Goal: Connect with others: Connect with others

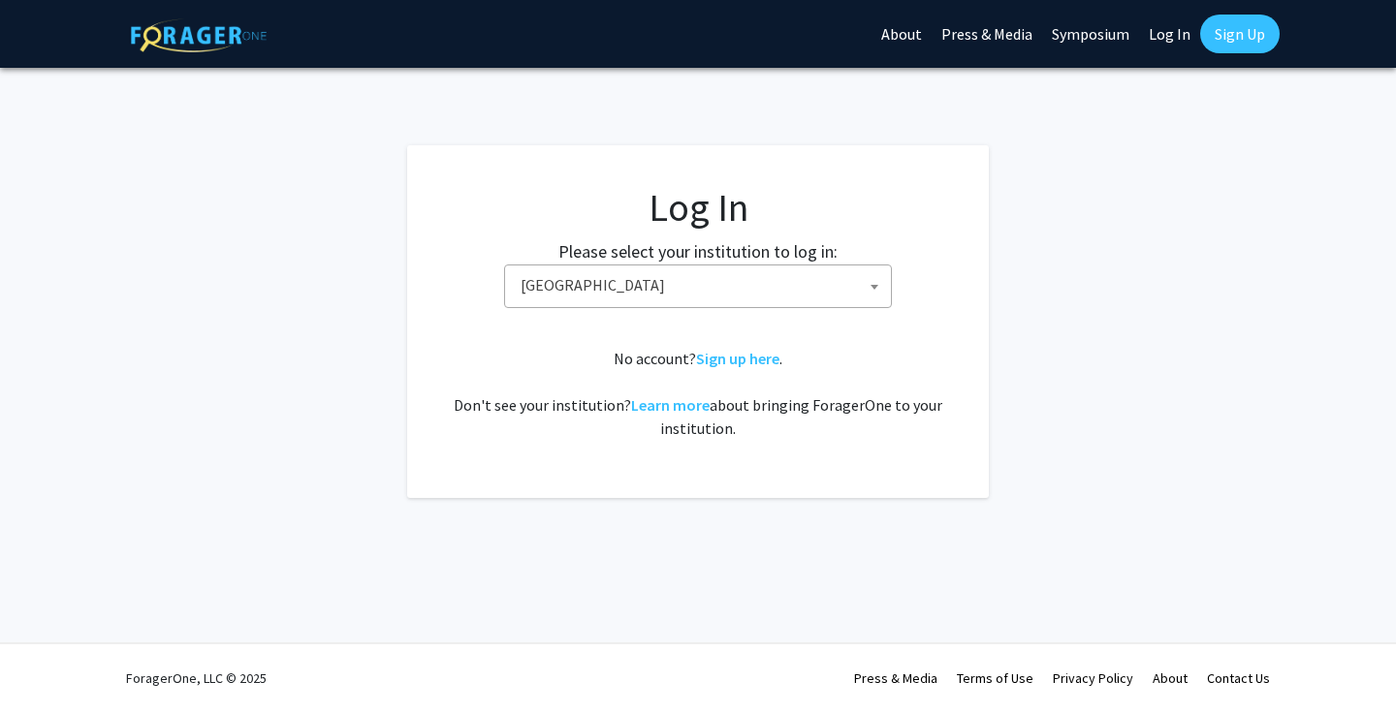
click at [641, 292] on span "[GEOGRAPHIC_DATA]" at bounding box center [702, 286] width 378 height 40
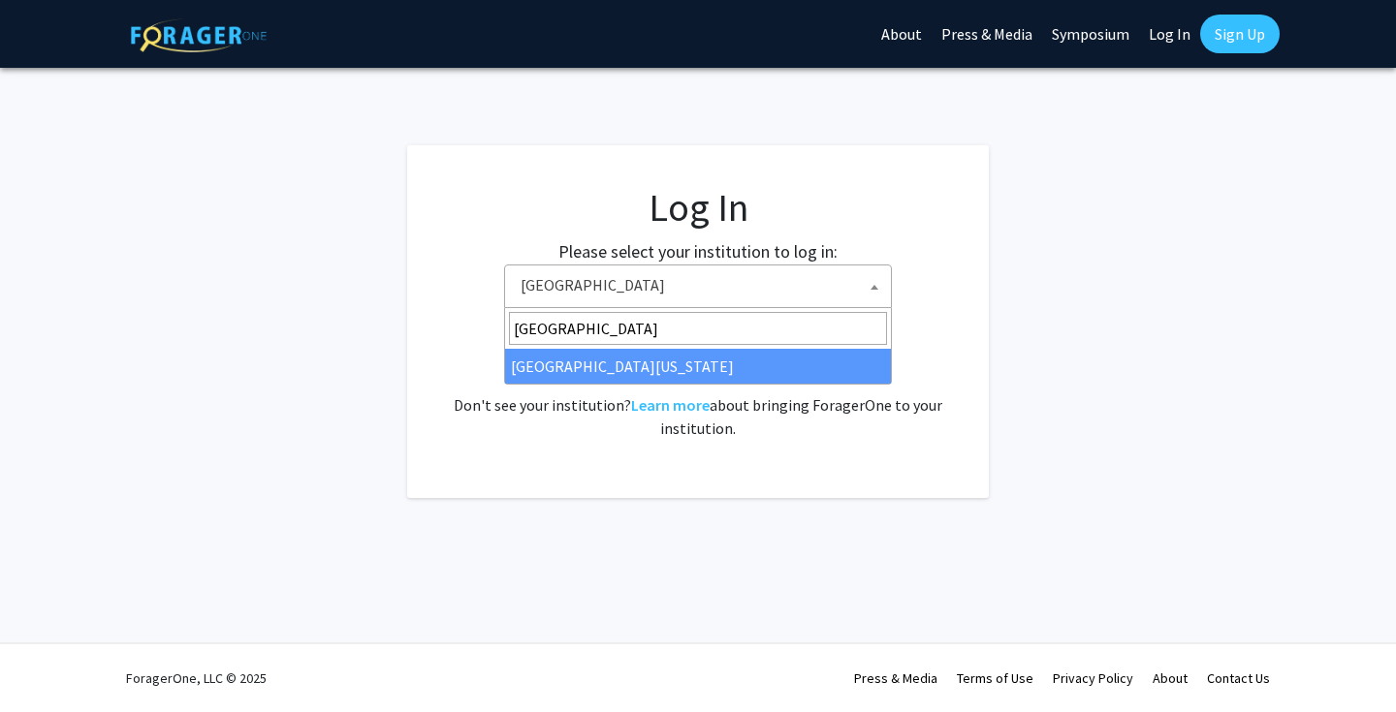
type input "[GEOGRAPHIC_DATA]"
select select "31"
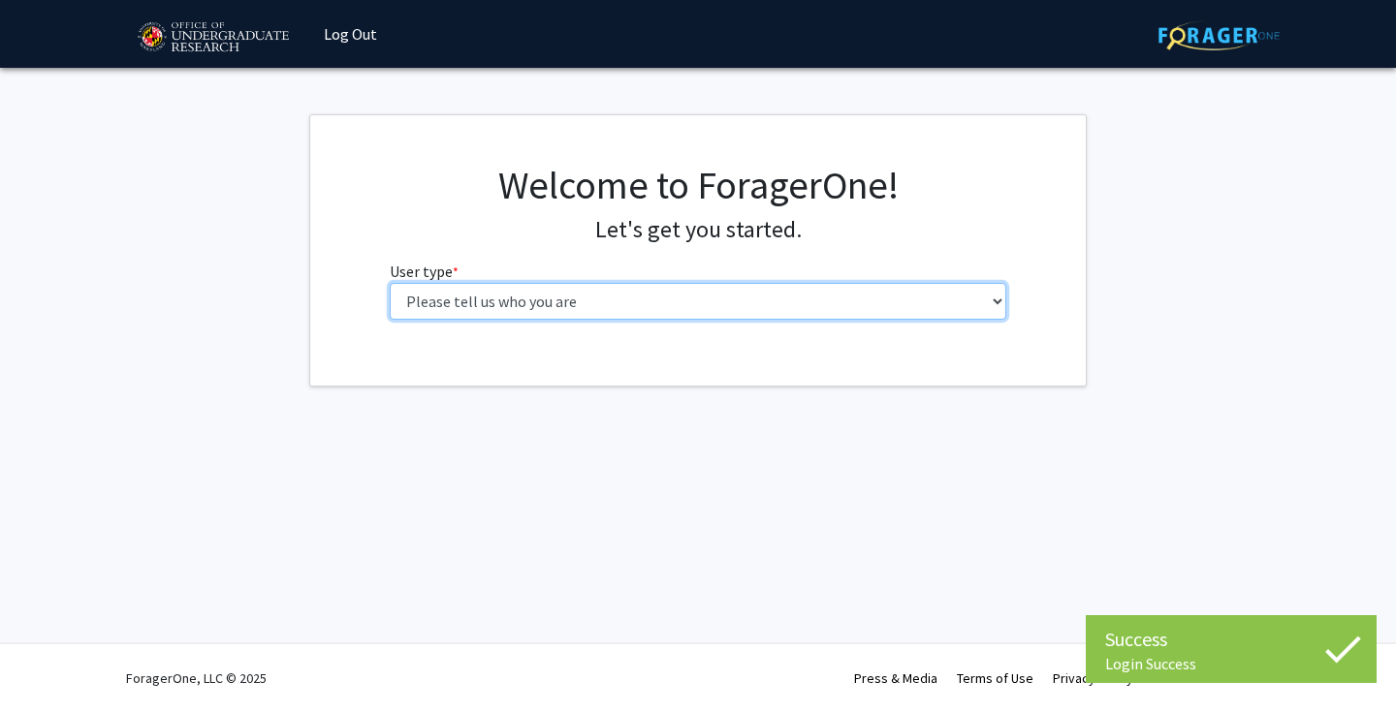
select select "1: undergrad"
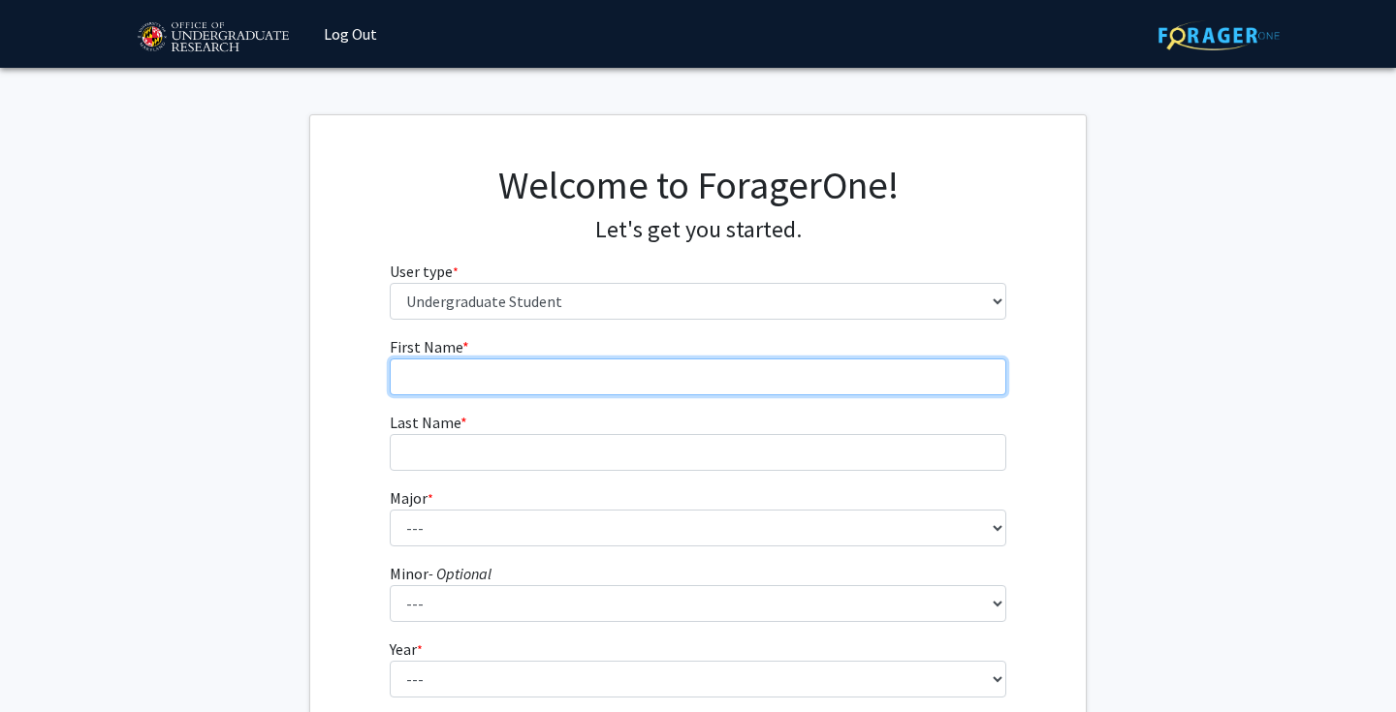
click at [659, 374] on input "First Name * required" at bounding box center [698, 377] width 617 height 37
type input "Liam"
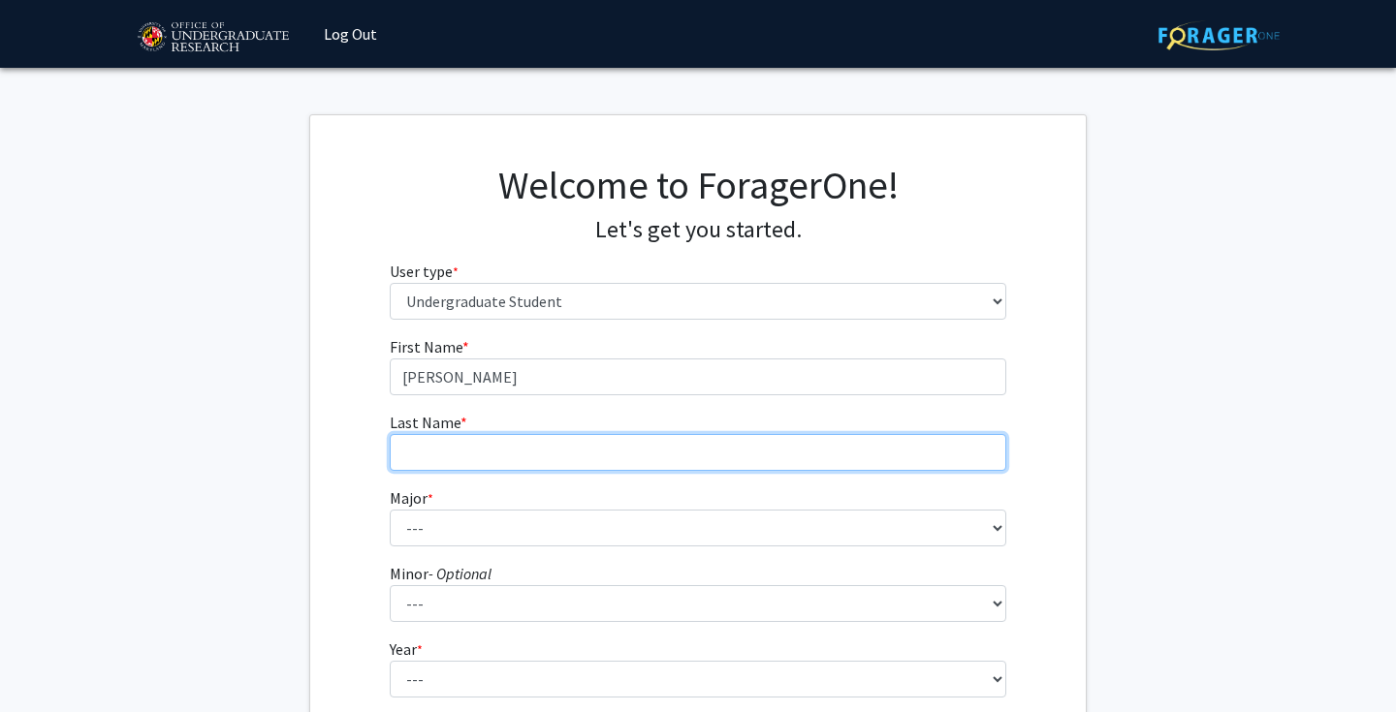
click at [629, 439] on input "Last Name * required" at bounding box center [698, 452] width 617 height 37
type input "Little"
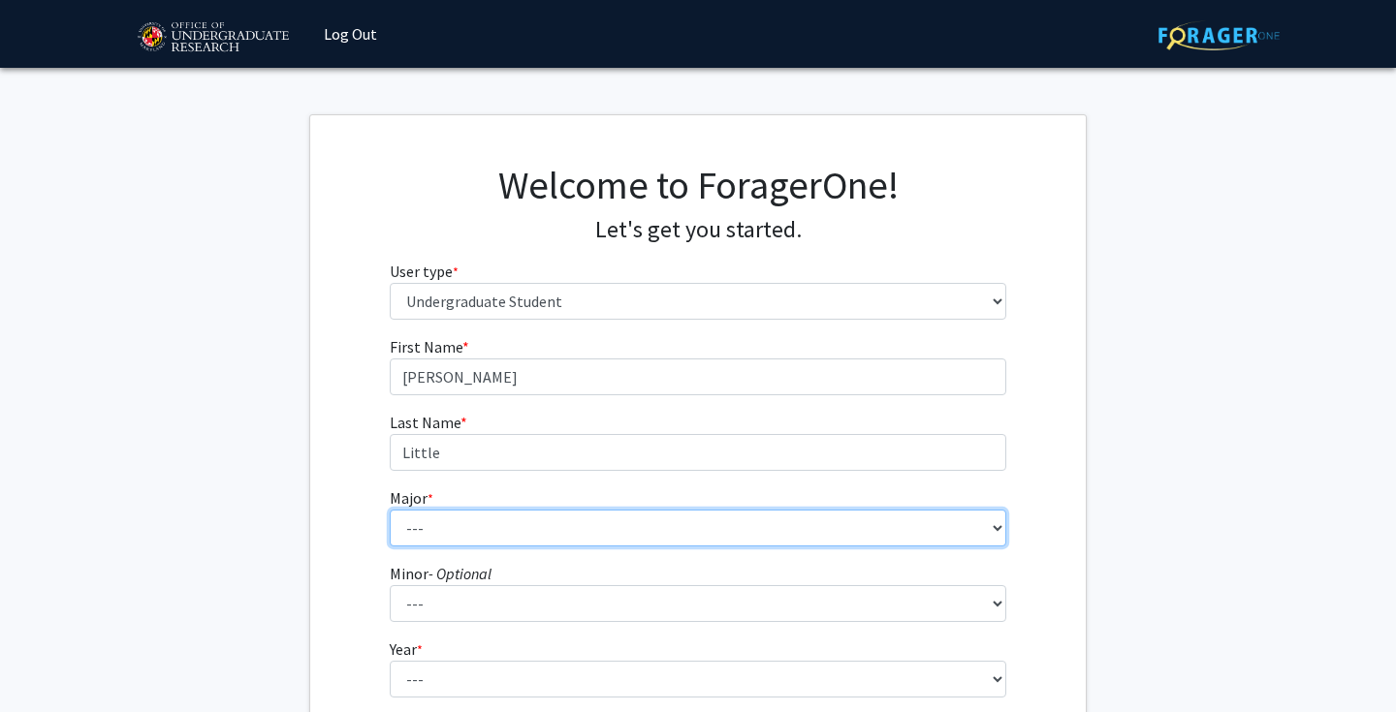
select select "80: 2381"
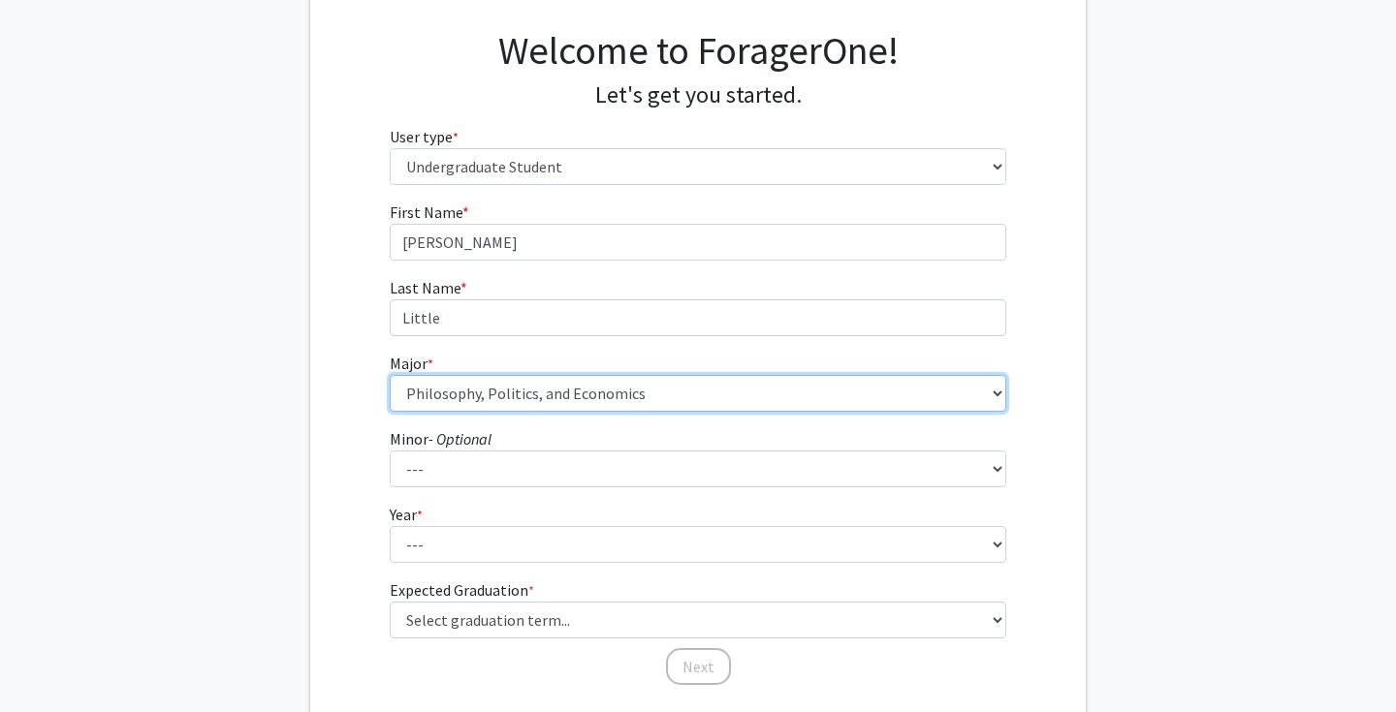
scroll to position [174, 0]
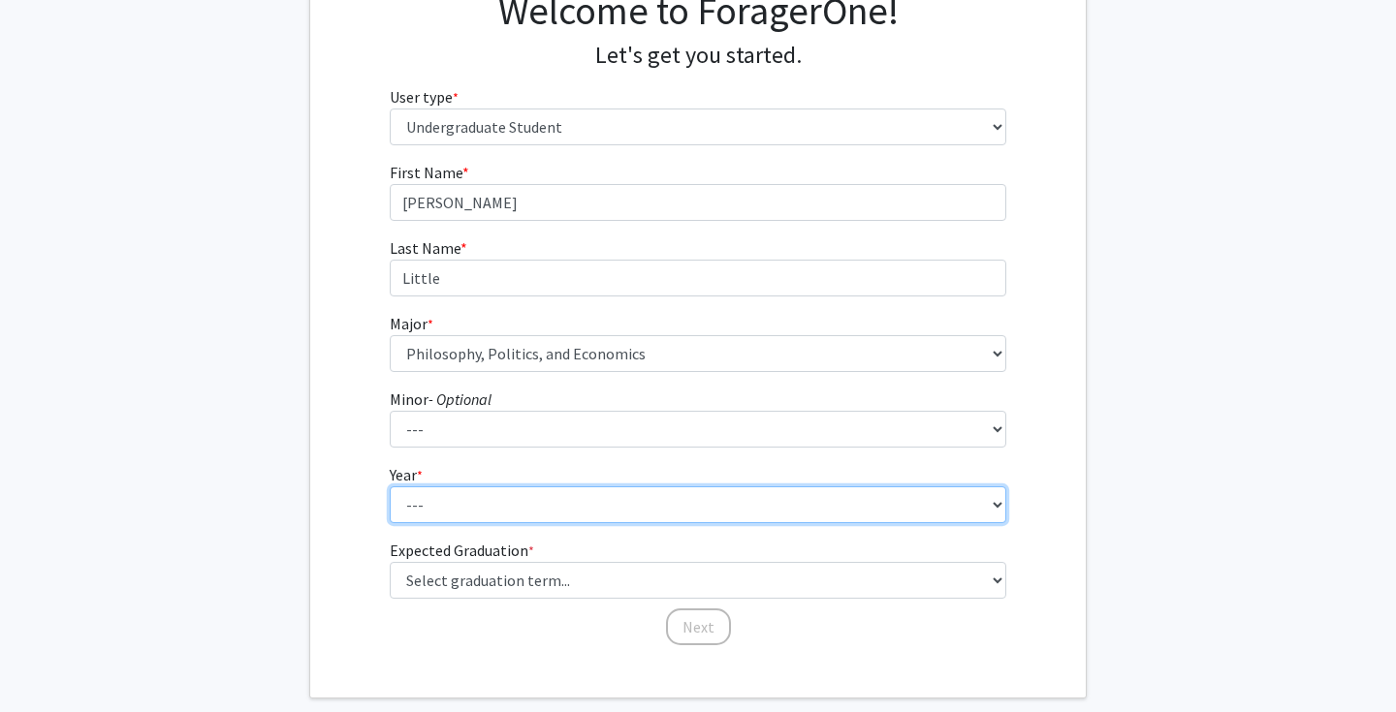
select select "4: senior"
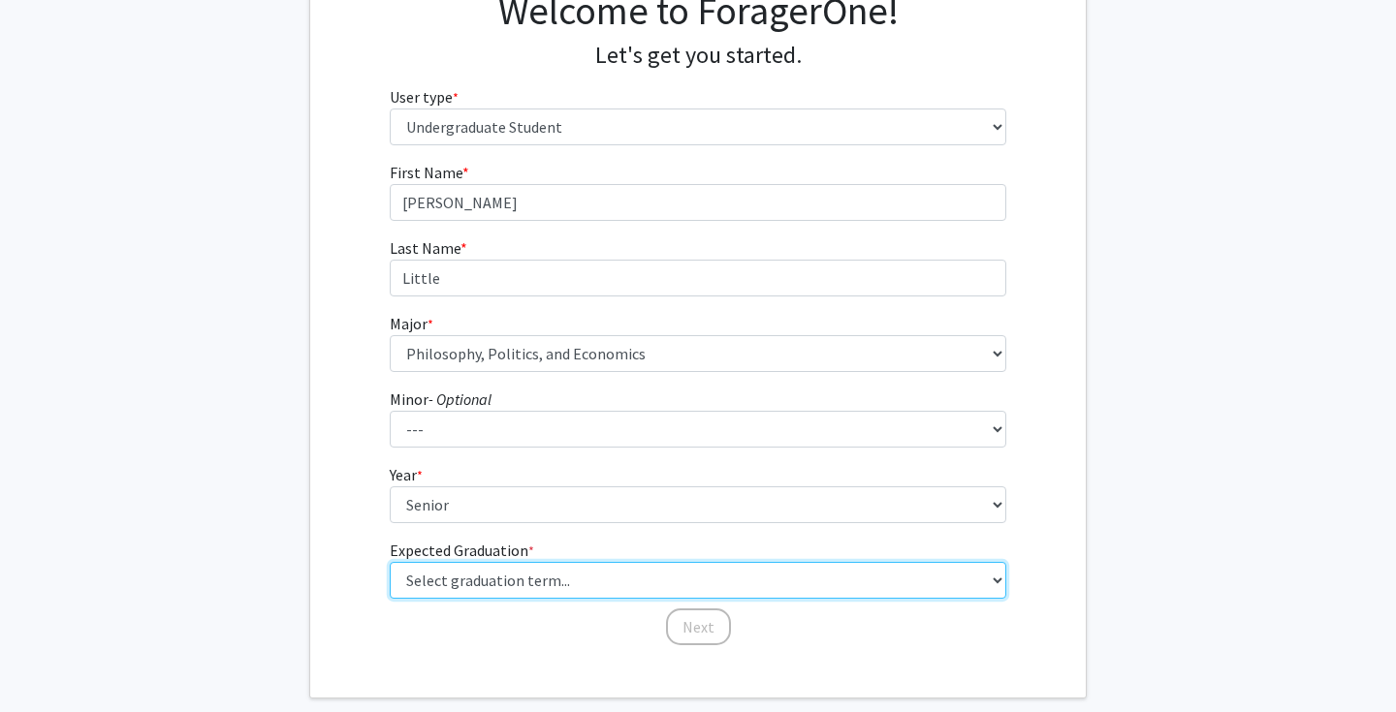
select select "5: spring_2026"
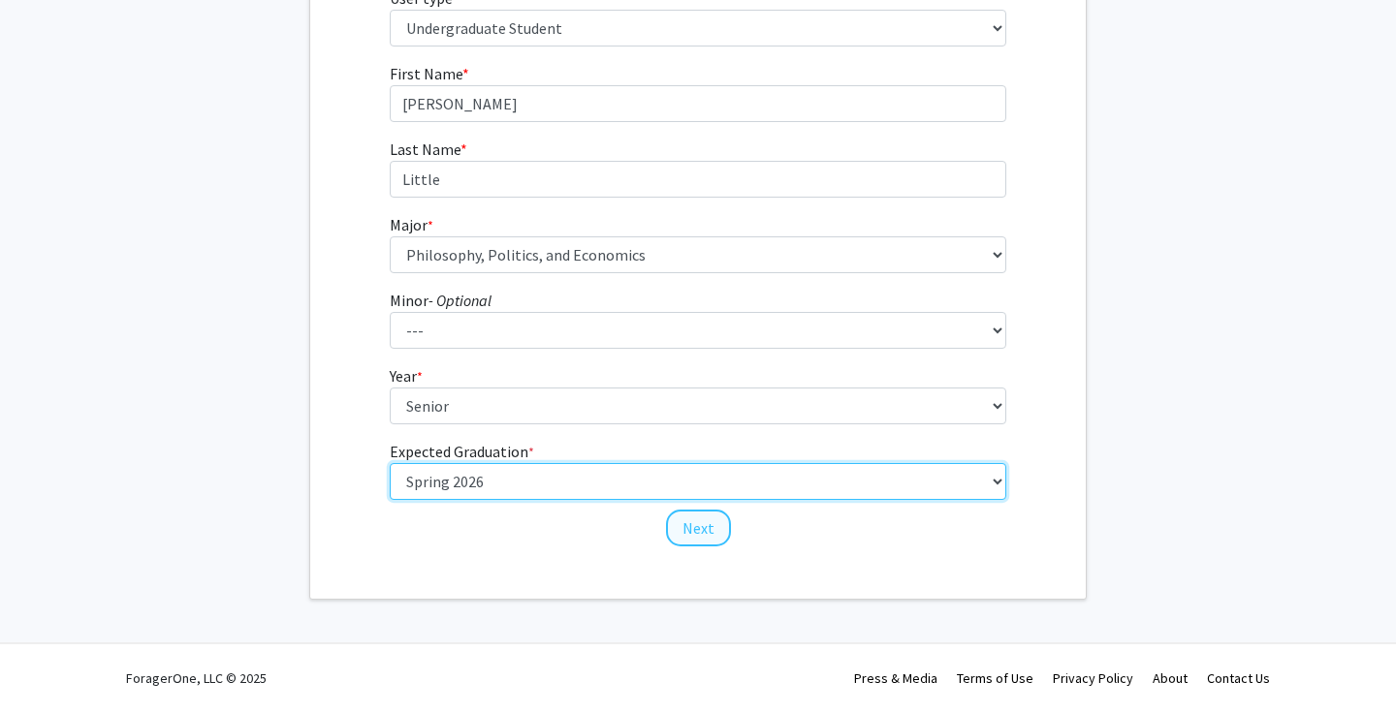
scroll to position [272, 0]
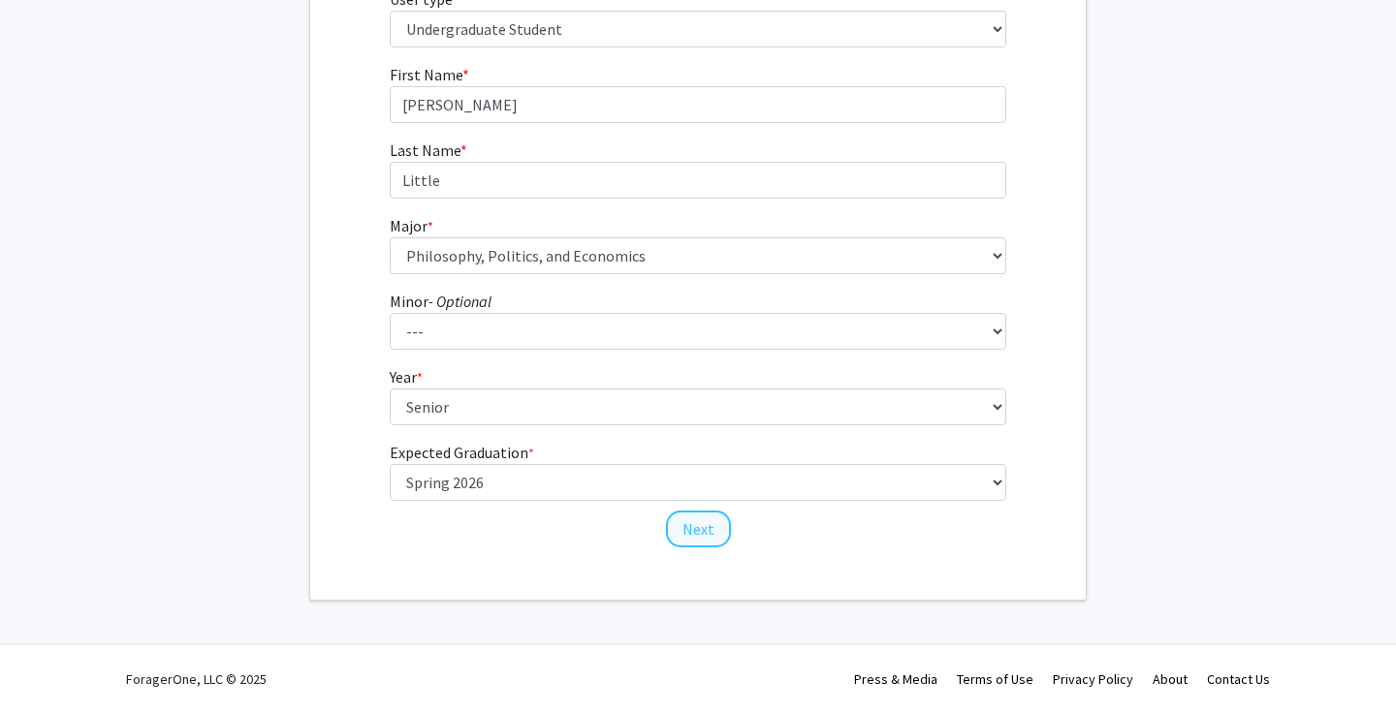
click at [693, 528] on button "Next" at bounding box center [698, 529] width 65 height 37
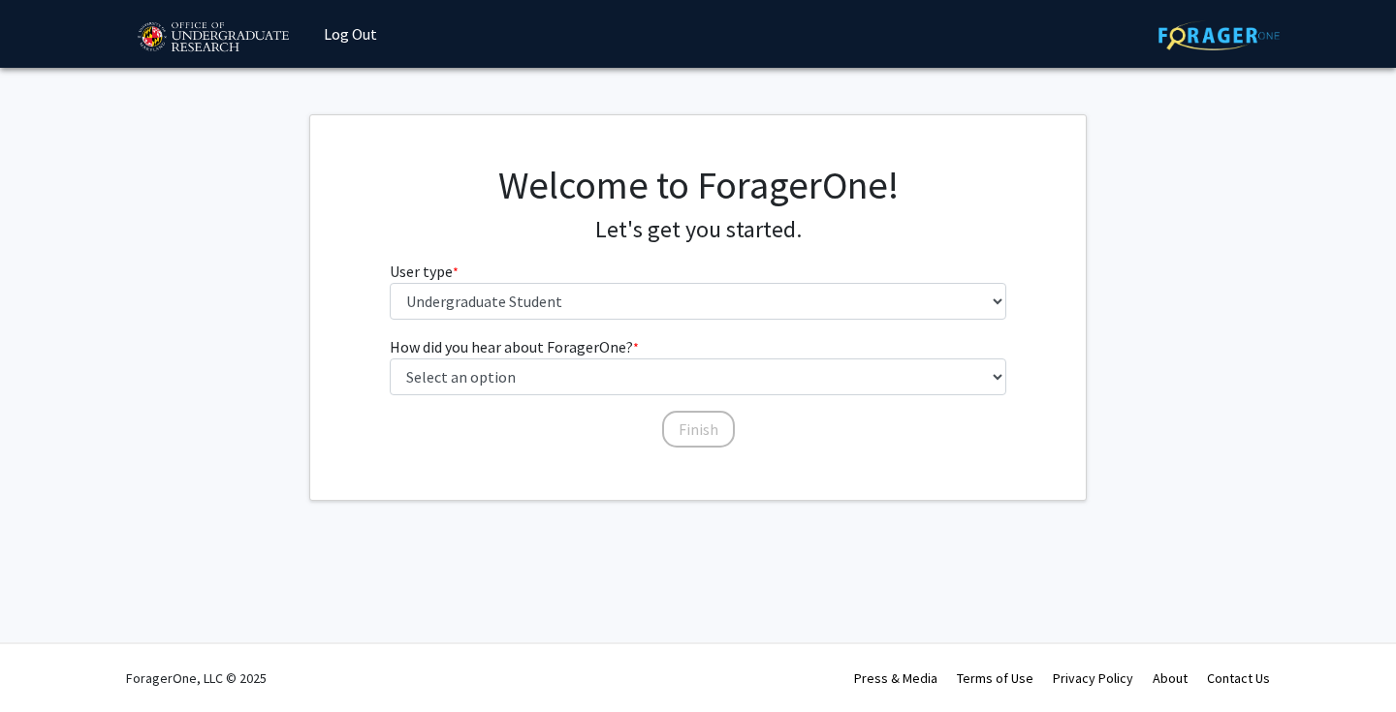
scroll to position [0, 0]
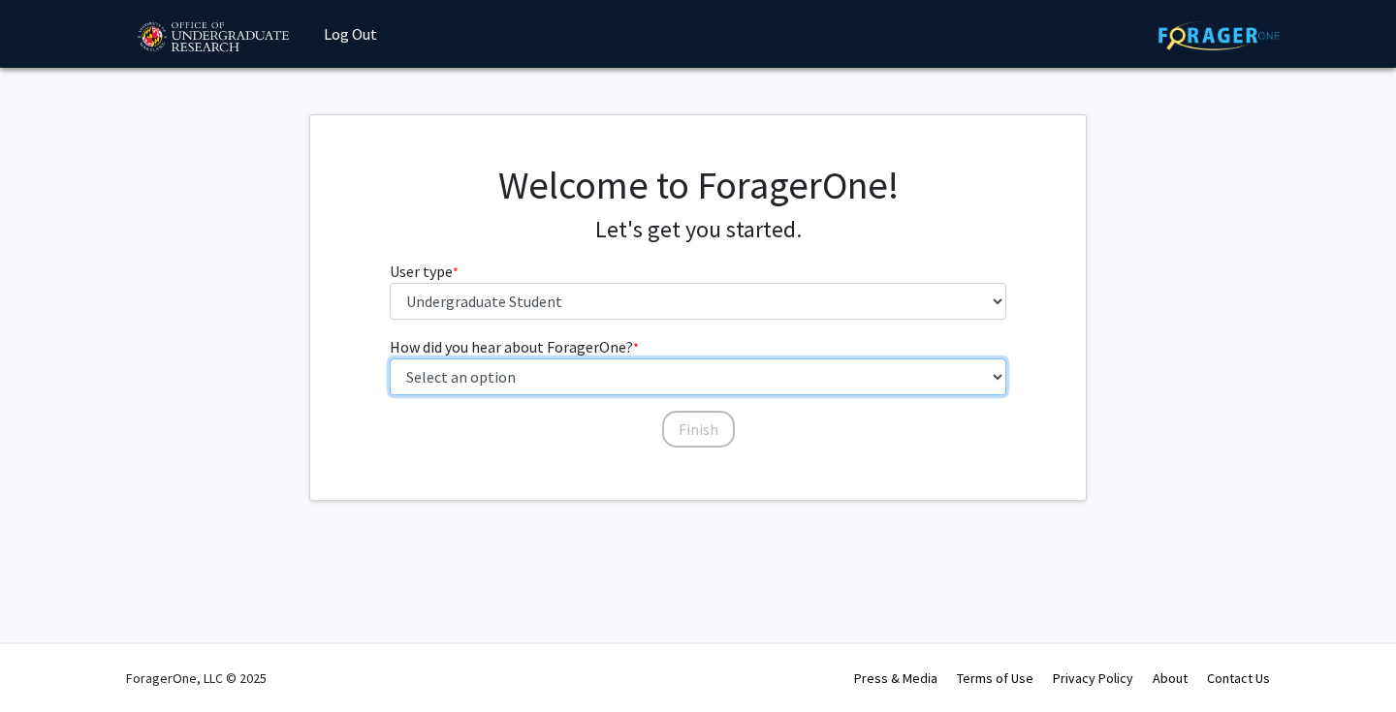
select select "3: university_website"
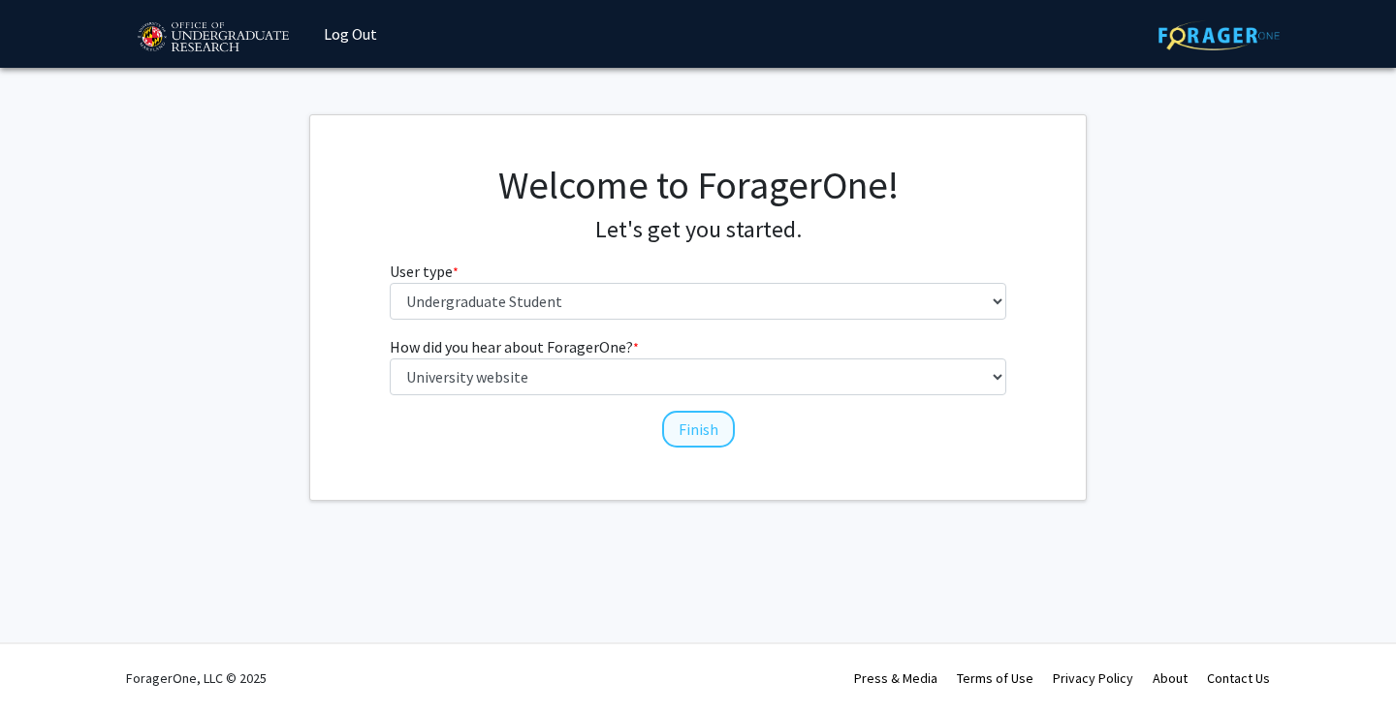
click at [687, 430] on button "Finish" at bounding box center [698, 429] width 73 height 37
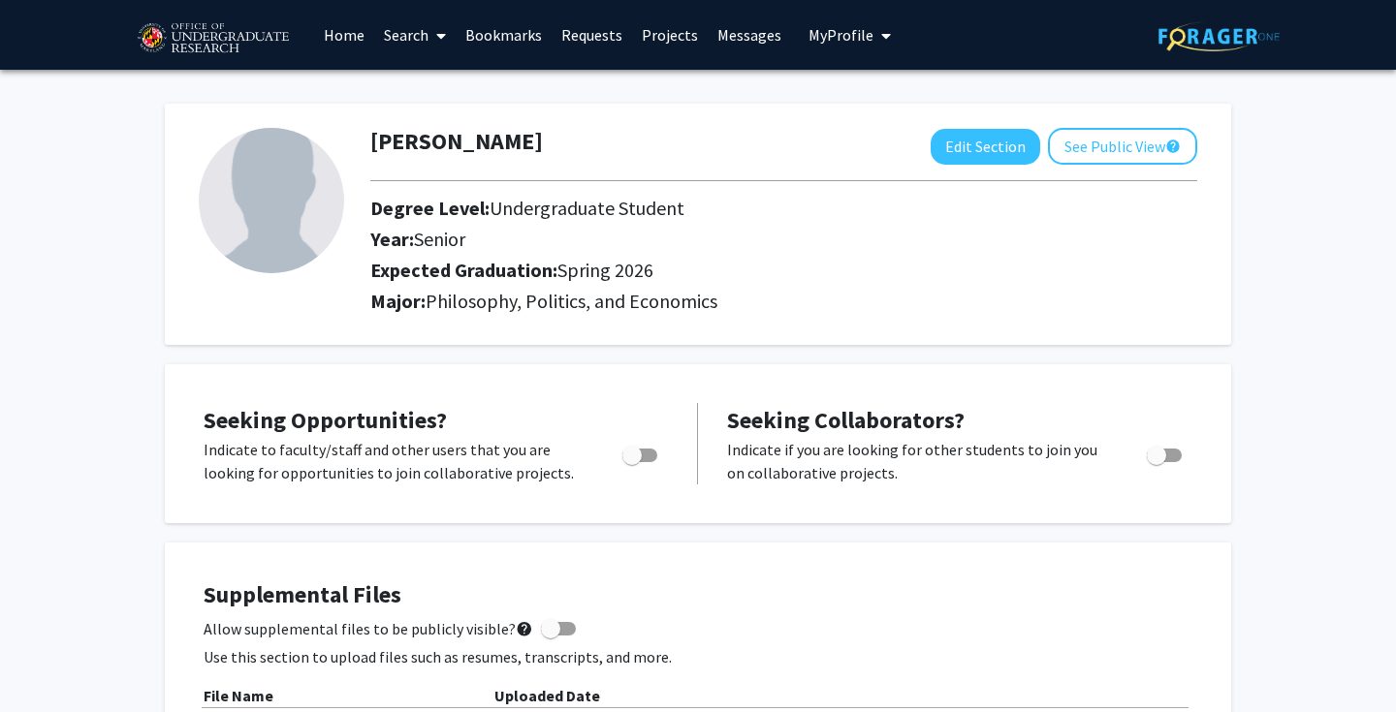
click at [423, 42] on link "Search" at bounding box center [414, 35] width 81 height 68
click at [657, 45] on link "Projects" at bounding box center [670, 35] width 76 height 68
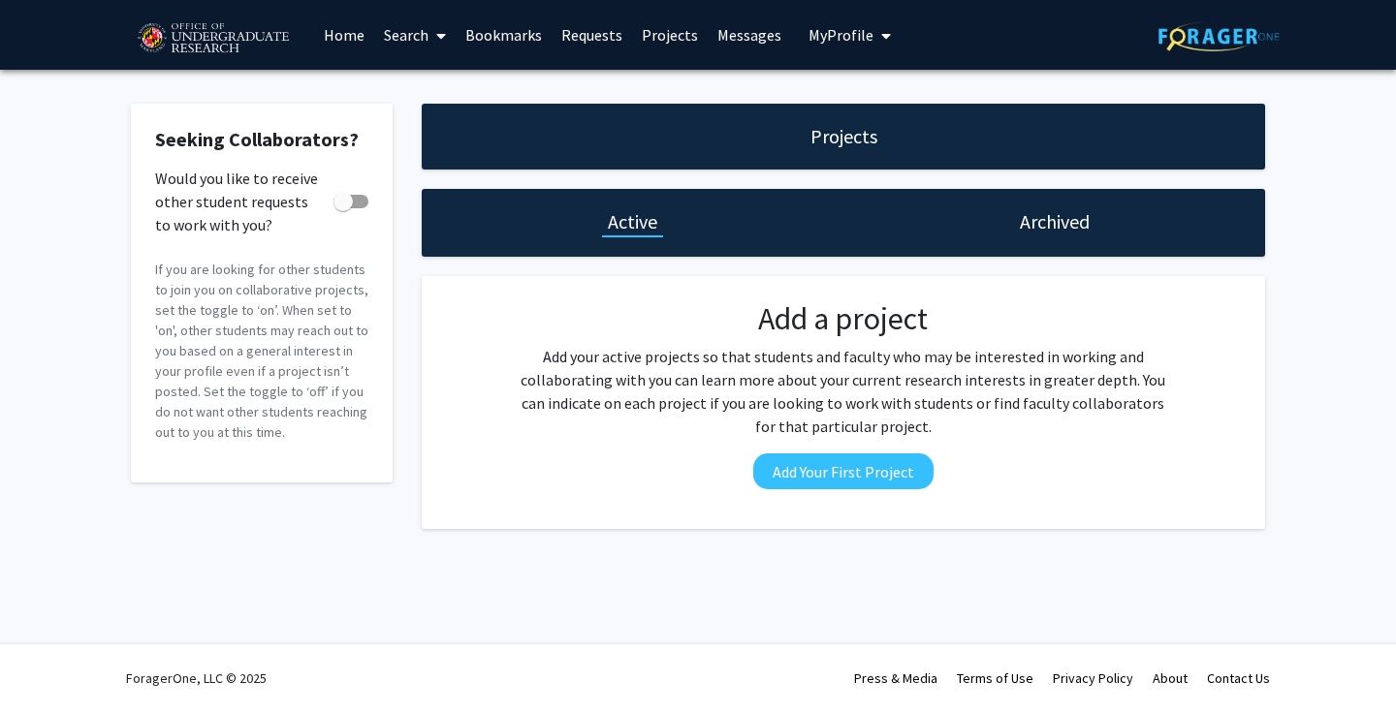
click at [344, 41] on link "Home" at bounding box center [344, 35] width 60 height 68
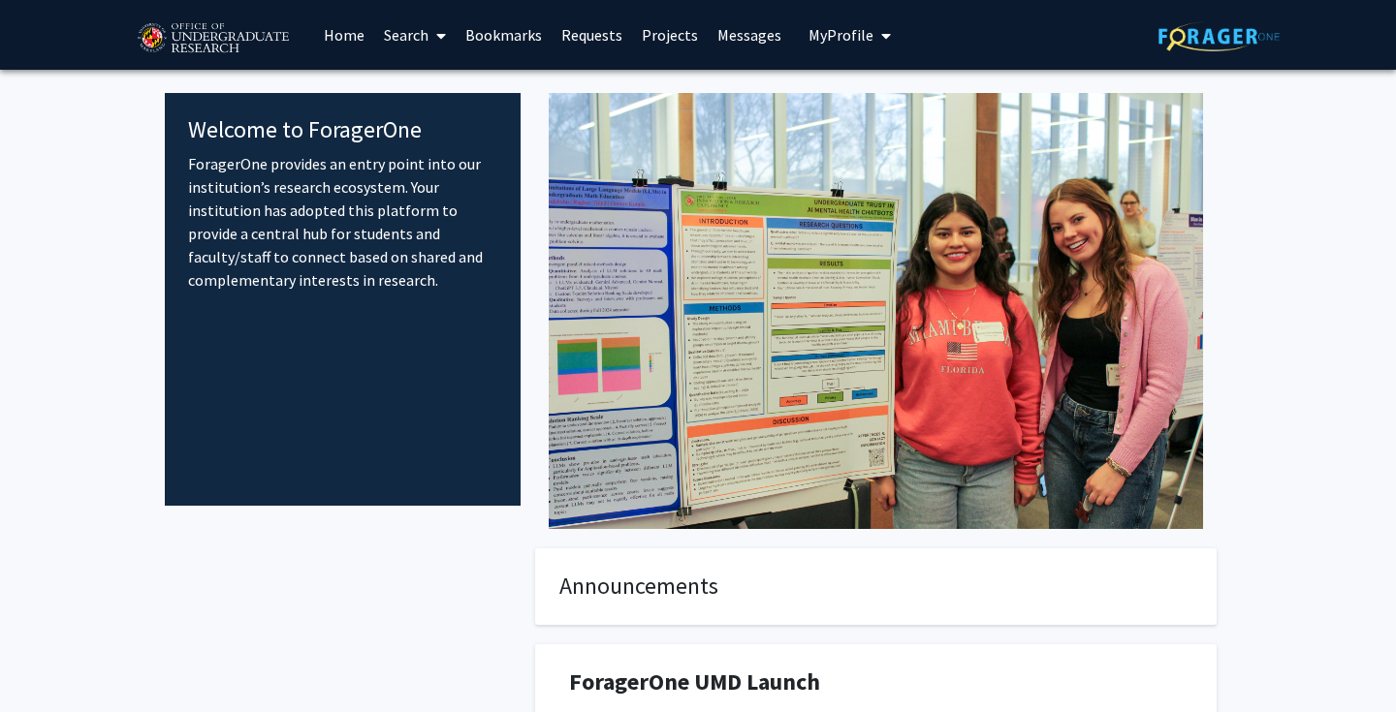
click at [399, 36] on link "Search" at bounding box center [414, 35] width 81 height 68
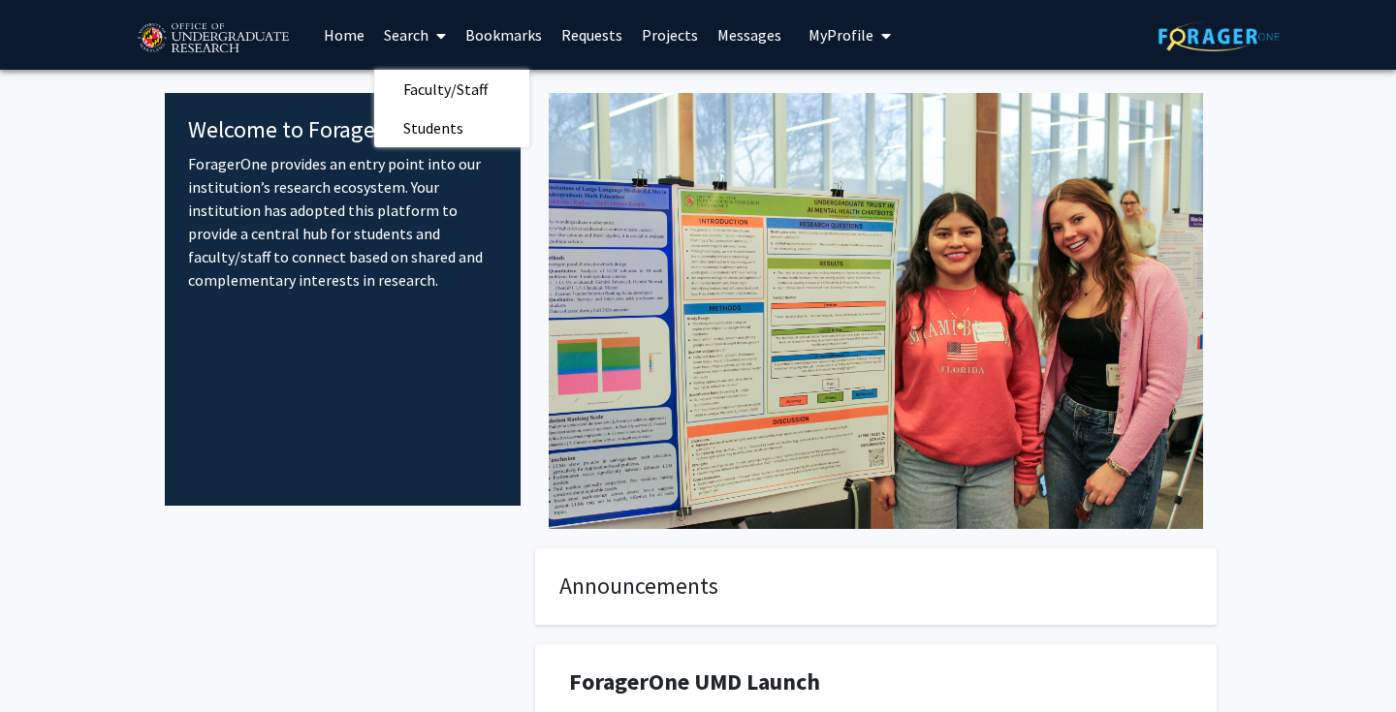
click at [655, 37] on link "Projects" at bounding box center [670, 35] width 76 height 68
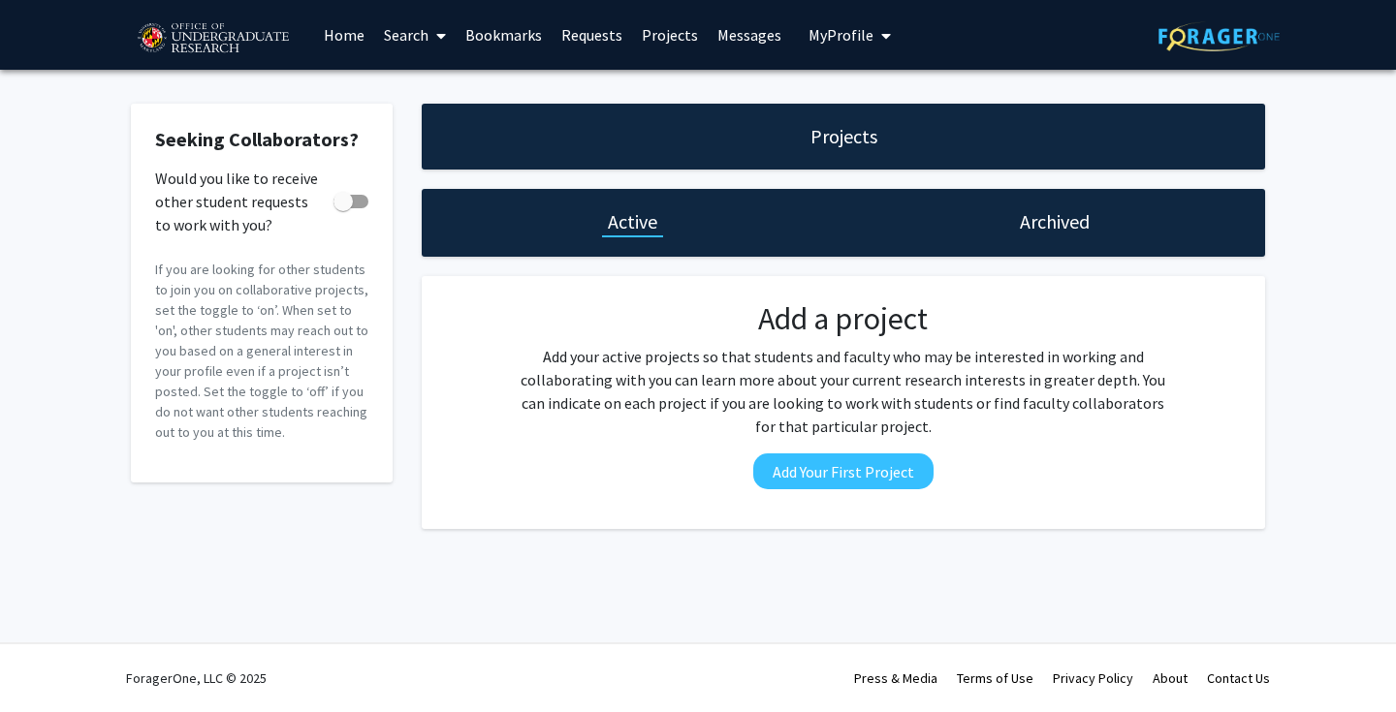
click at [493, 43] on link "Bookmarks" at bounding box center [504, 35] width 96 height 68
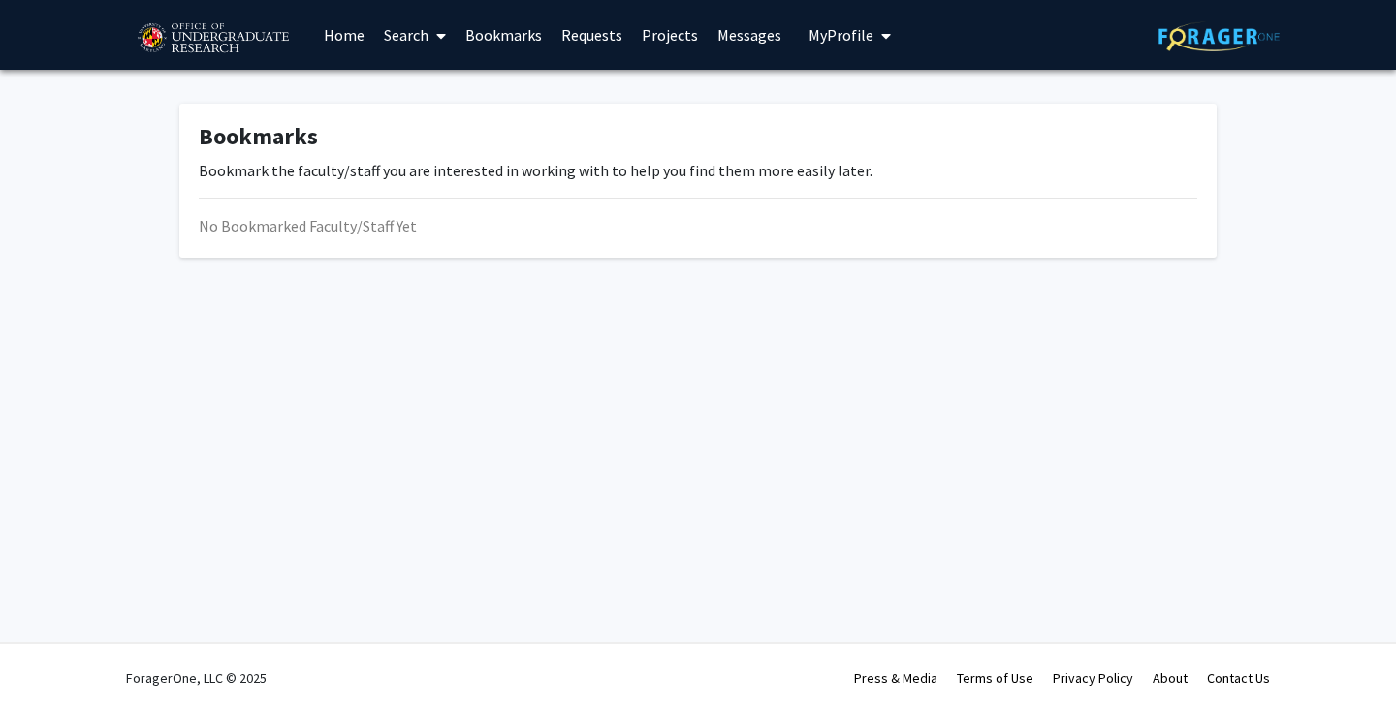
click at [404, 42] on link "Search" at bounding box center [414, 35] width 81 height 68
click at [425, 91] on span "Faculty/Staff" at bounding box center [445, 89] width 142 height 39
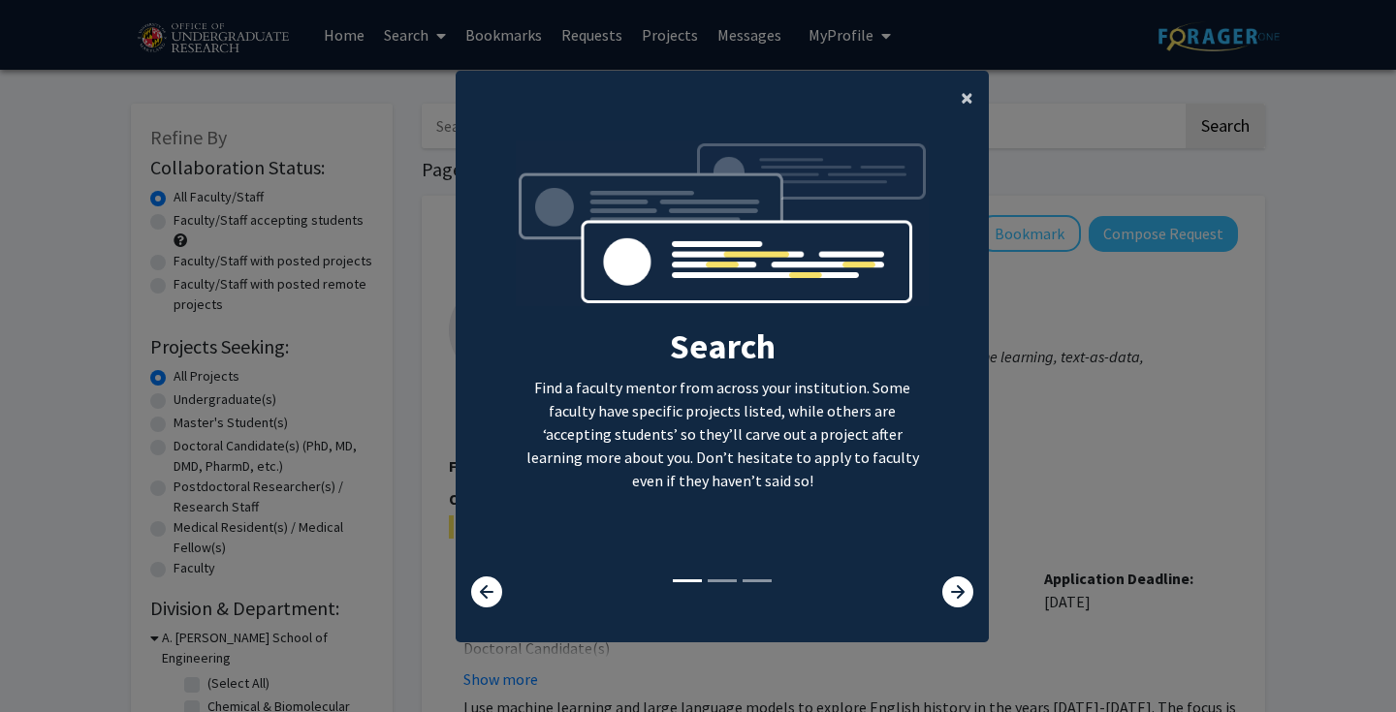
click at [964, 97] on span "×" at bounding box center [966, 97] width 13 height 30
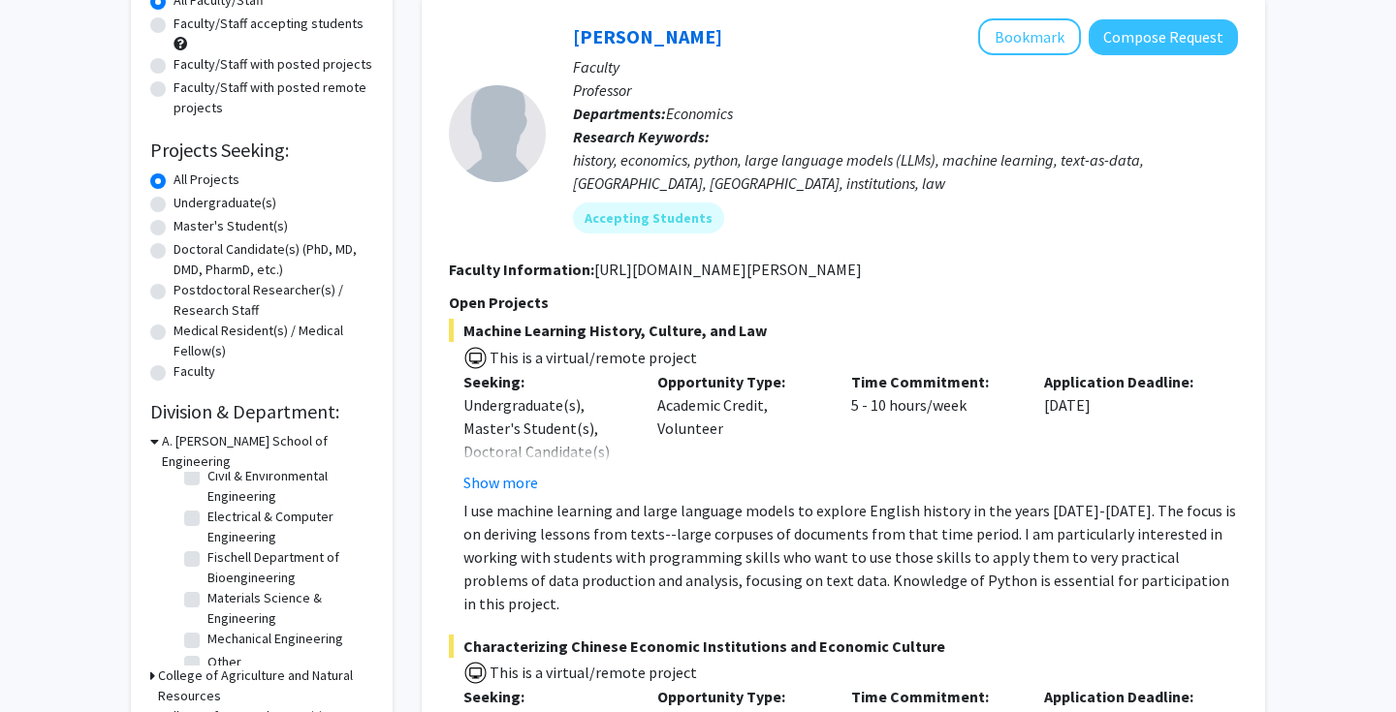
scroll to position [192, 0]
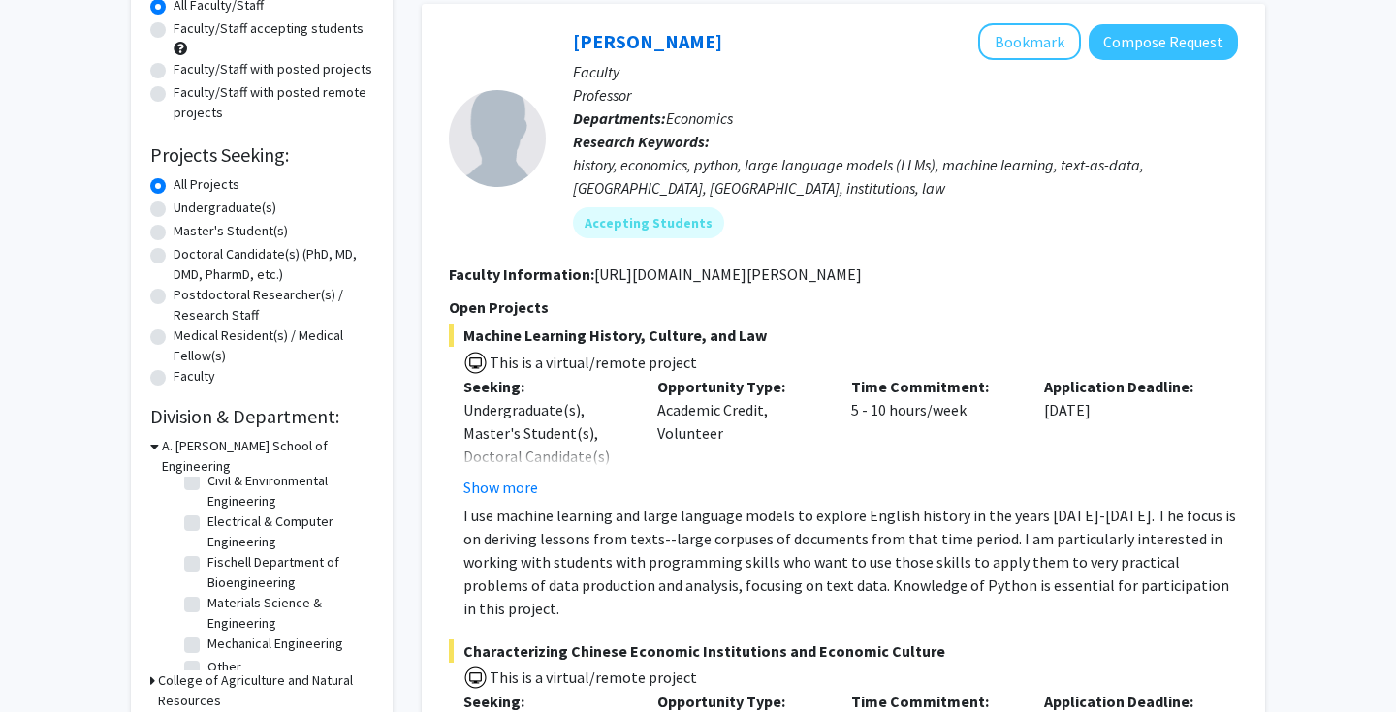
click at [173, 208] on label "Undergraduate(s)" at bounding box center [224, 208] width 103 height 20
click at [173, 208] on input "Undergraduate(s)" at bounding box center [179, 204] width 13 height 13
radio input "true"
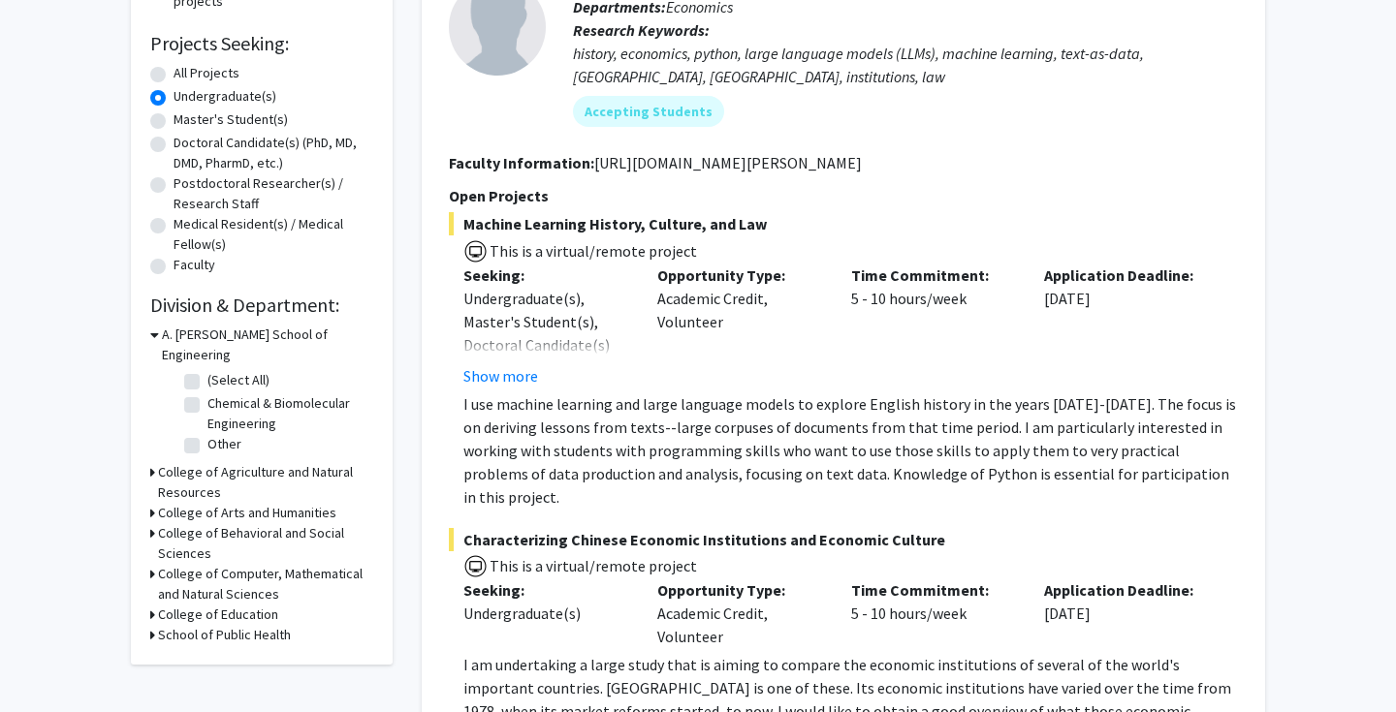
scroll to position [323, 0]
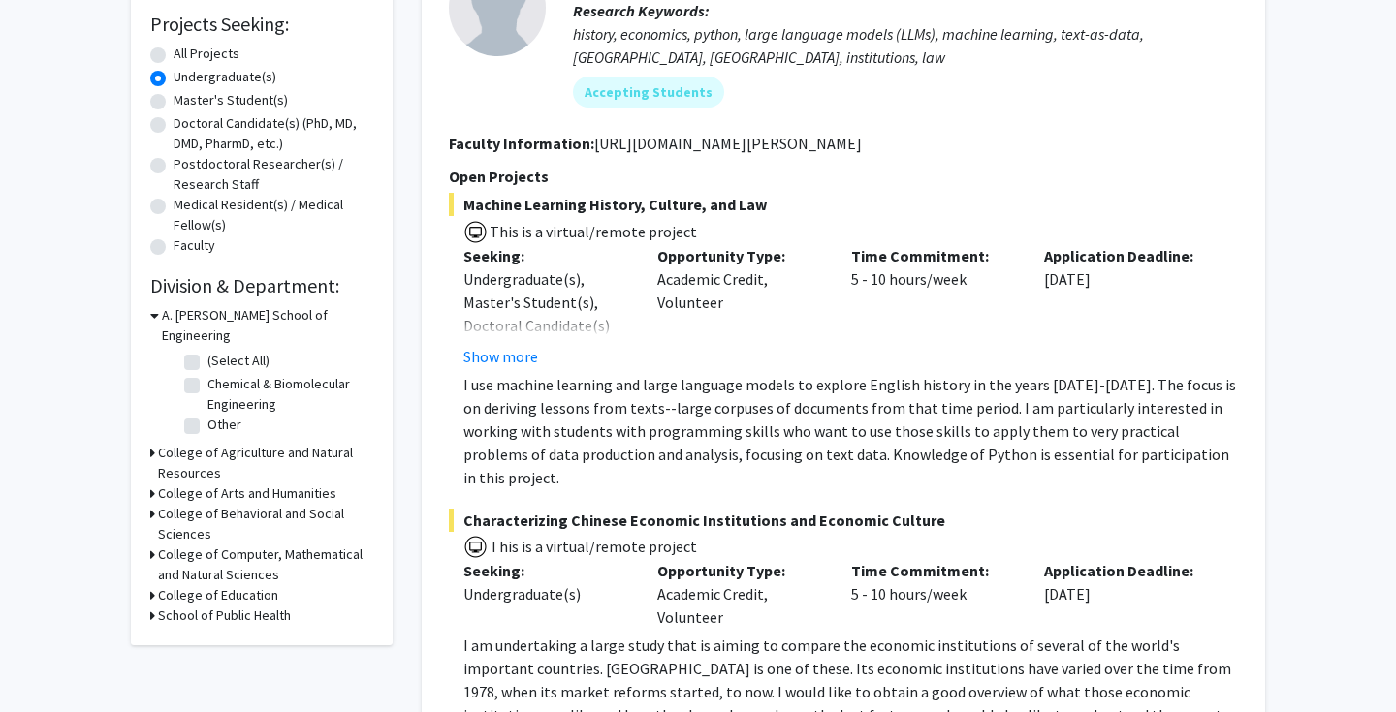
click at [266, 484] on h3 "College of Arts and Humanities" at bounding box center [247, 494] width 178 height 20
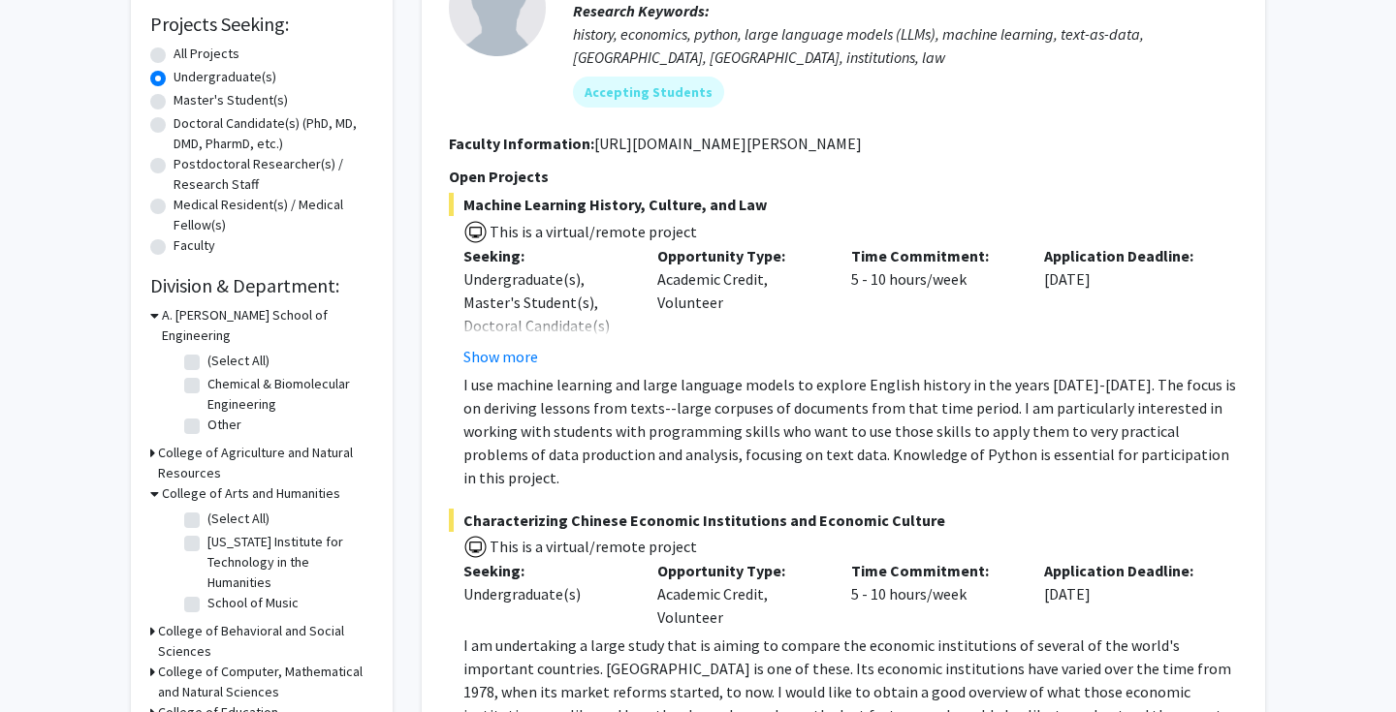
click at [207, 532] on label "Maryland Institute for Technology in the Humanities" at bounding box center [287, 562] width 161 height 61
click at [207, 532] on input "Maryland Institute for Technology in the Humanities" at bounding box center [213, 538] width 13 height 13
checkbox input "true"
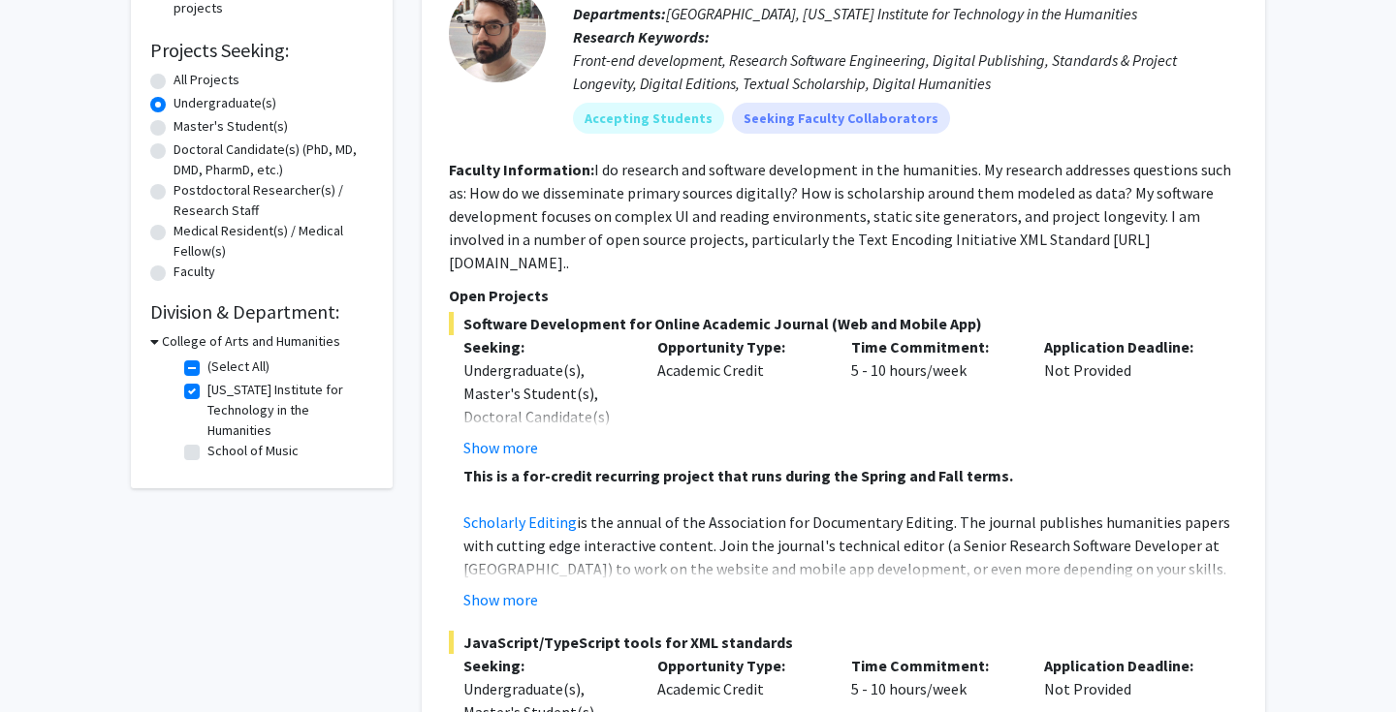
scroll to position [300, 0]
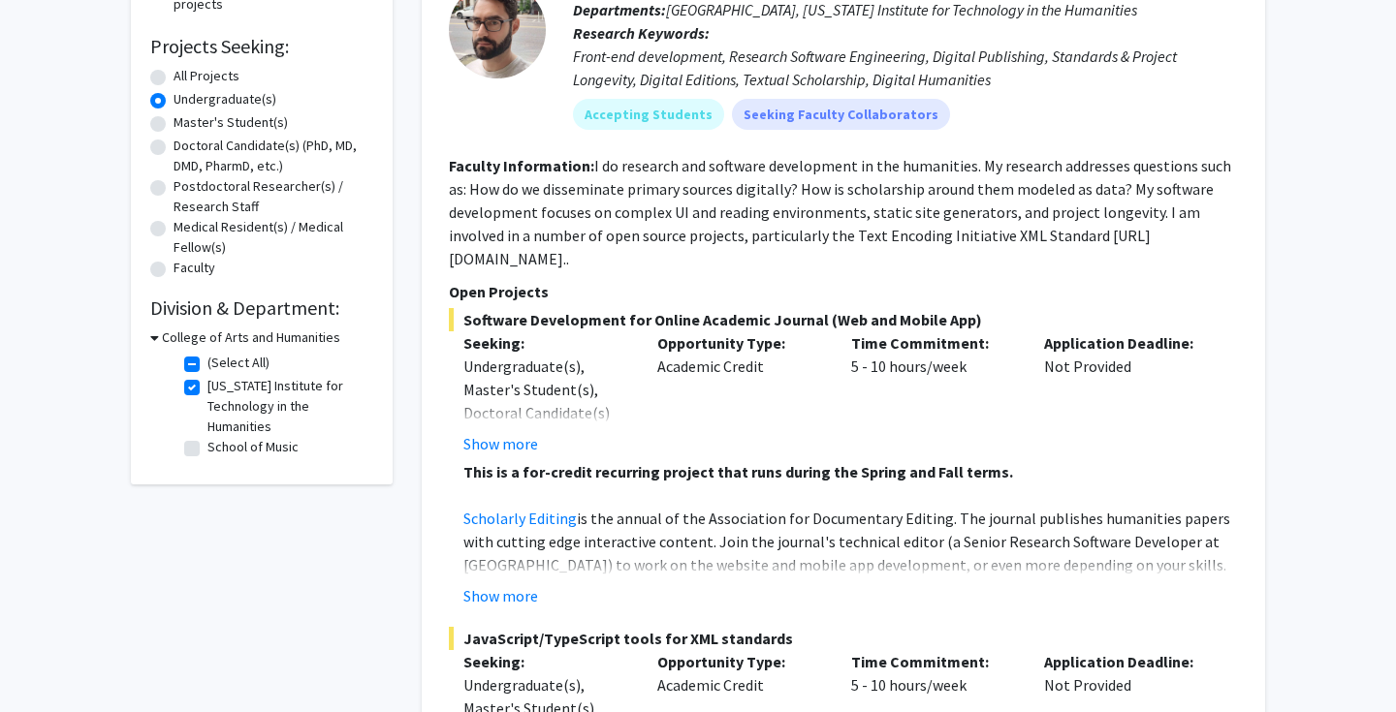
click at [207, 383] on label "Maryland Institute for Technology in the Humanities" at bounding box center [287, 406] width 161 height 61
click at [207, 383] on input "Maryland Institute for Technology in the Humanities" at bounding box center [213, 382] width 13 height 13
checkbox input "false"
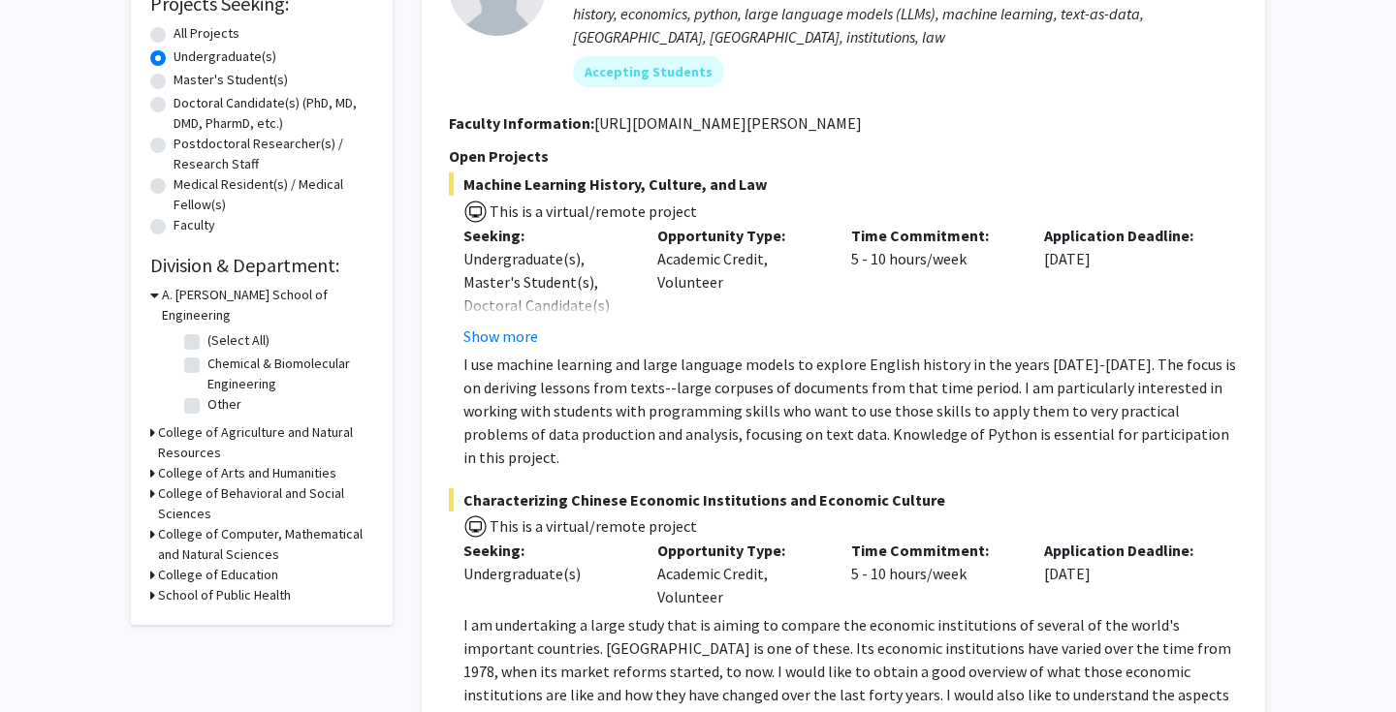
scroll to position [345, 0]
click at [155, 292] on icon at bounding box center [154, 293] width 9 height 20
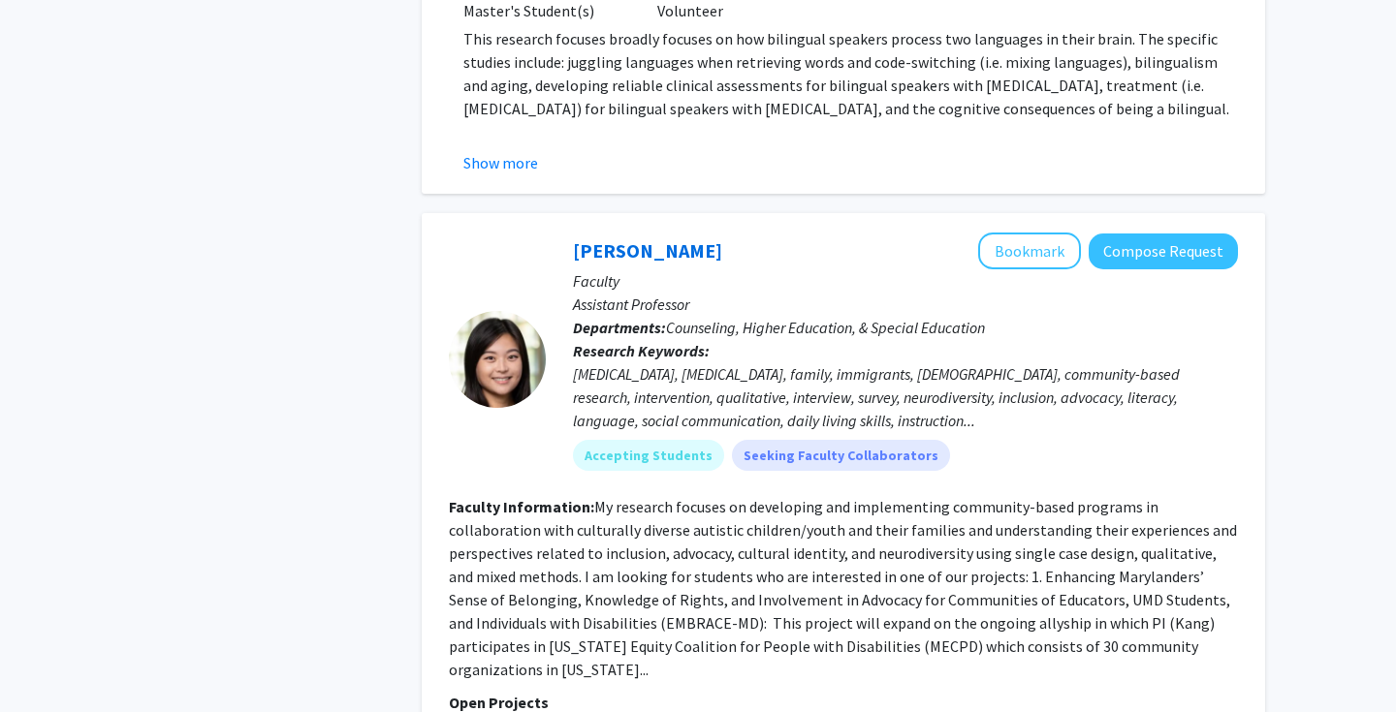
scroll to position [4115, 0]
click at [1019, 235] on button "Bookmark" at bounding box center [1029, 253] width 103 height 37
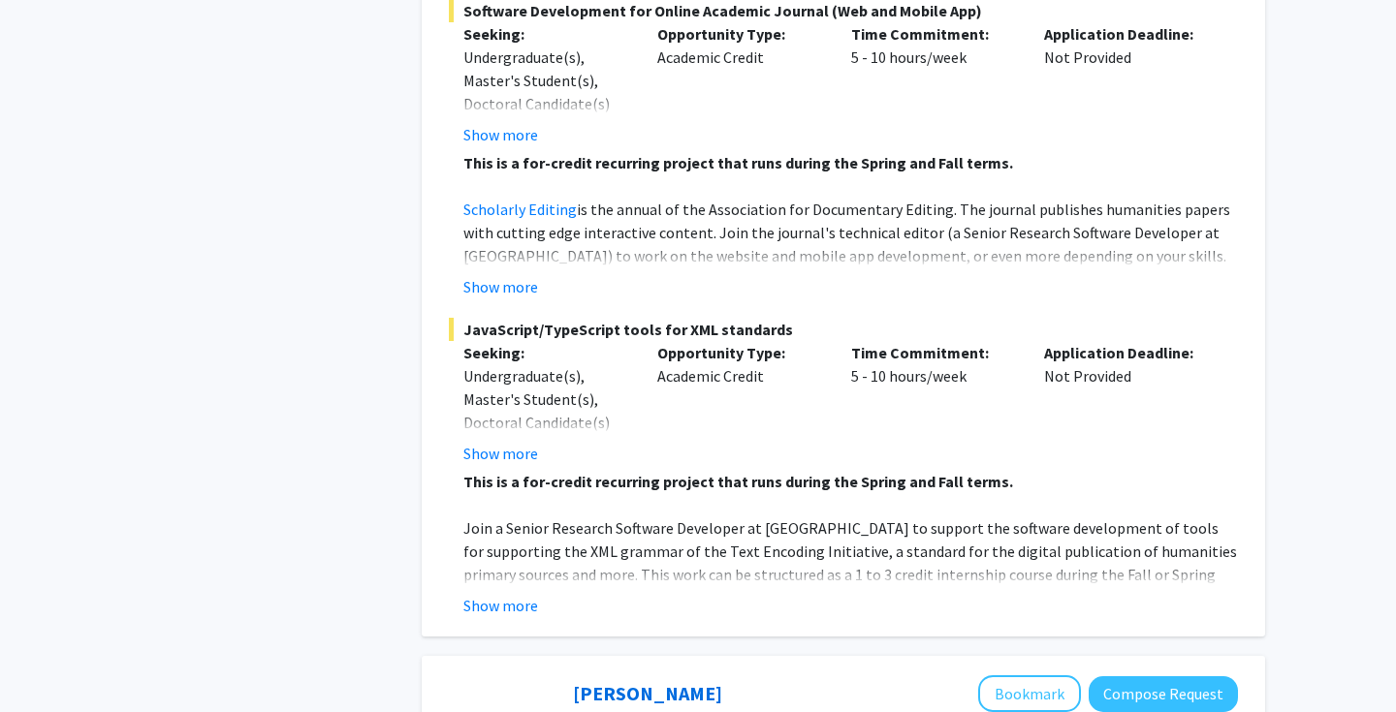
scroll to position [6207, 0]
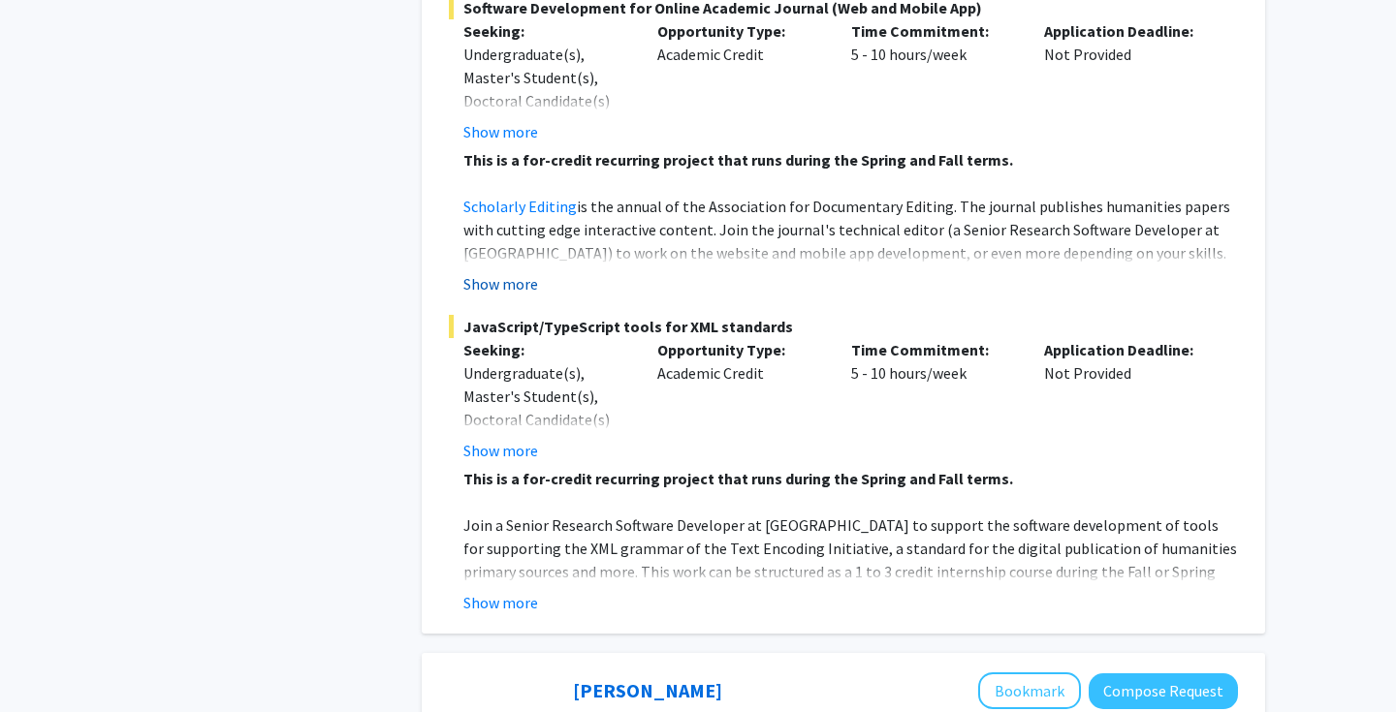
click at [517, 272] on button "Show more" at bounding box center [500, 283] width 75 height 23
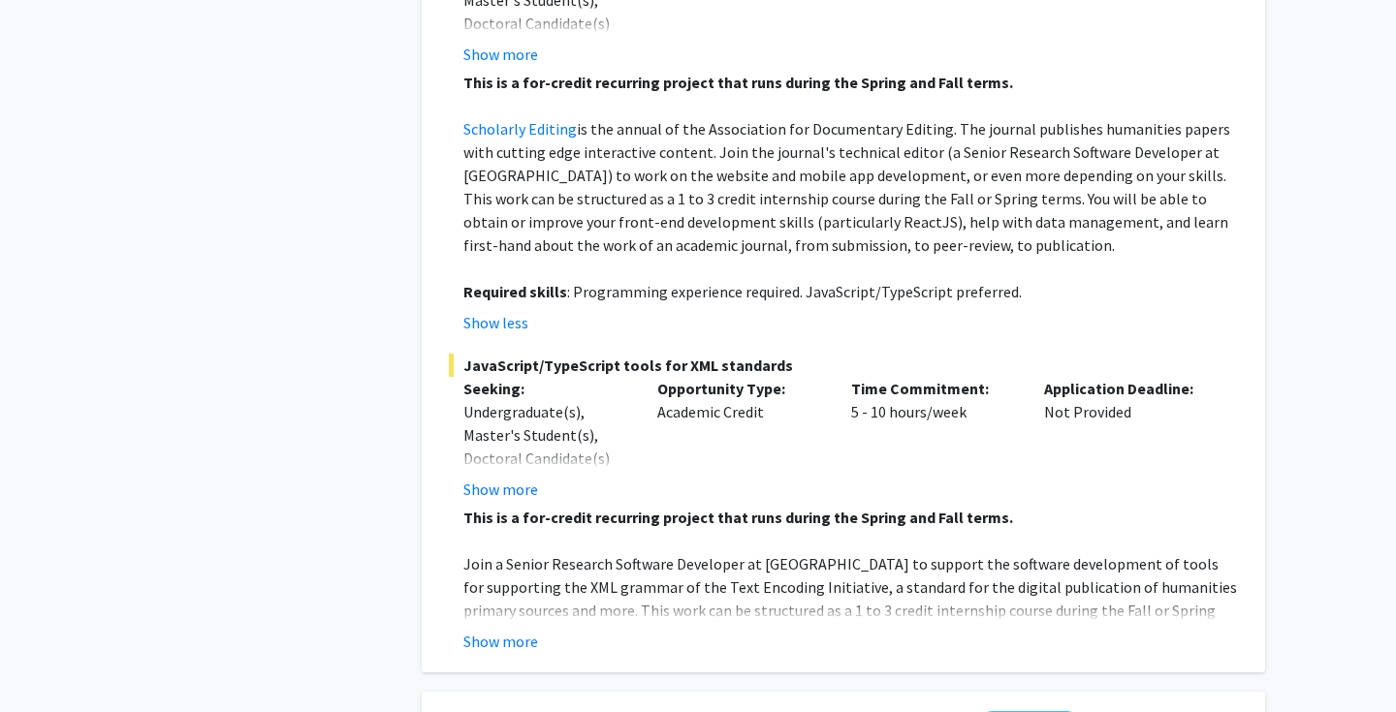
scroll to position [6295, 0]
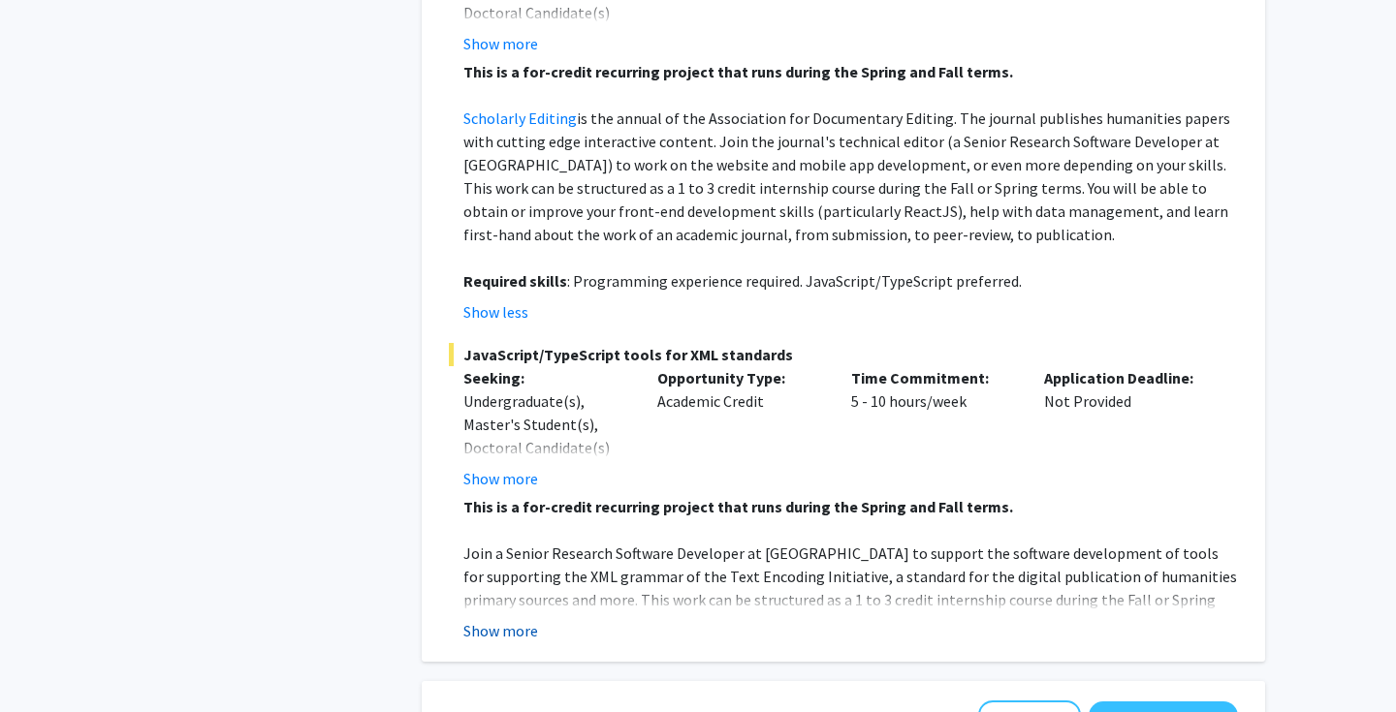
click at [503, 619] on button "Show more" at bounding box center [500, 630] width 75 height 23
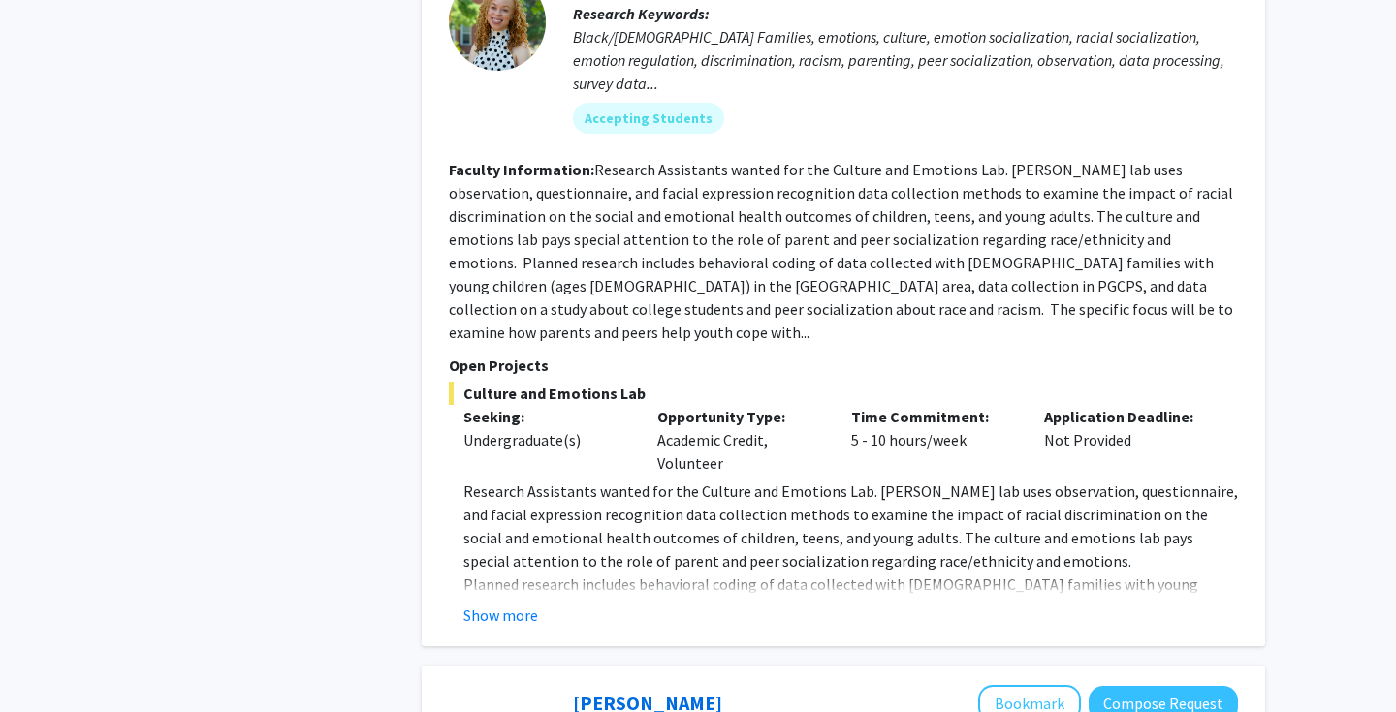
scroll to position [7291, 0]
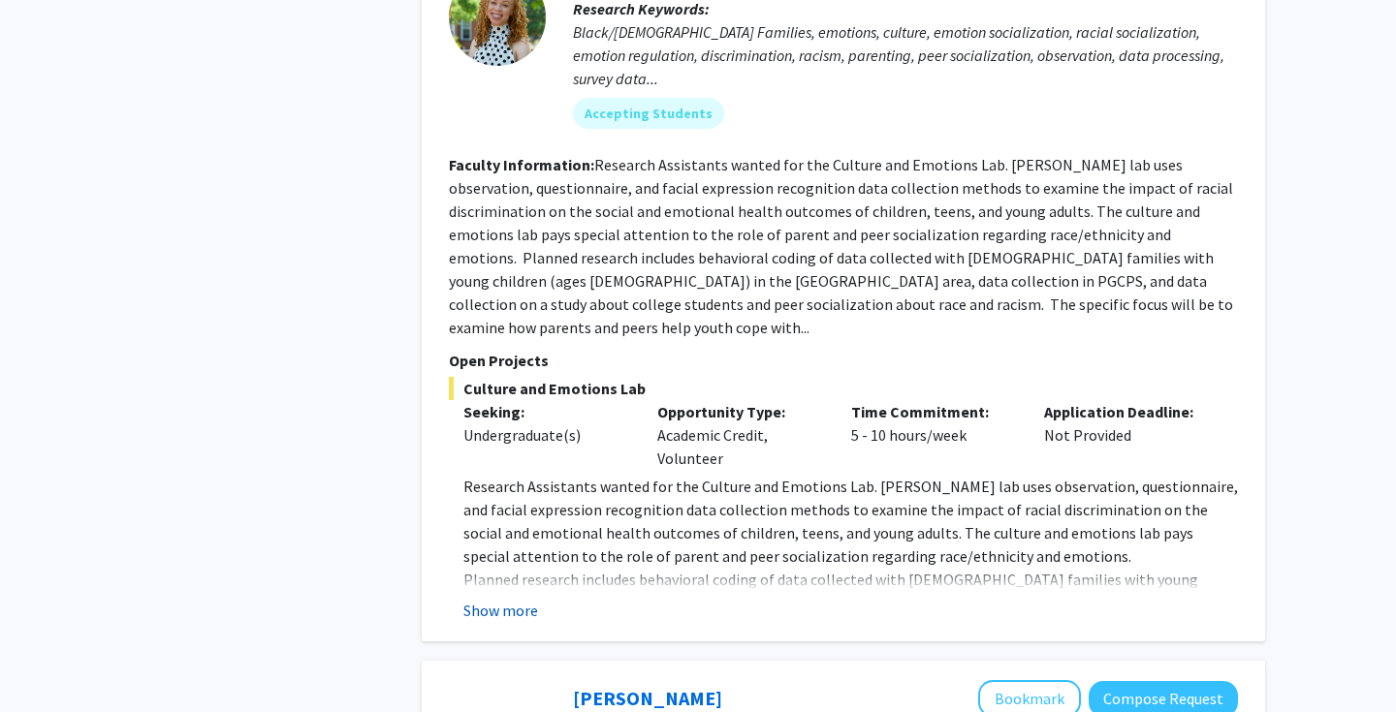
click at [515, 599] on button "Show more" at bounding box center [500, 610] width 75 height 23
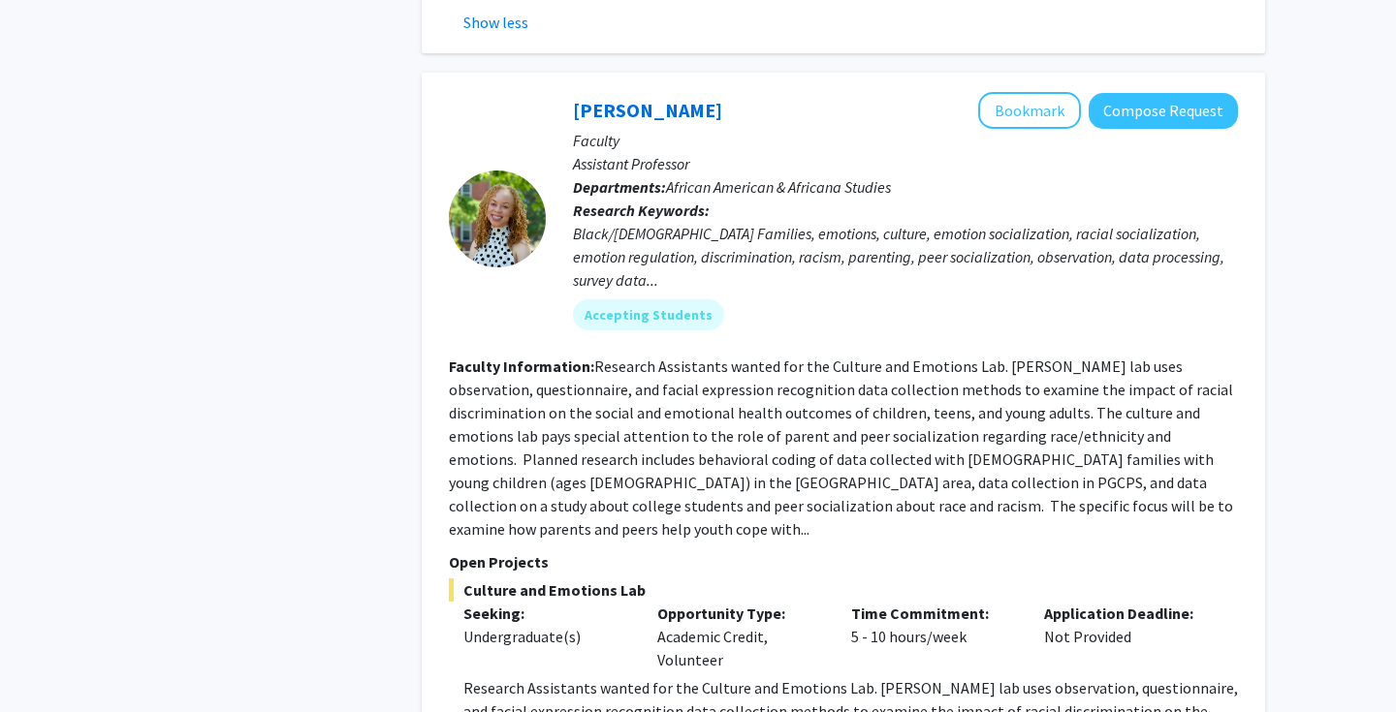
scroll to position [7049, 0]
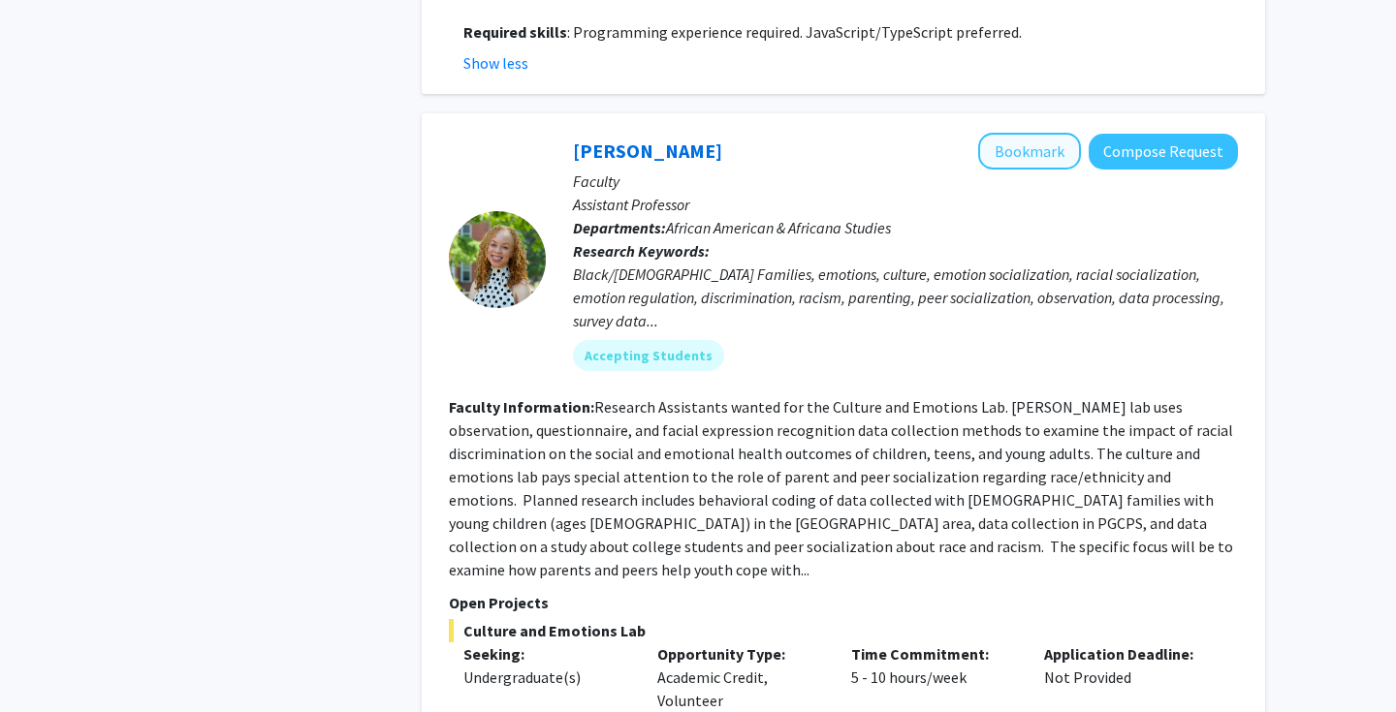
click at [1014, 133] on button "Bookmark" at bounding box center [1029, 151] width 103 height 37
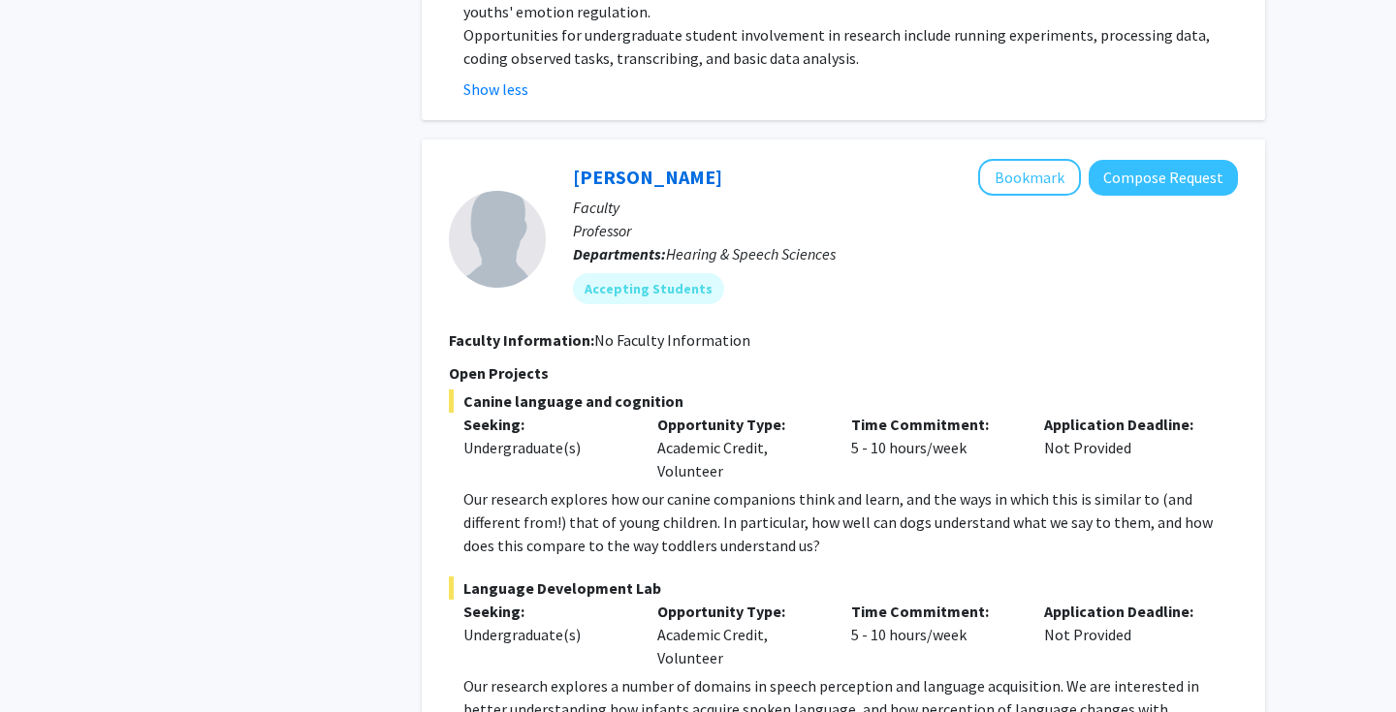
scroll to position [7952, 0]
click at [1012, 159] on button "Bookmark" at bounding box center [1029, 177] width 103 height 37
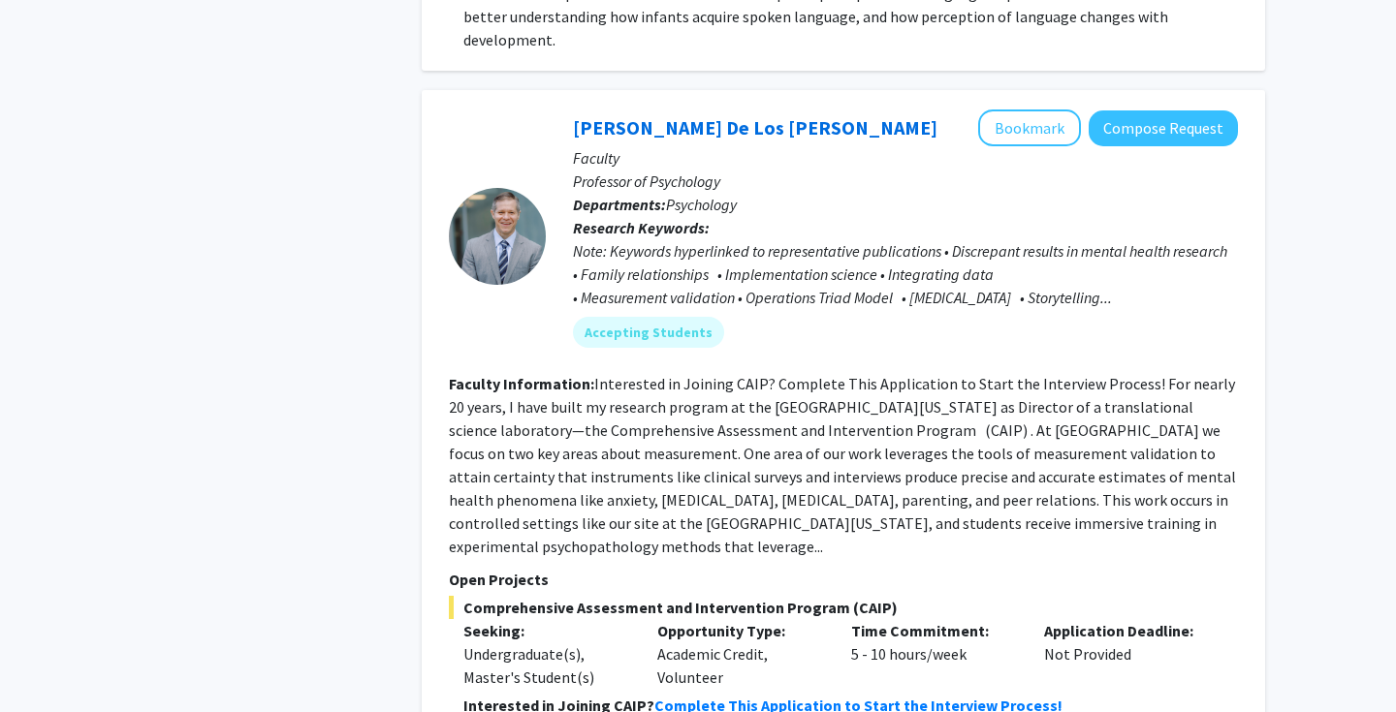
scroll to position [8658, 0]
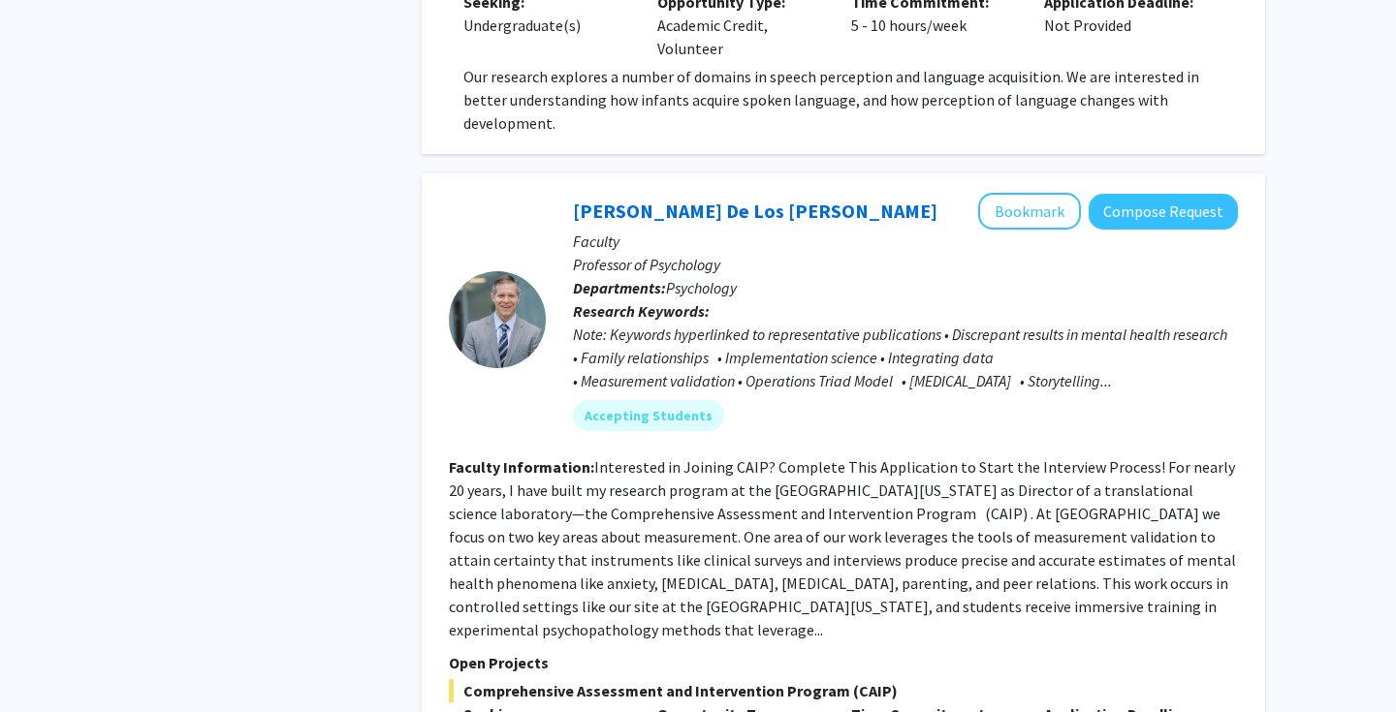
scroll to position [8556, 0]
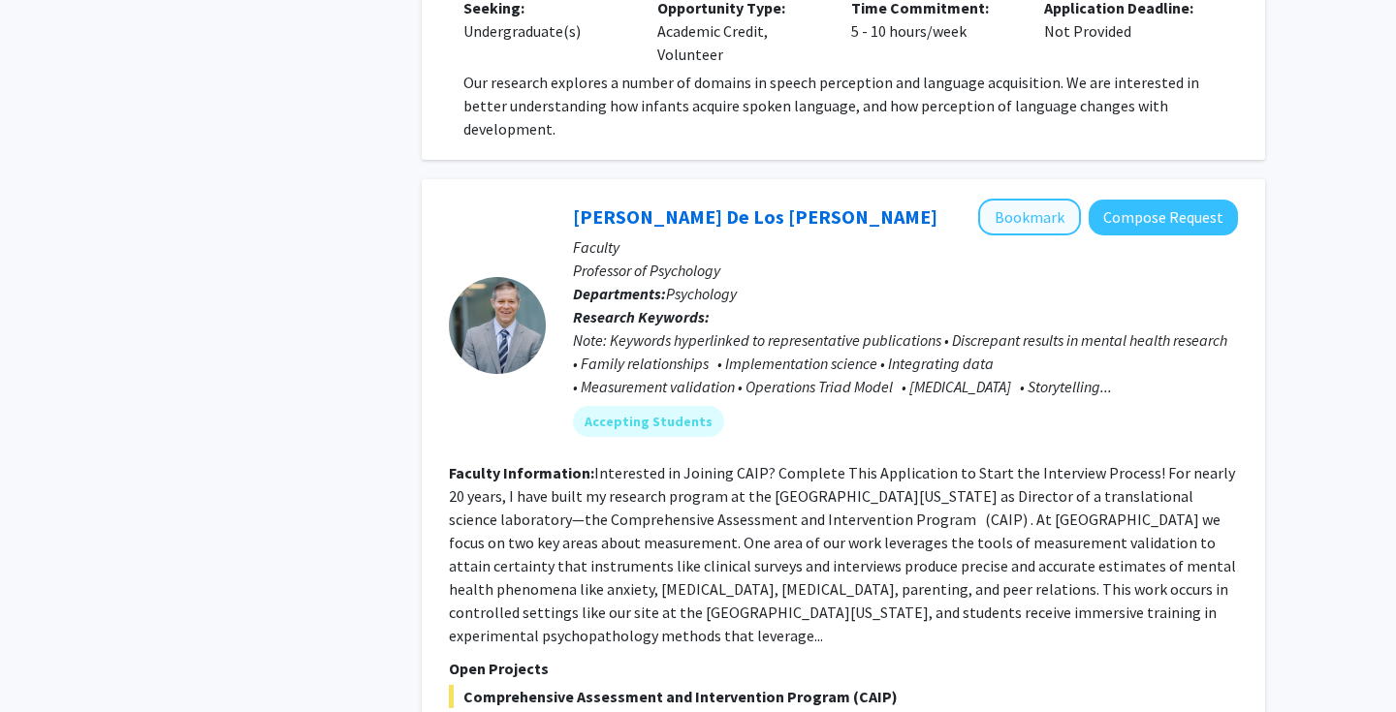
click at [1007, 199] on button "Bookmark" at bounding box center [1029, 217] width 103 height 37
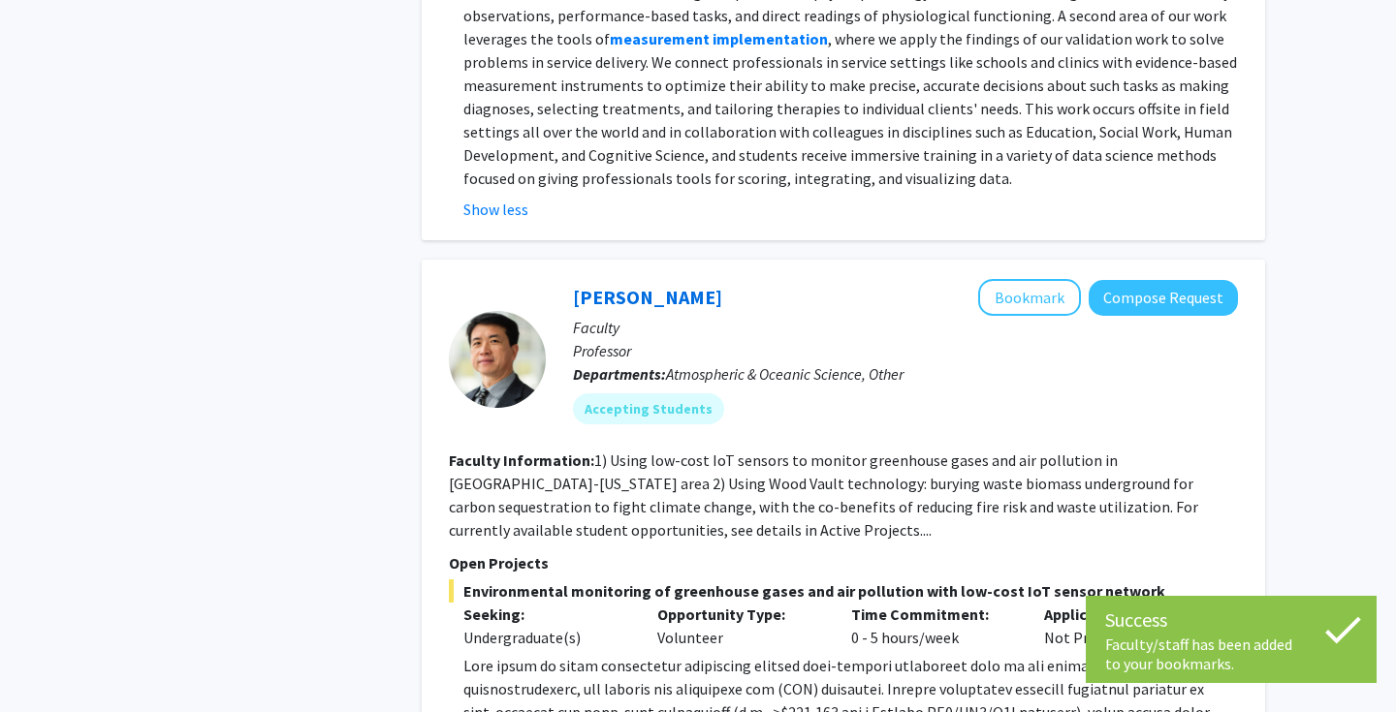
scroll to position [9578, 0]
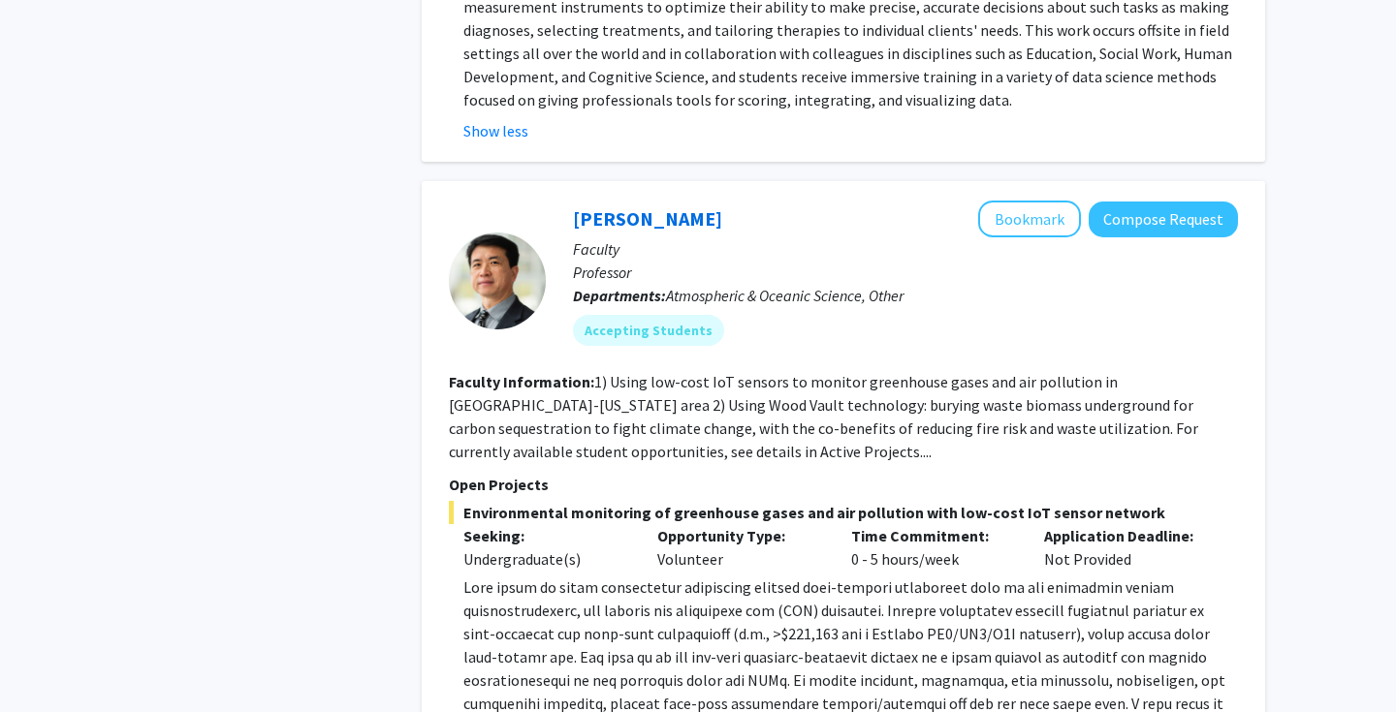
scroll to position [9641, 0]
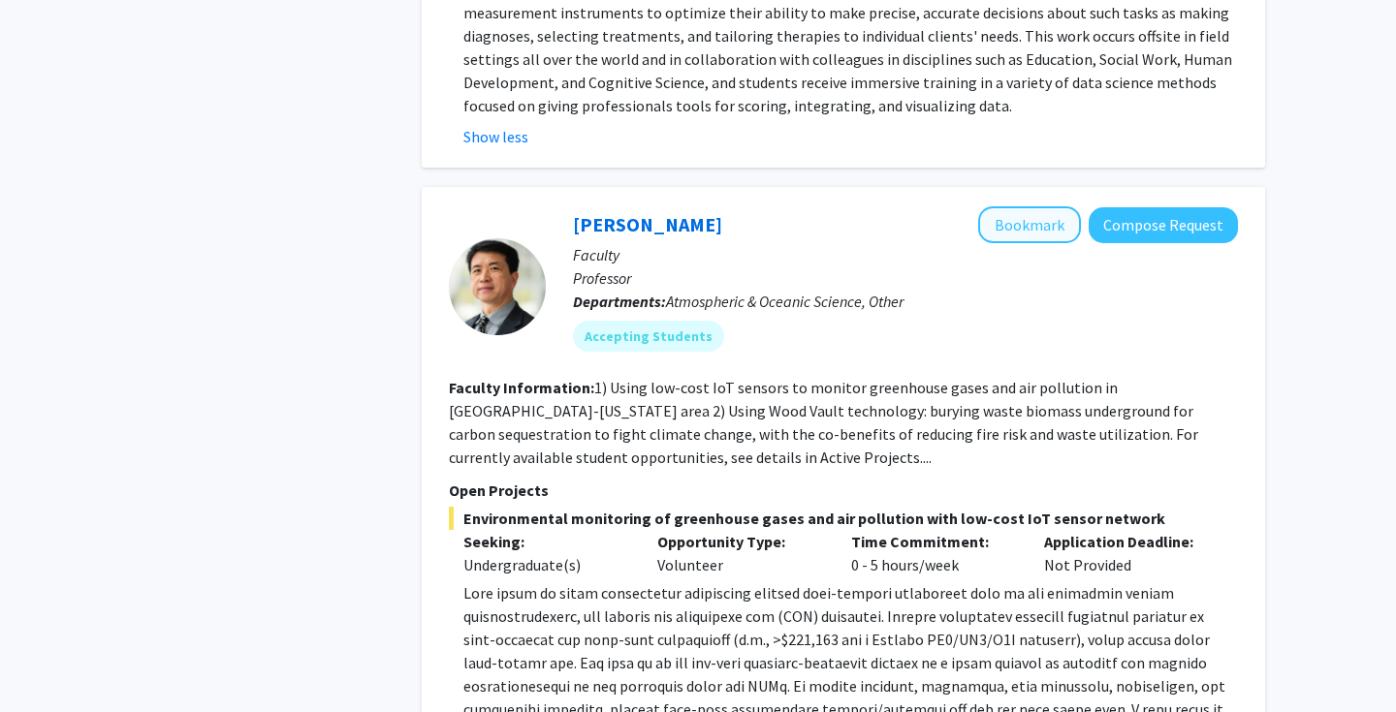
click at [1034, 206] on button "Bookmark" at bounding box center [1029, 224] width 103 height 37
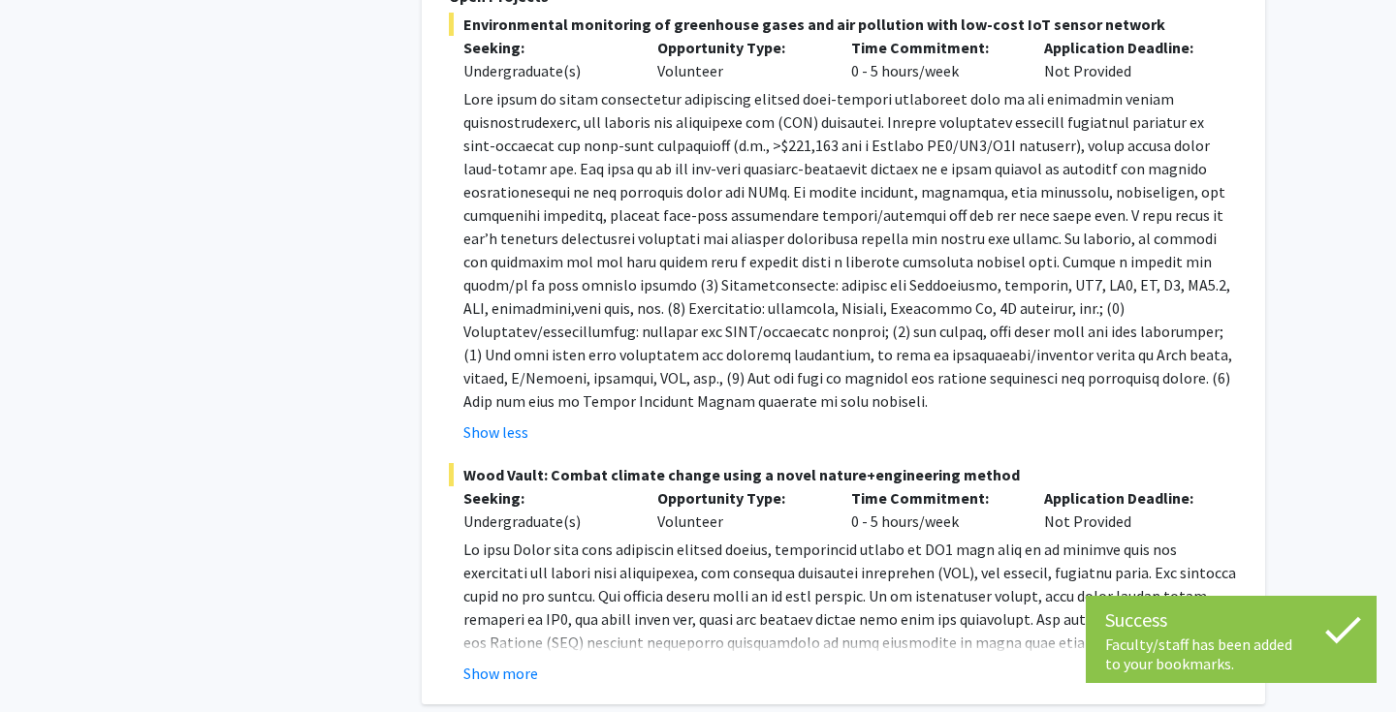
scroll to position [10134, 0]
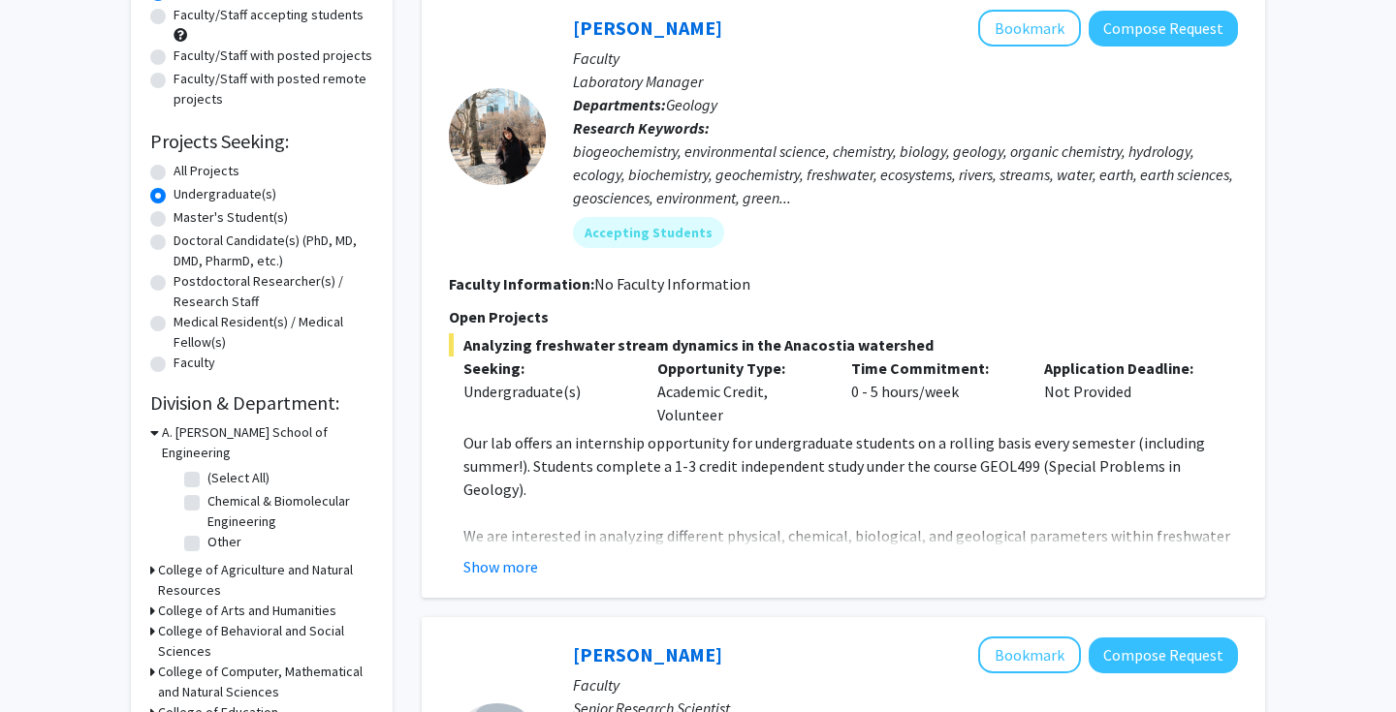
scroll to position [211, 0]
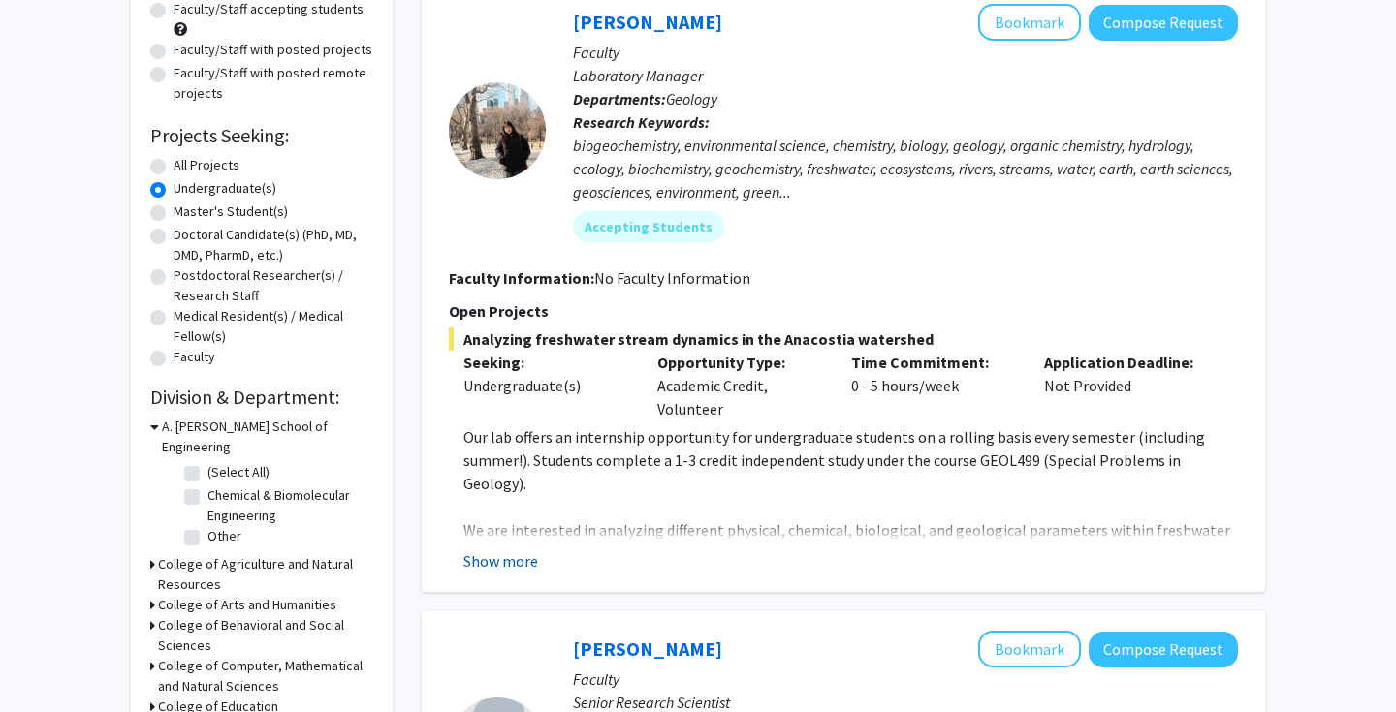
click at [500, 564] on button "Show more" at bounding box center [500, 561] width 75 height 23
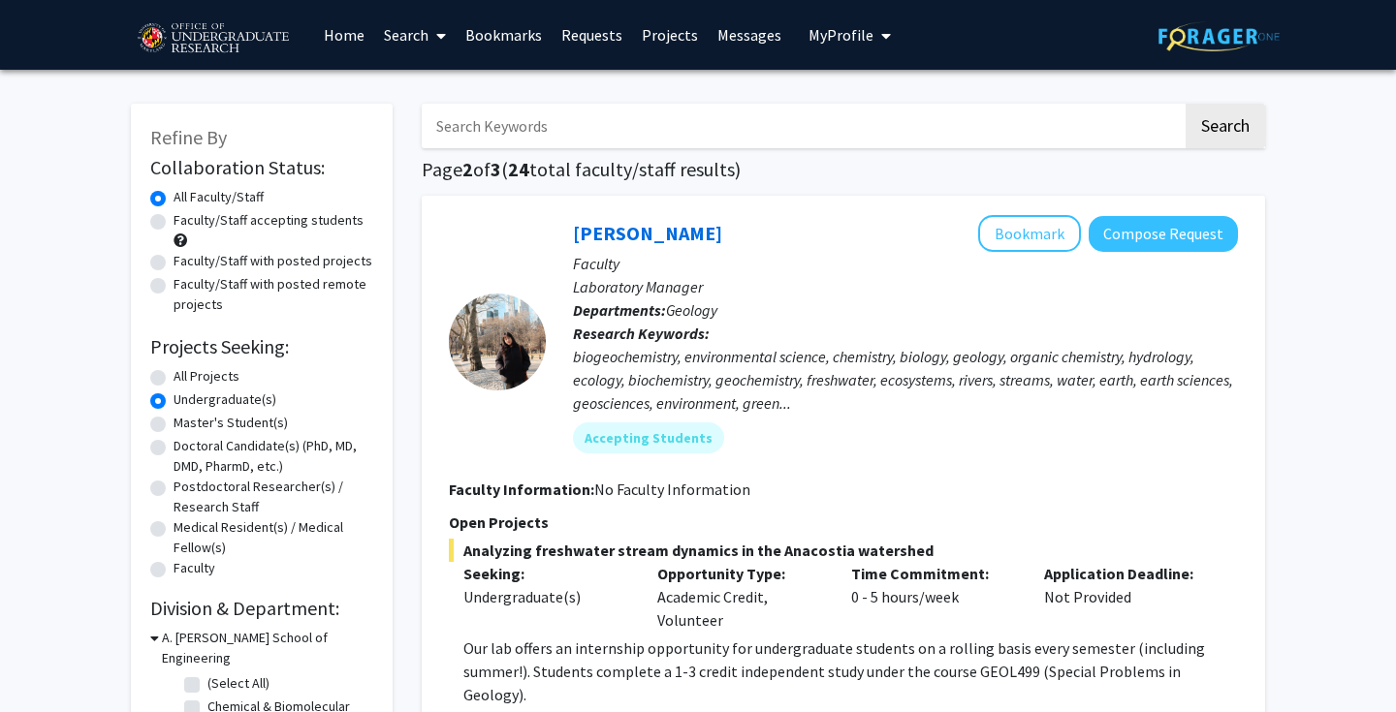
scroll to position [0, 0]
click at [1012, 234] on button "Bookmark" at bounding box center [1029, 233] width 103 height 37
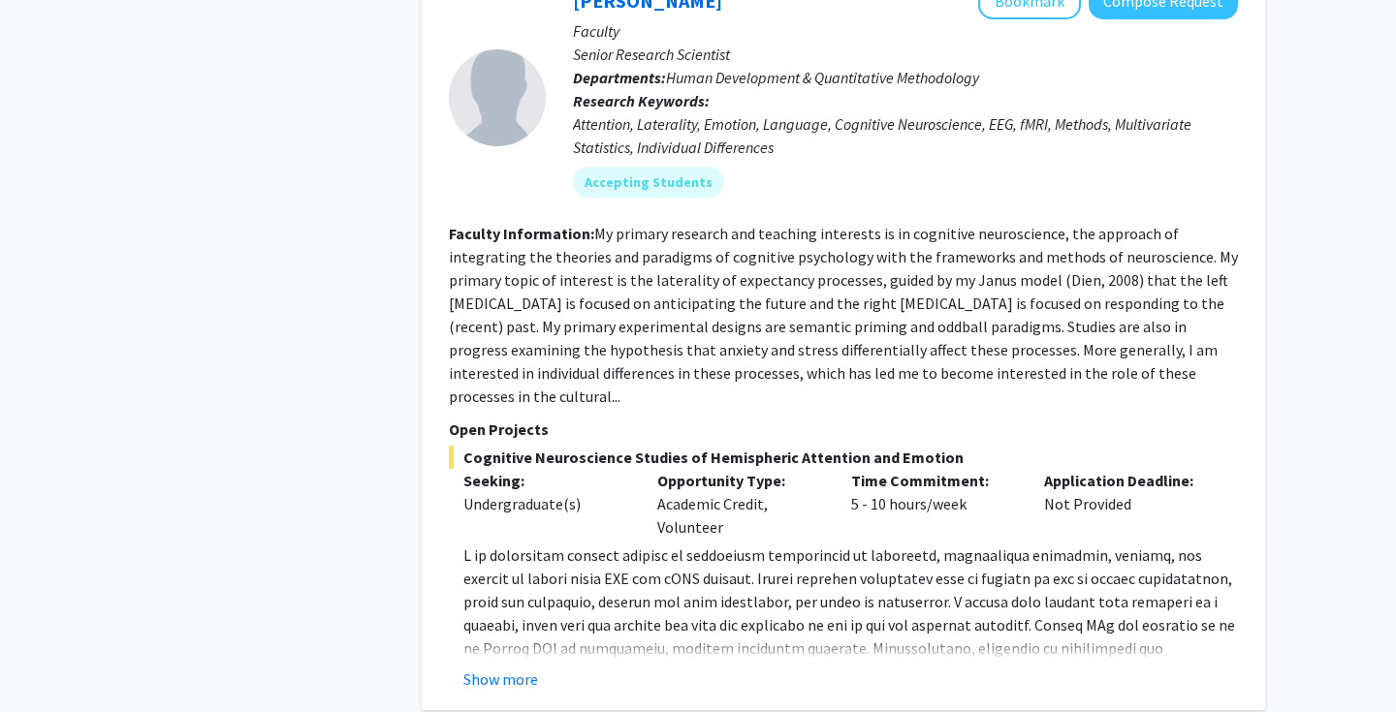
scroll to position [1050, 0]
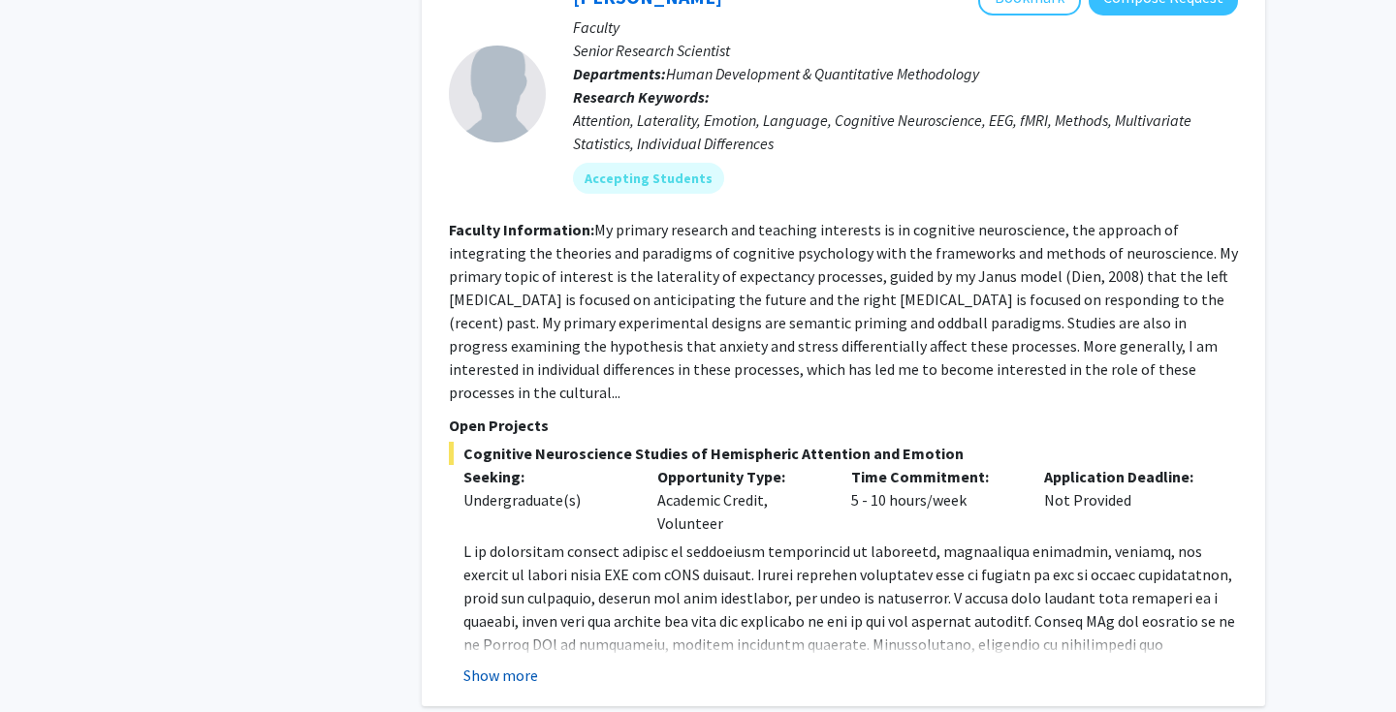
click at [509, 664] on button "Show more" at bounding box center [500, 675] width 75 height 23
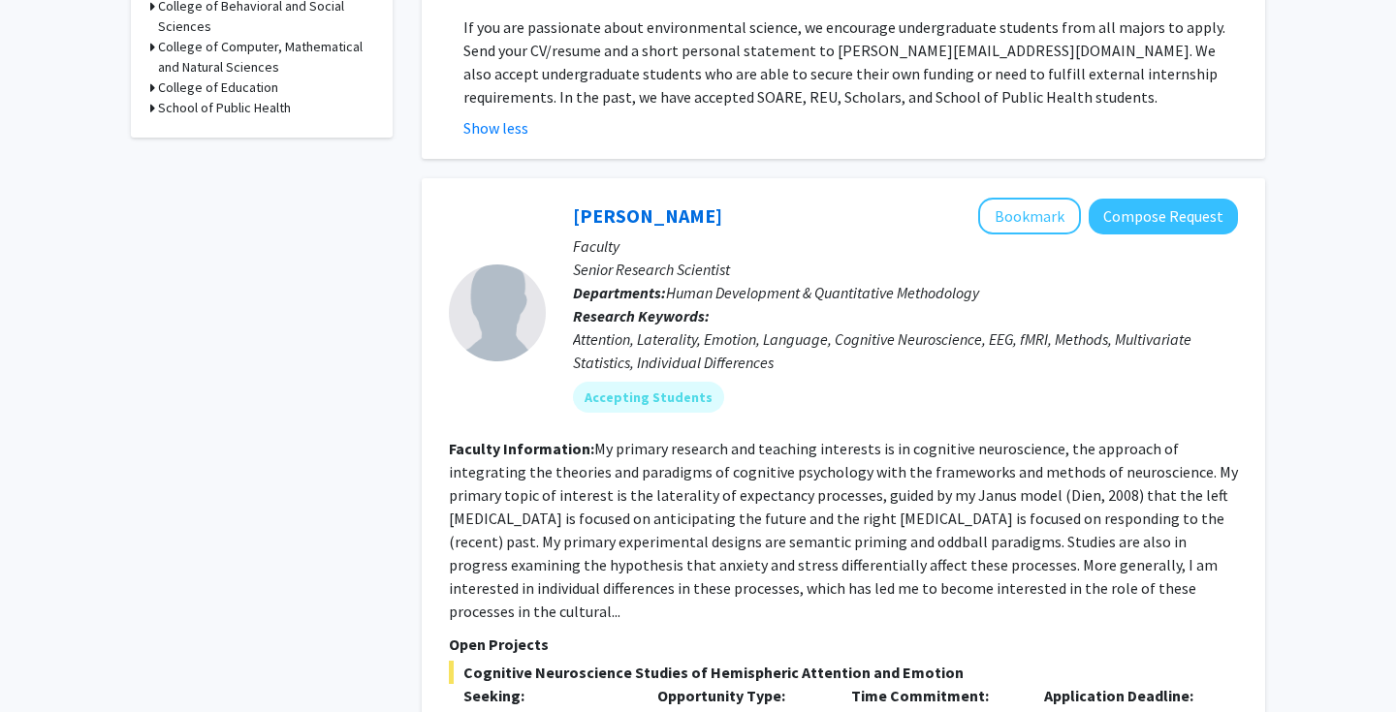
scroll to position [822, 0]
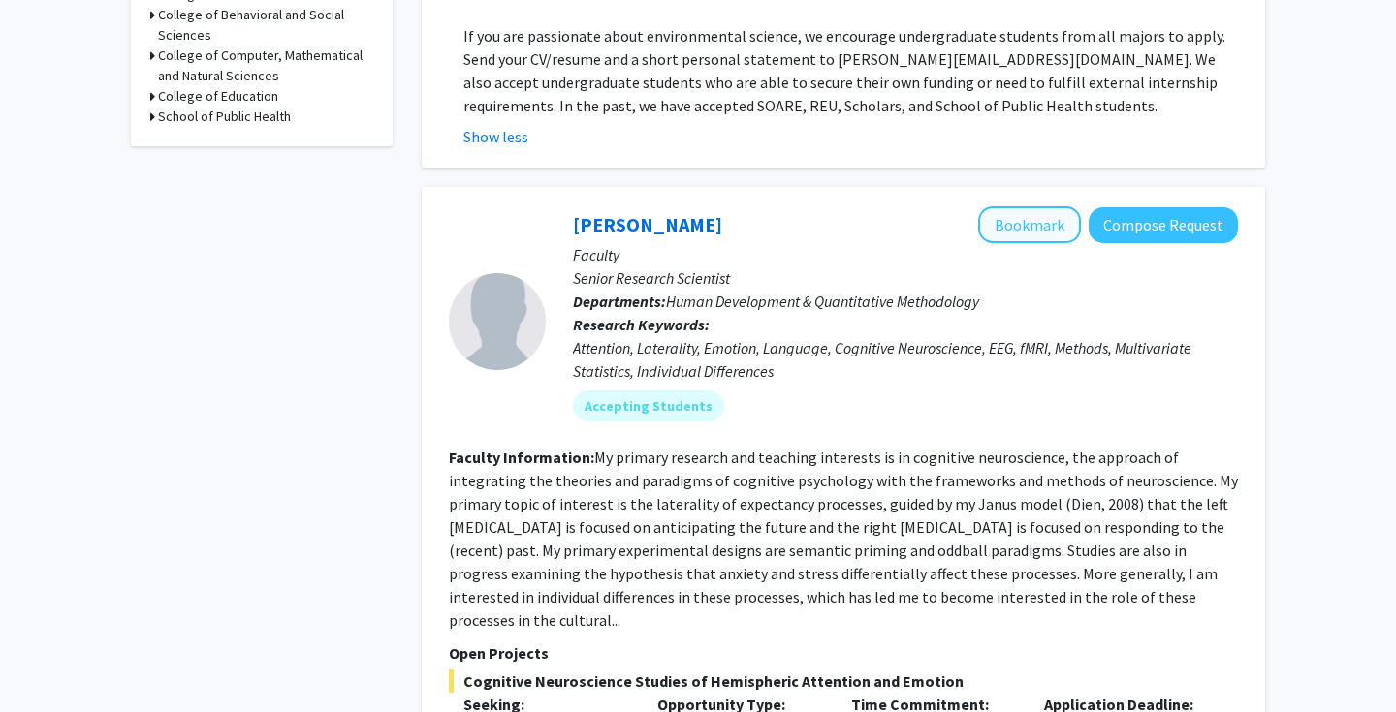
click at [1029, 211] on button "Bookmark" at bounding box center [1029, 224] width 103 height 37
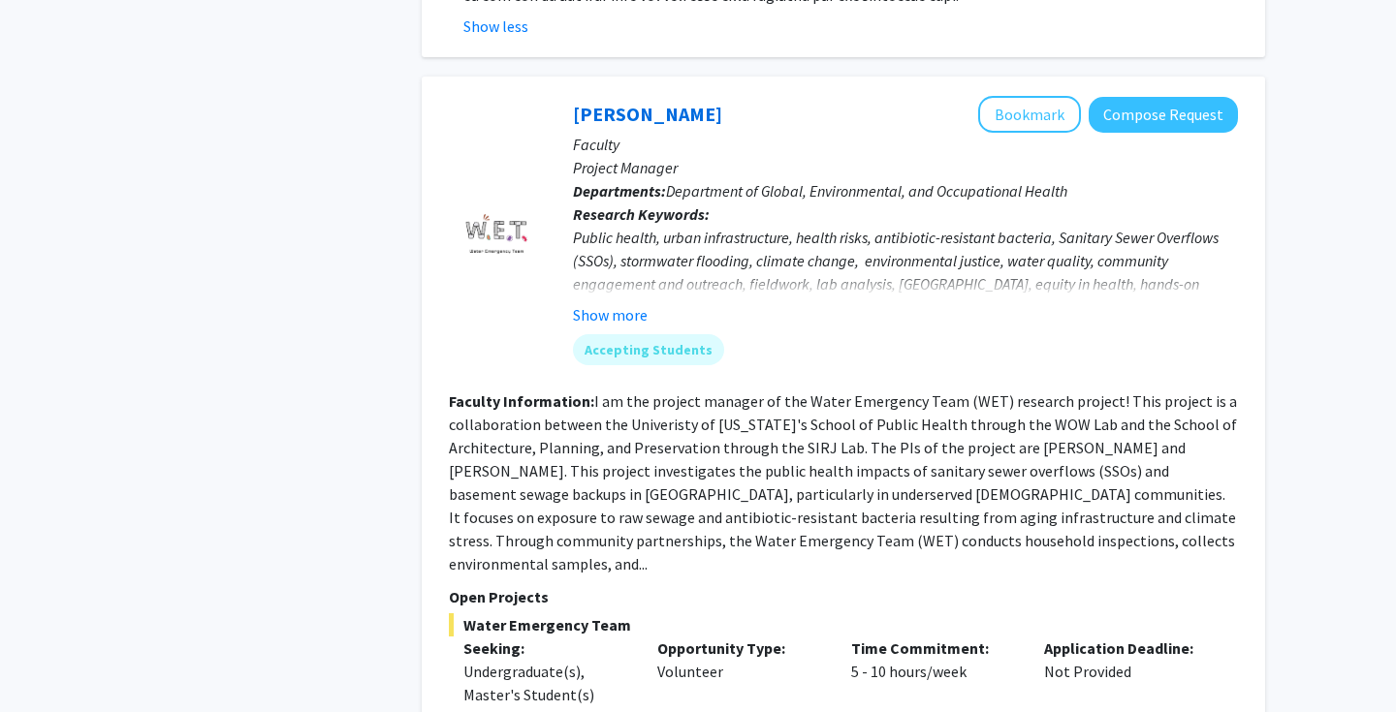
scroll to position [1822, 0]
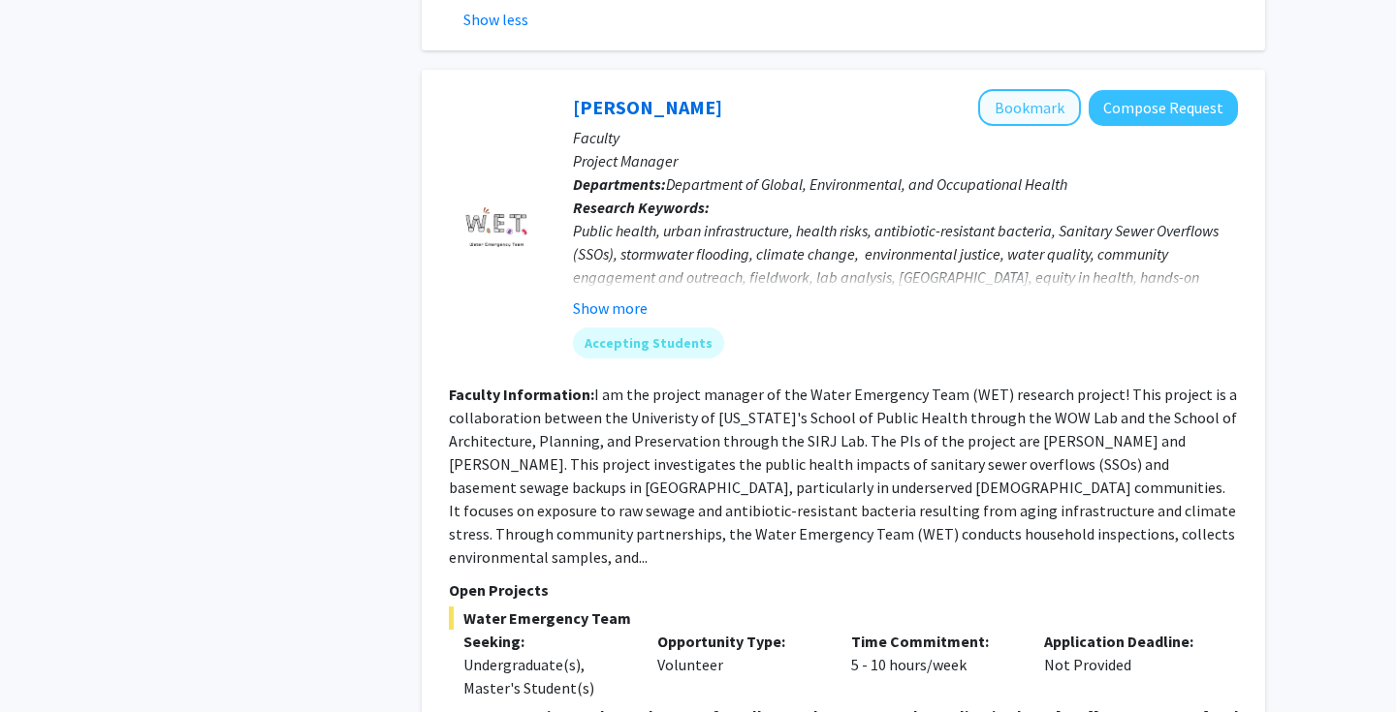
click at [1039, 89] on button "Bookmark" at bounding box center [1029, 107] width 103 height 37
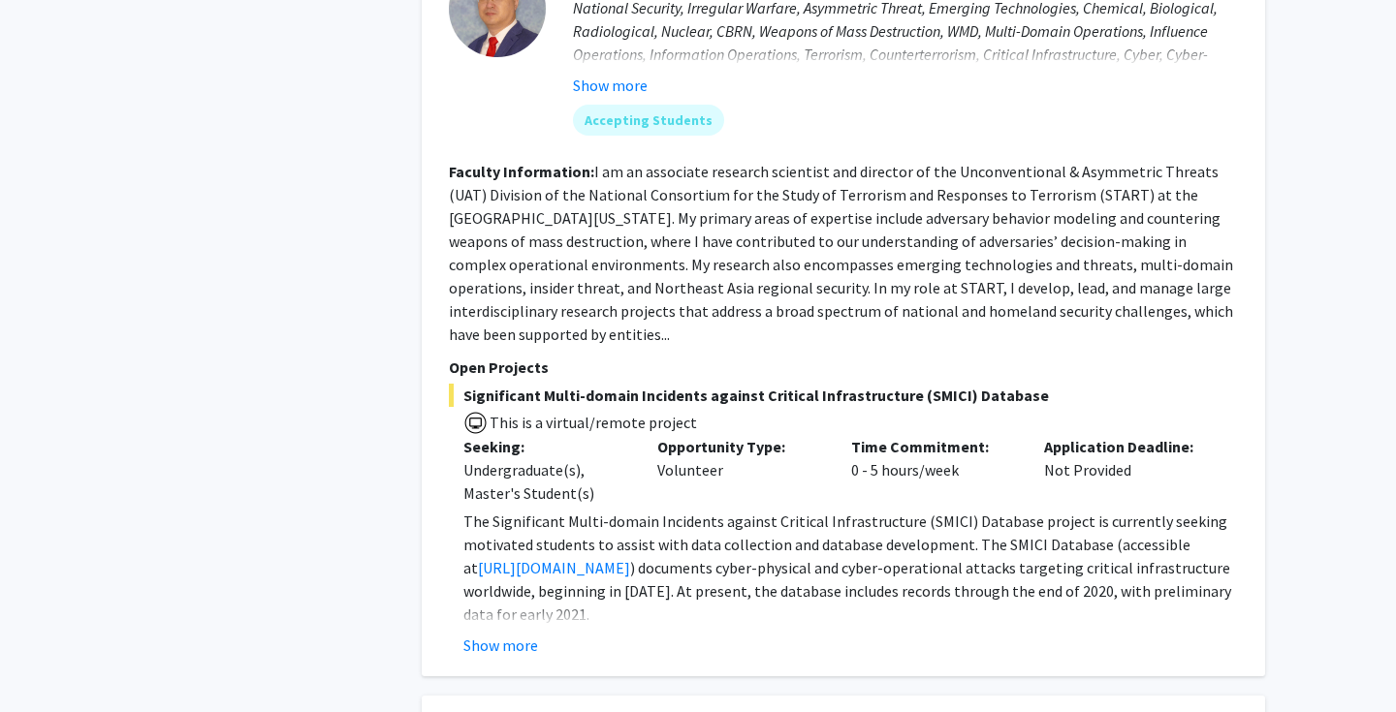
scroll to position [2866, 0]
click at [522, 634] on button "Show more" at bounding box center [500, 645] width 75 height 23
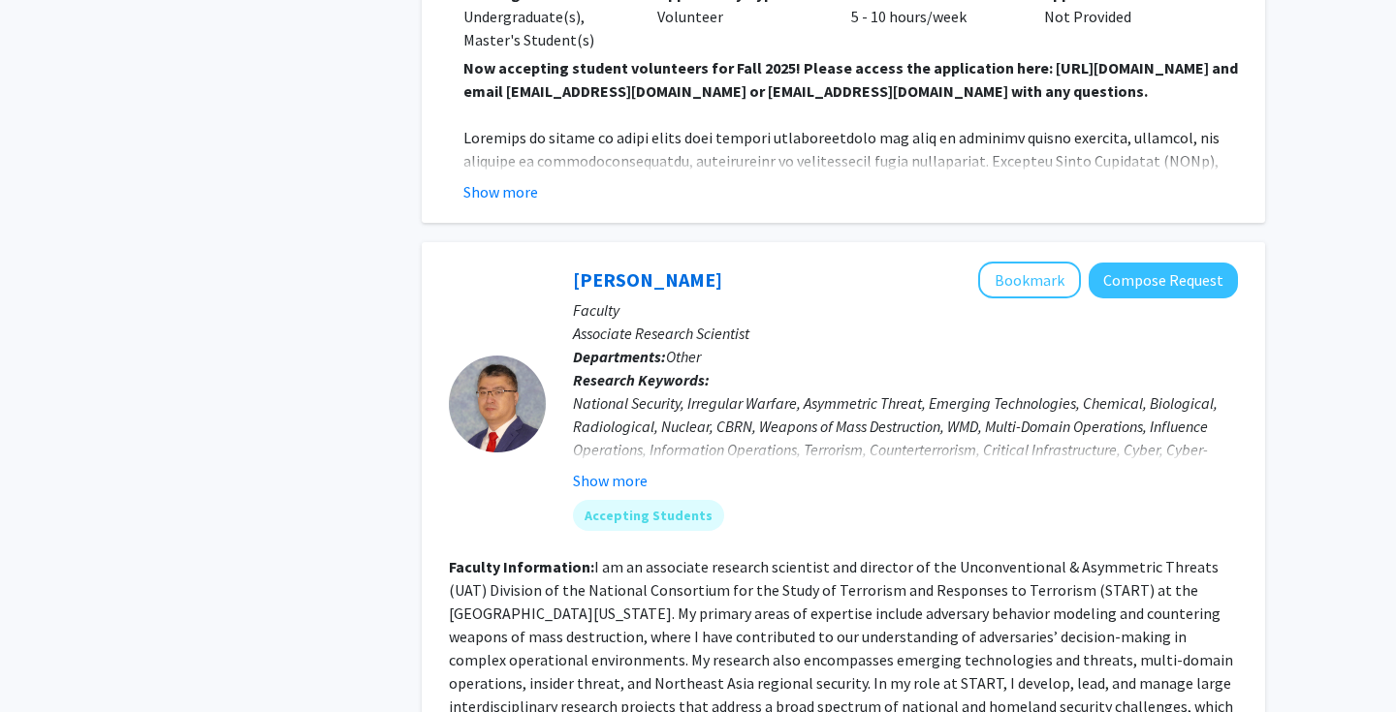
scroll to position [2391, 0]
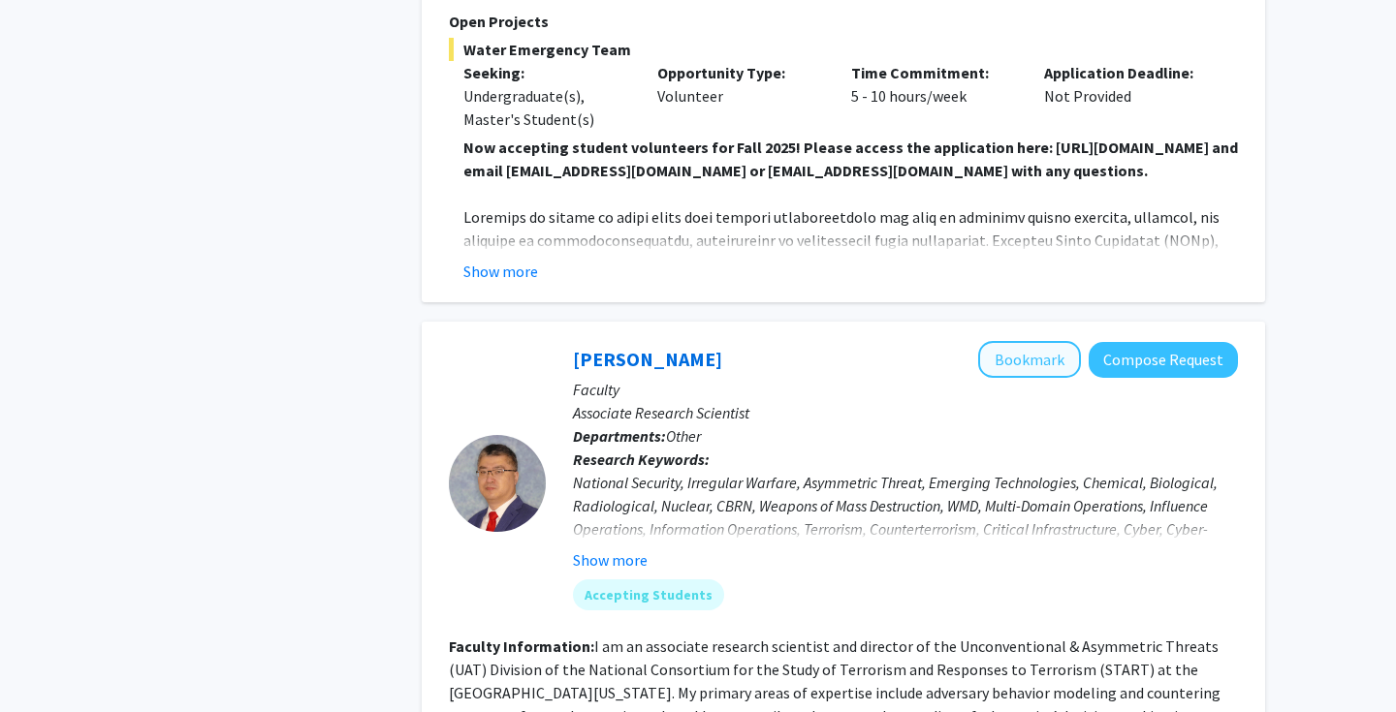
click at [1034, 341] on button "Bookmark" at bounding box center [1029, 359] width 103 height 37
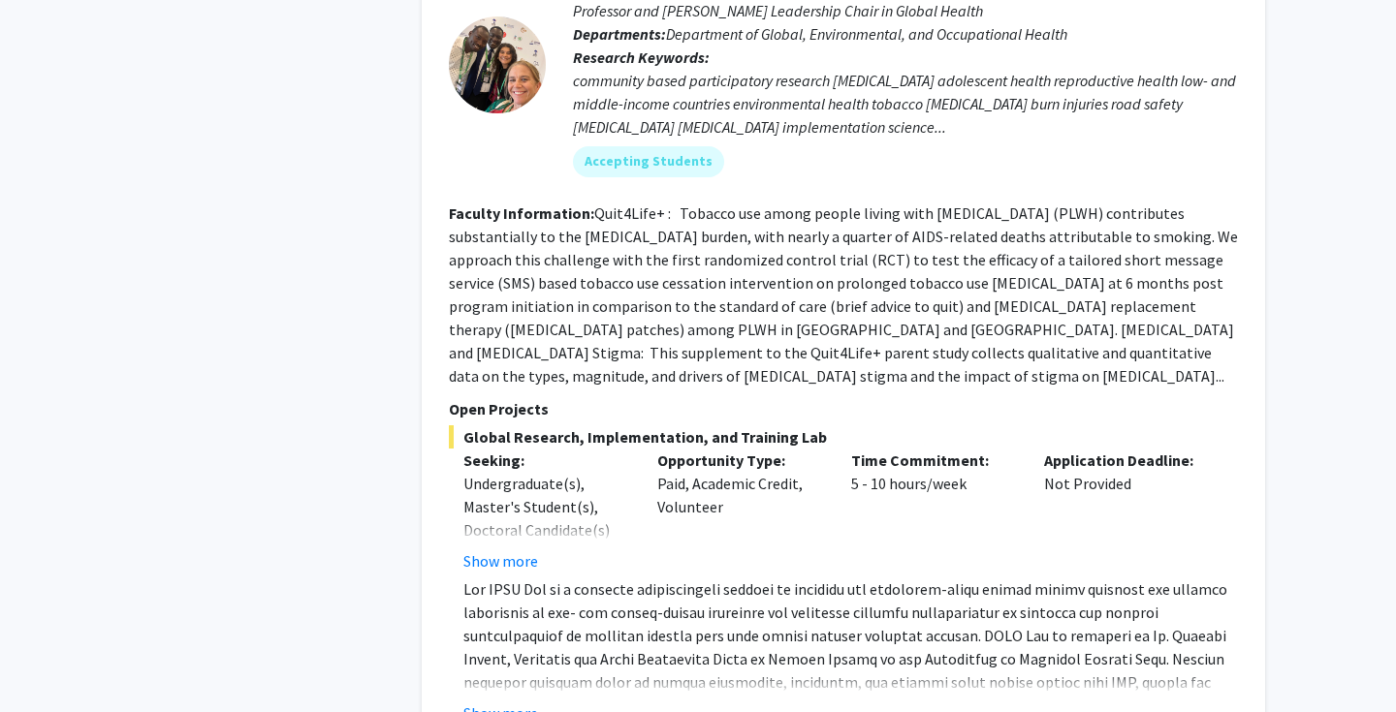
scroll to position [3898, 0]
click at [519, 702] on button "Show more" at bounding box center [500, 713] width 75 height 23
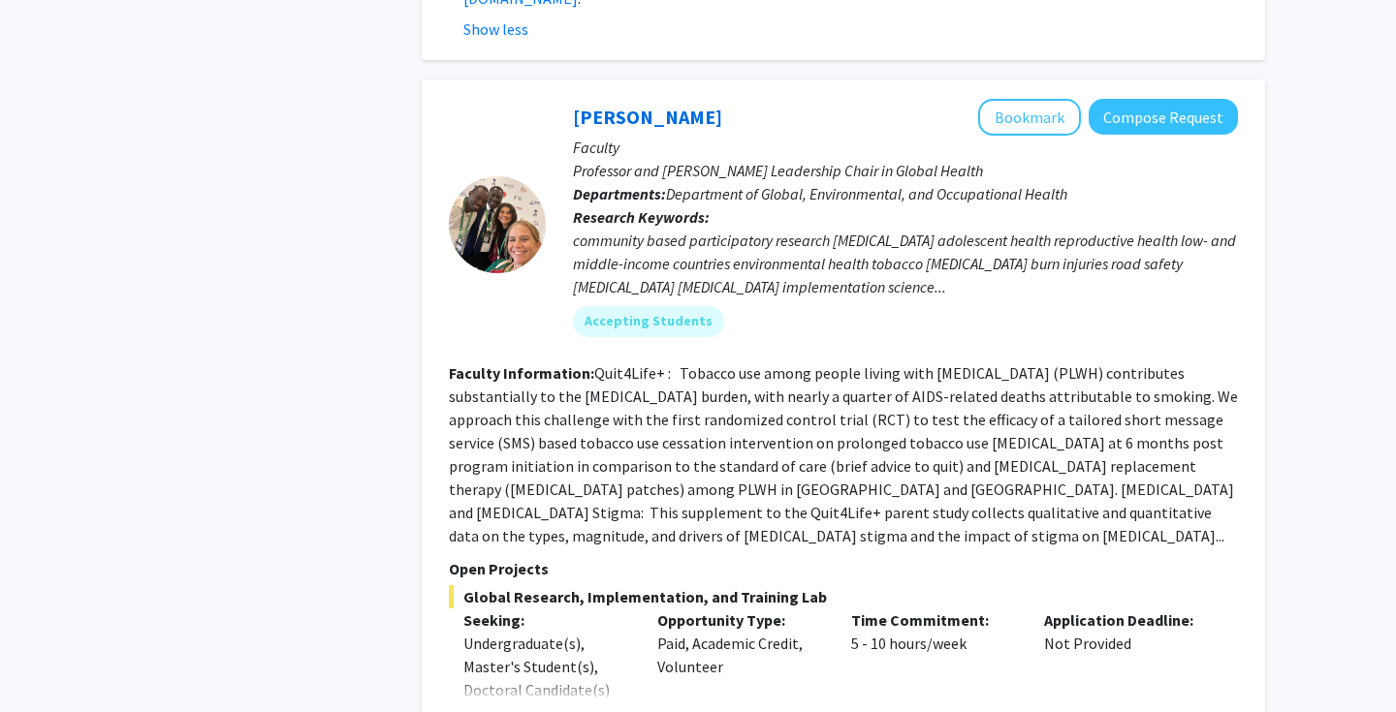
scroll to position [3715, 0]
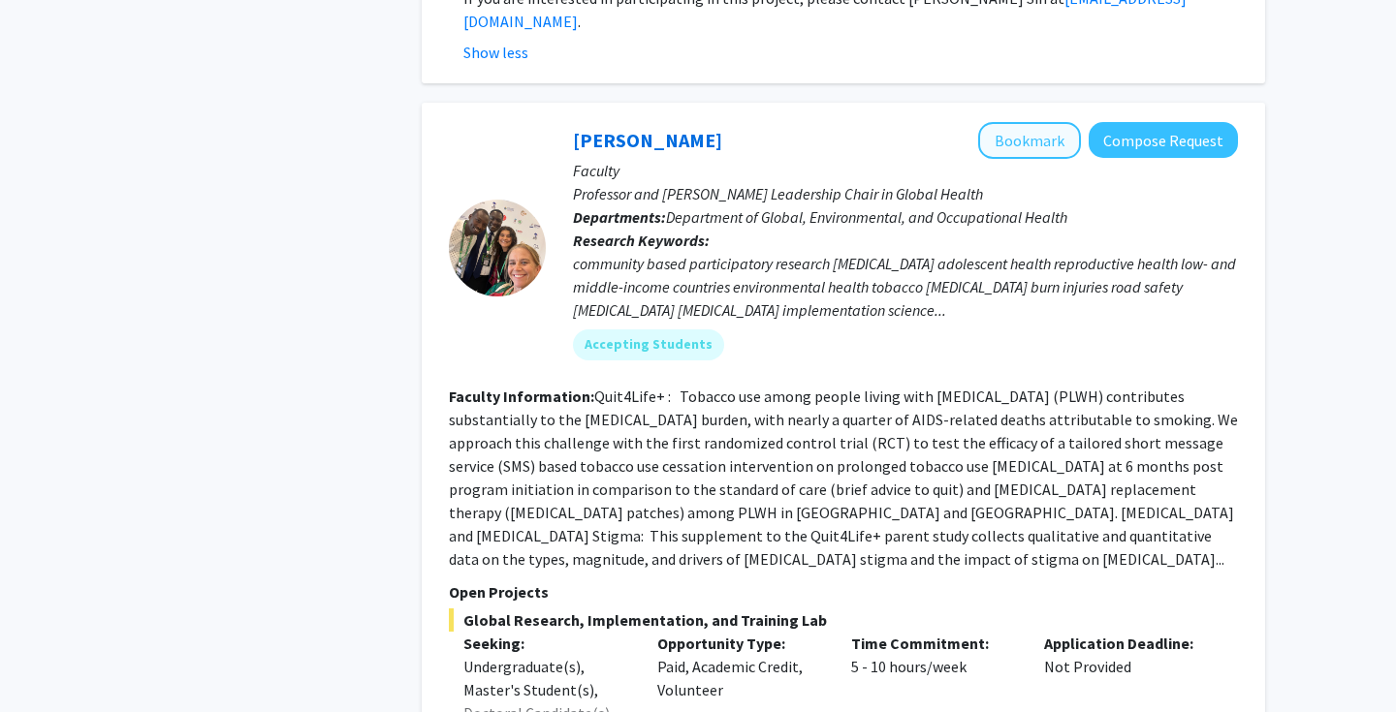
click at [1018, 122] on button "Bookmark" at bounding box center [1029, 140] width 103 height 37
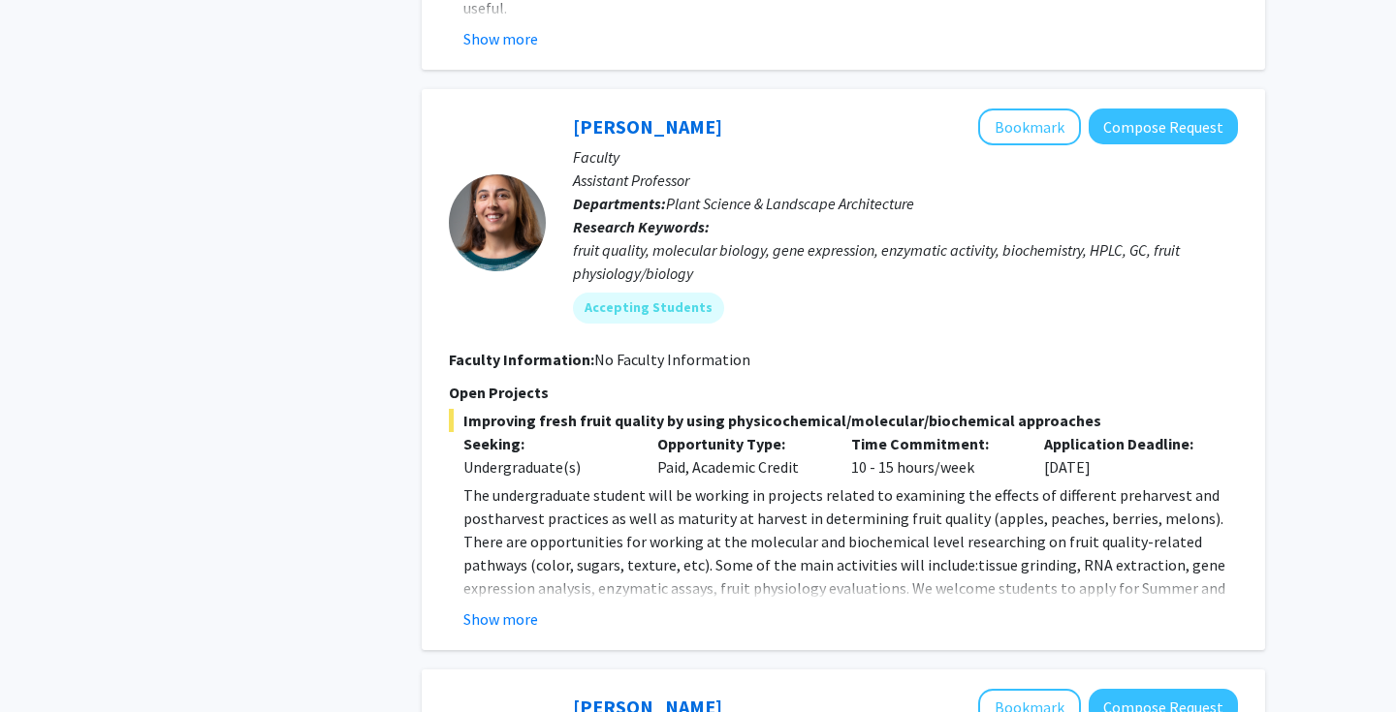
scroll to position [5993, 0]
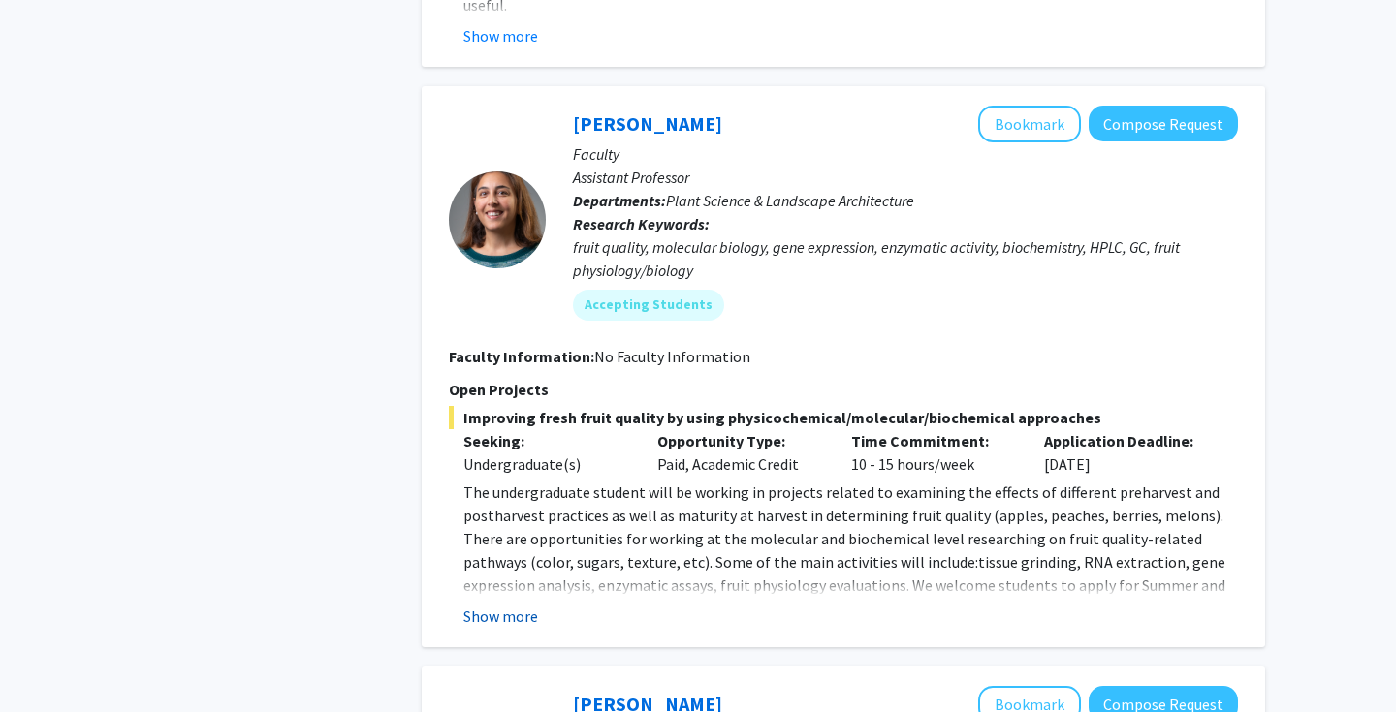
click at [523, 605] on button "Show more" at bounding box center [500, 616] width 75 height 23
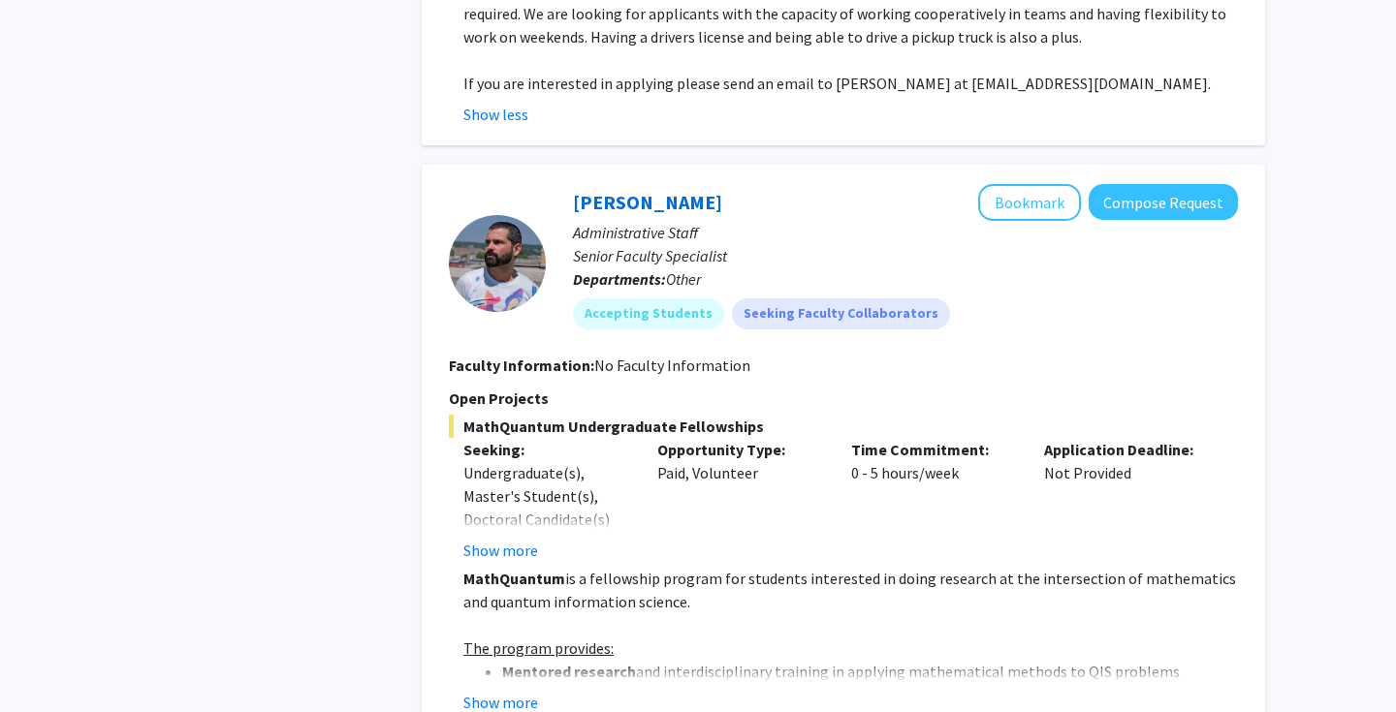
scroll to position [6722, 0]
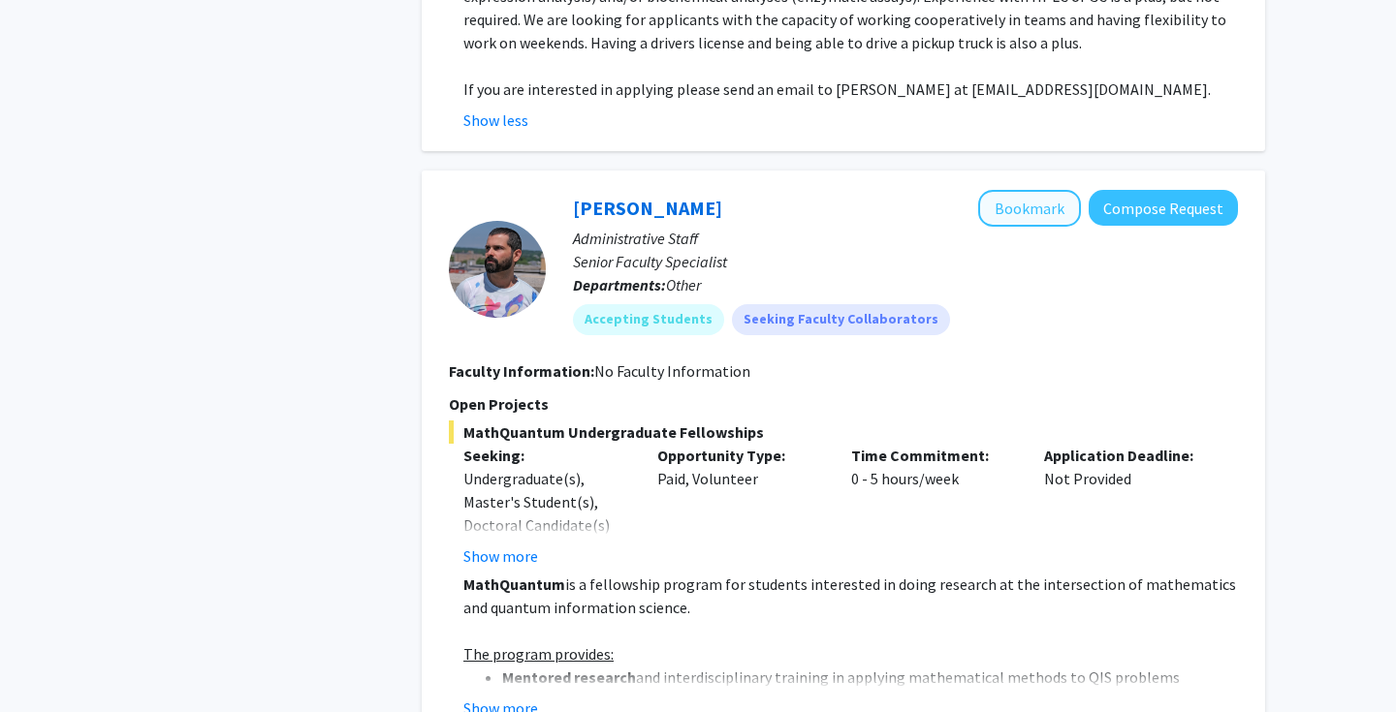
click at [996, 190] on button "Bookmark" at bounding box center [1029, 208] width 103 height 37
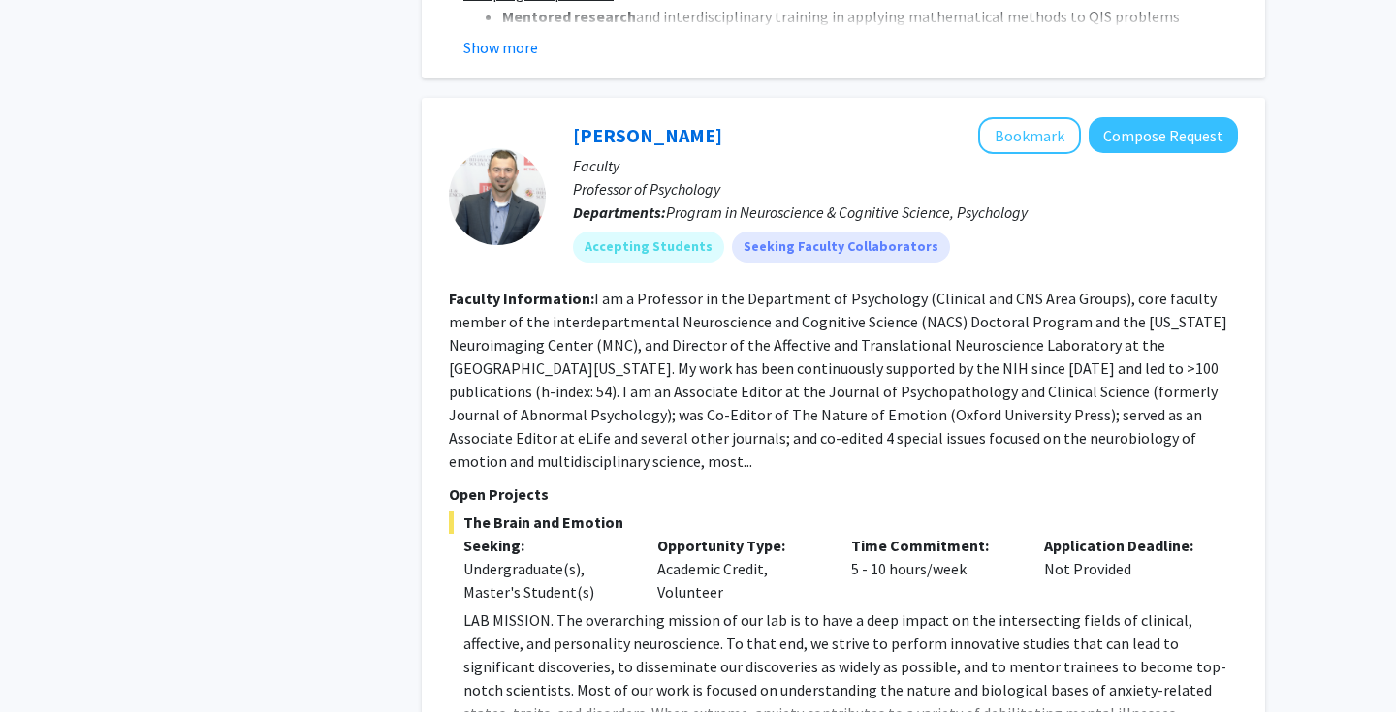
scroll to position [7399, 0]
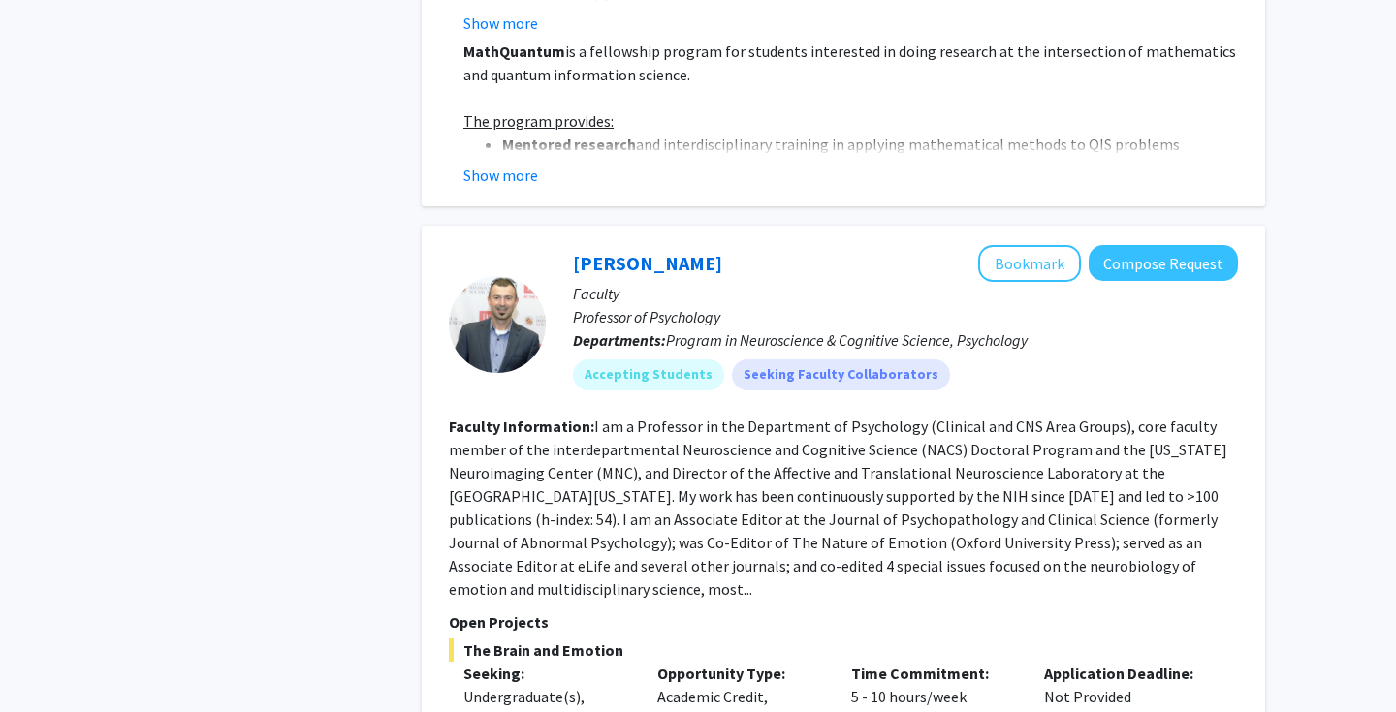
scroll to position [7235, 0]
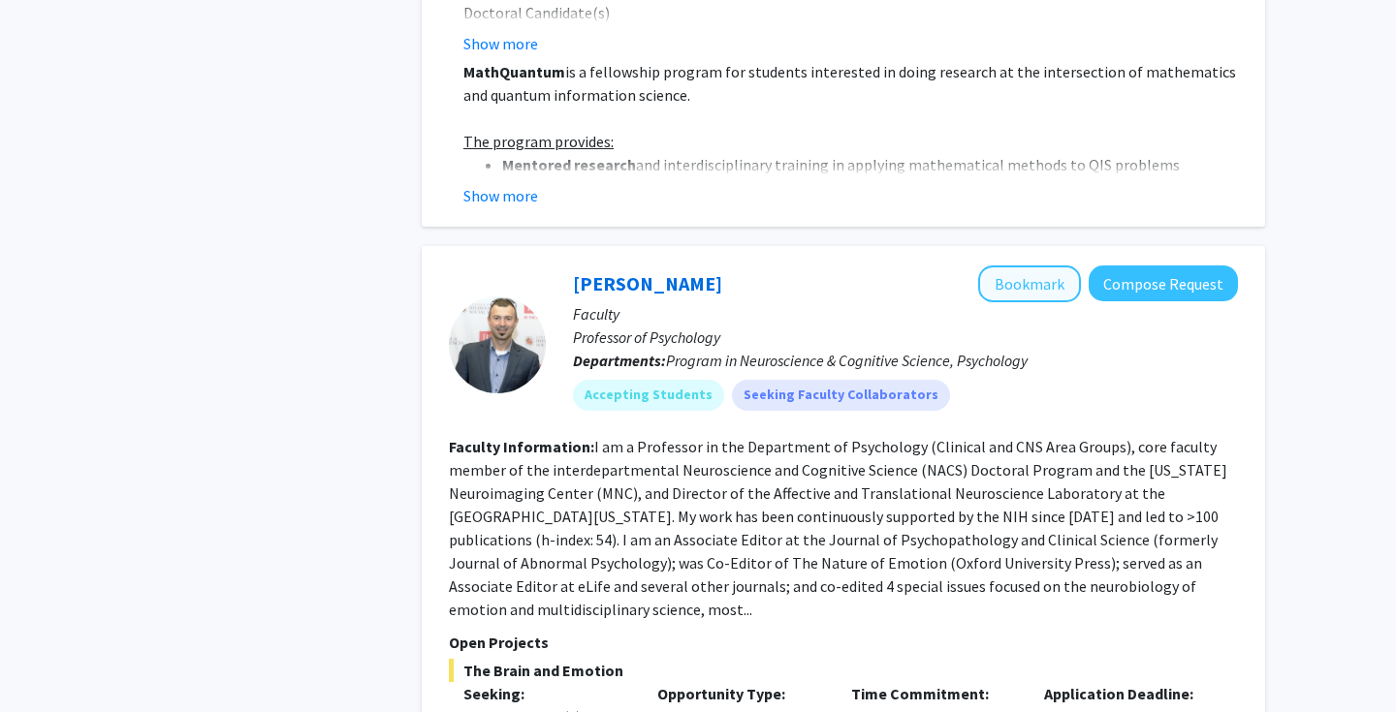
click at [1007, 266] on button "Bookmark" at bounding box center [1029, 284] width 103 height 37
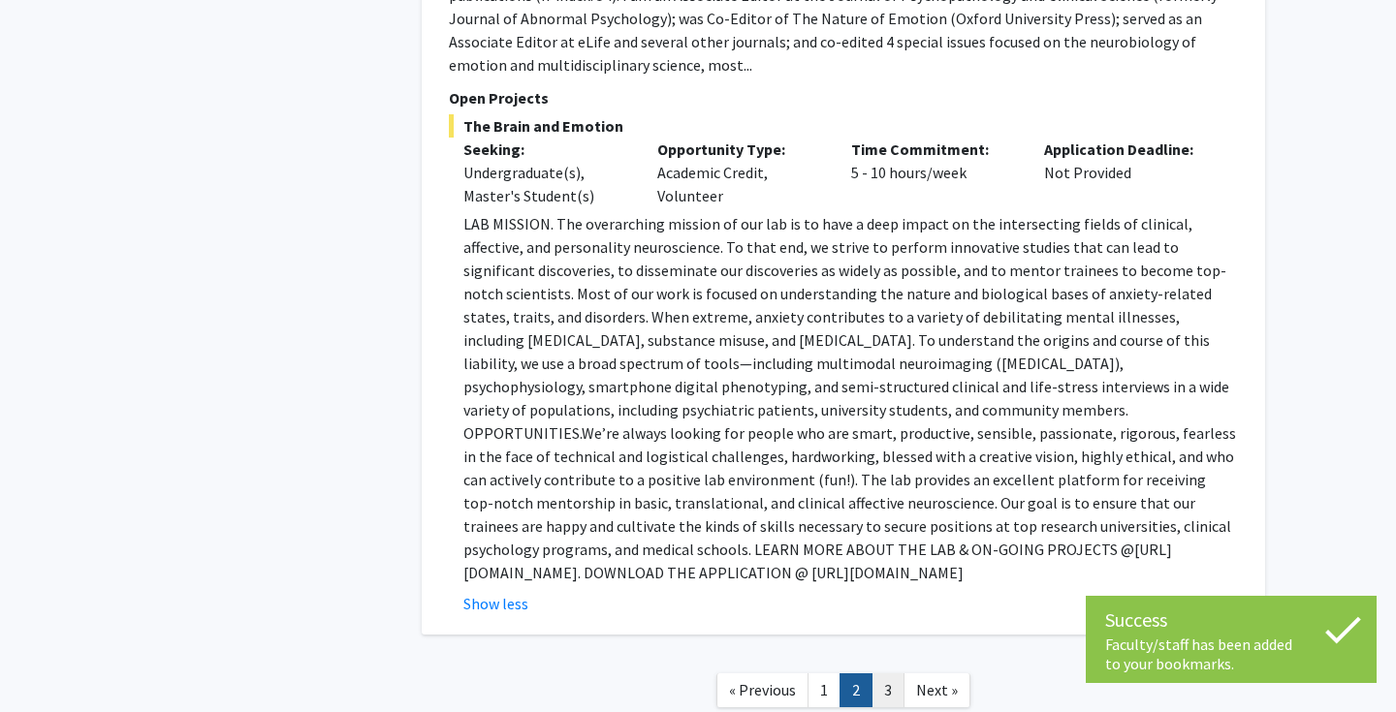
scroll to position [7779, 0]
click at [895, 675] on link "3" at bounding box center [887, 692] width 33 height 34
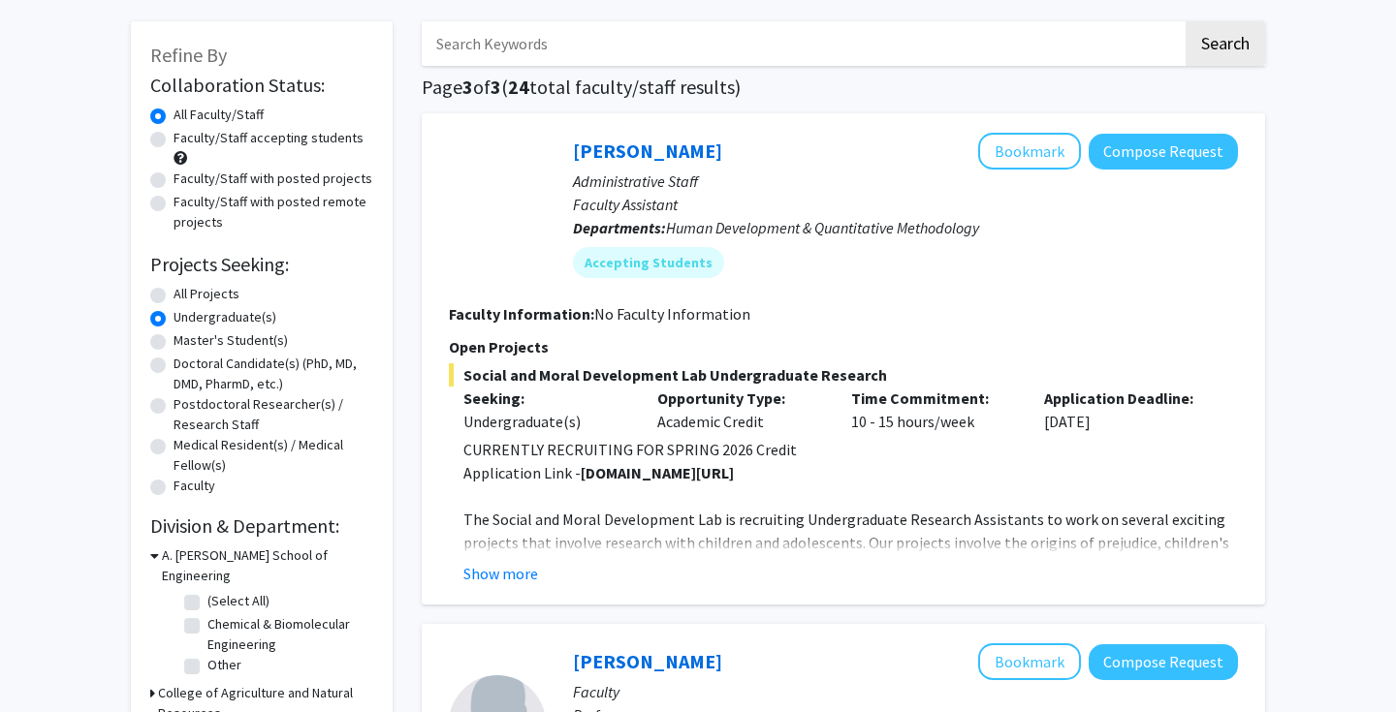
scroll to position [85, 0]
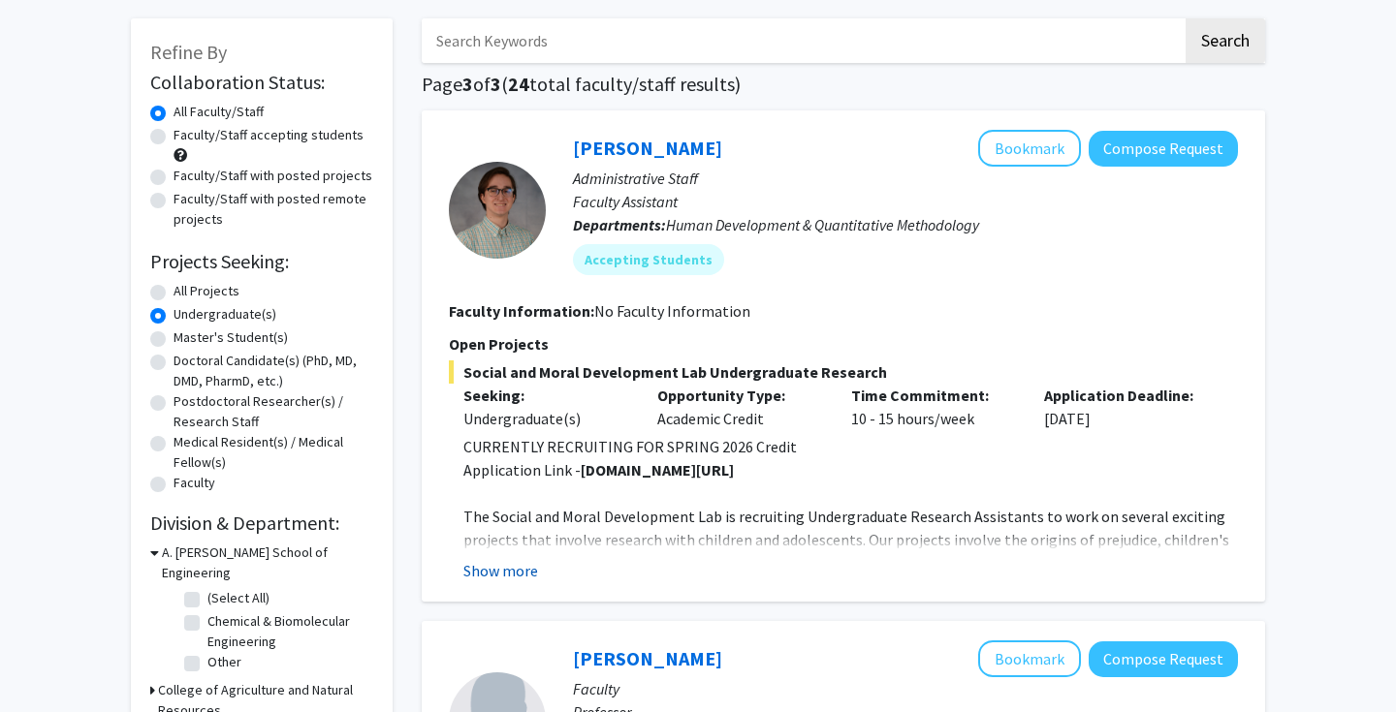
click at [502, 569] on button "Show more" at bounding box center [500, 570] width 75 height 23
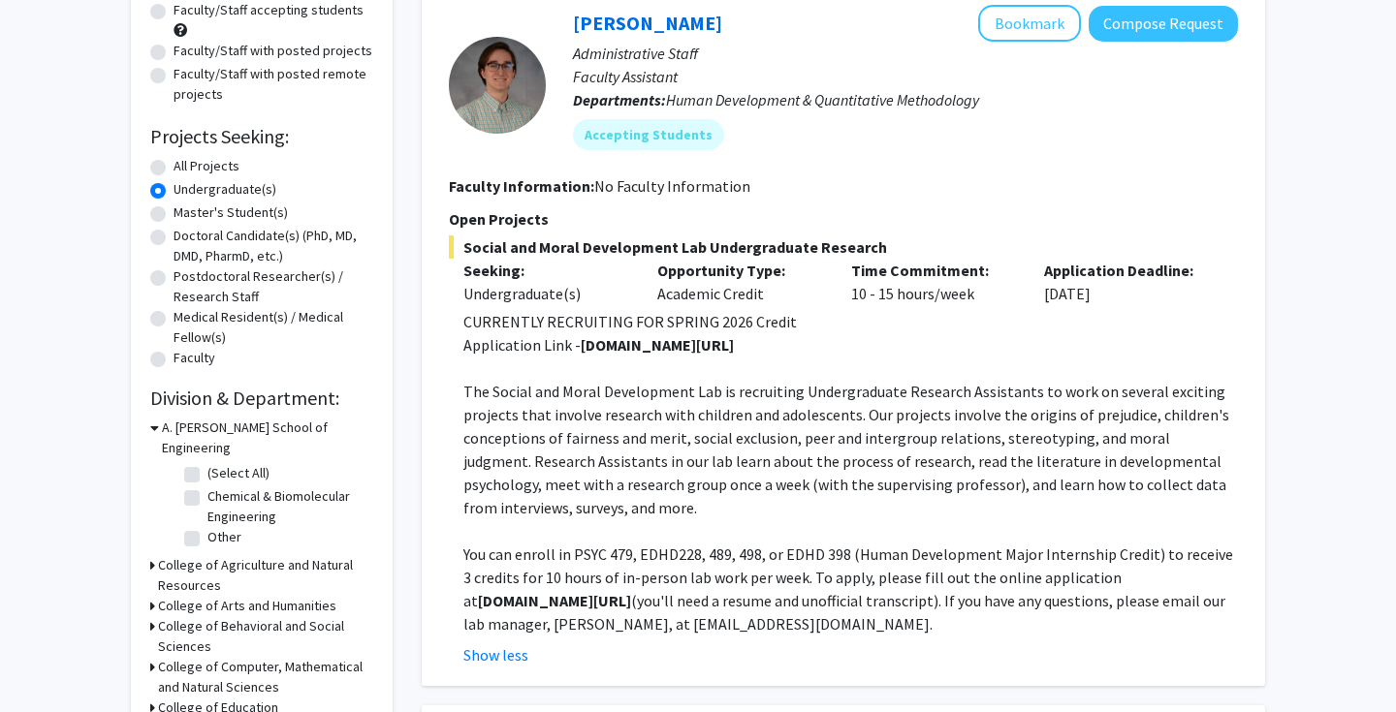
scroll to position [206, 0]
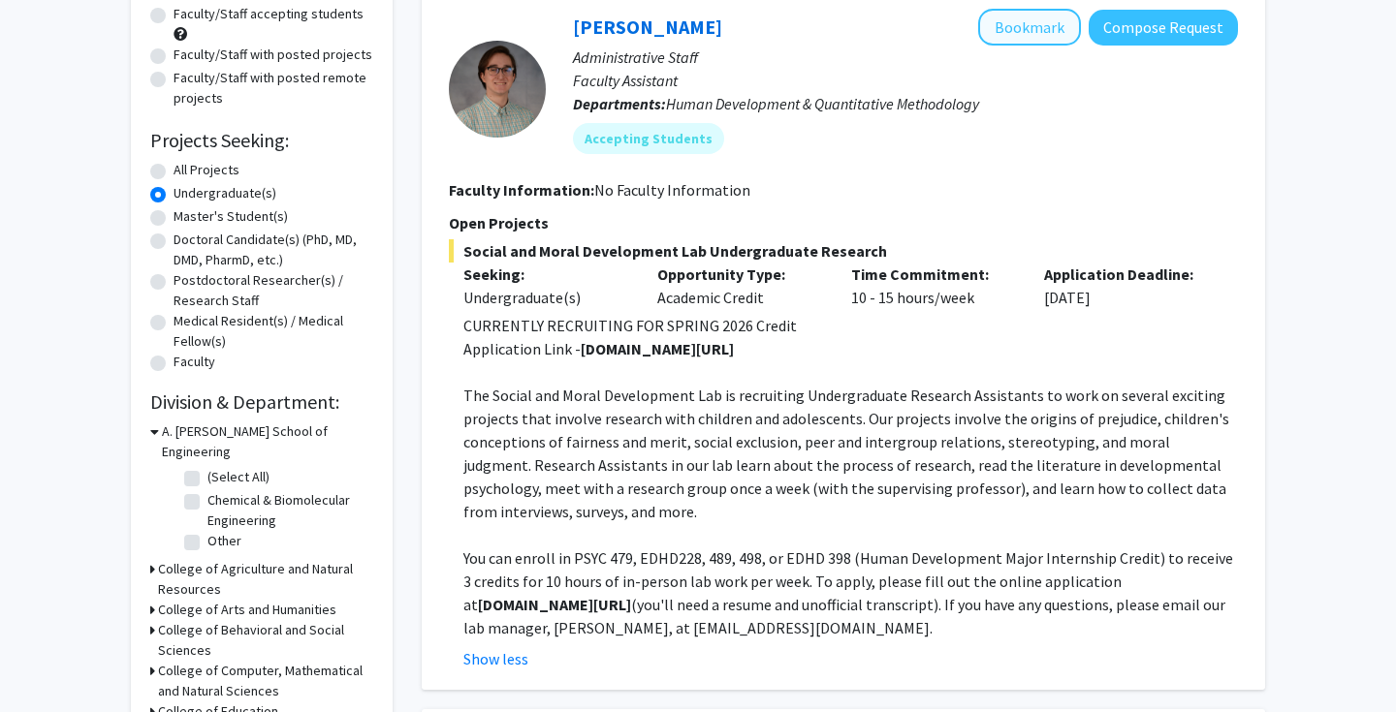
click at [1034, 35] on button "Bookmark" at bounding box center [1029, 27] width 103 height 37
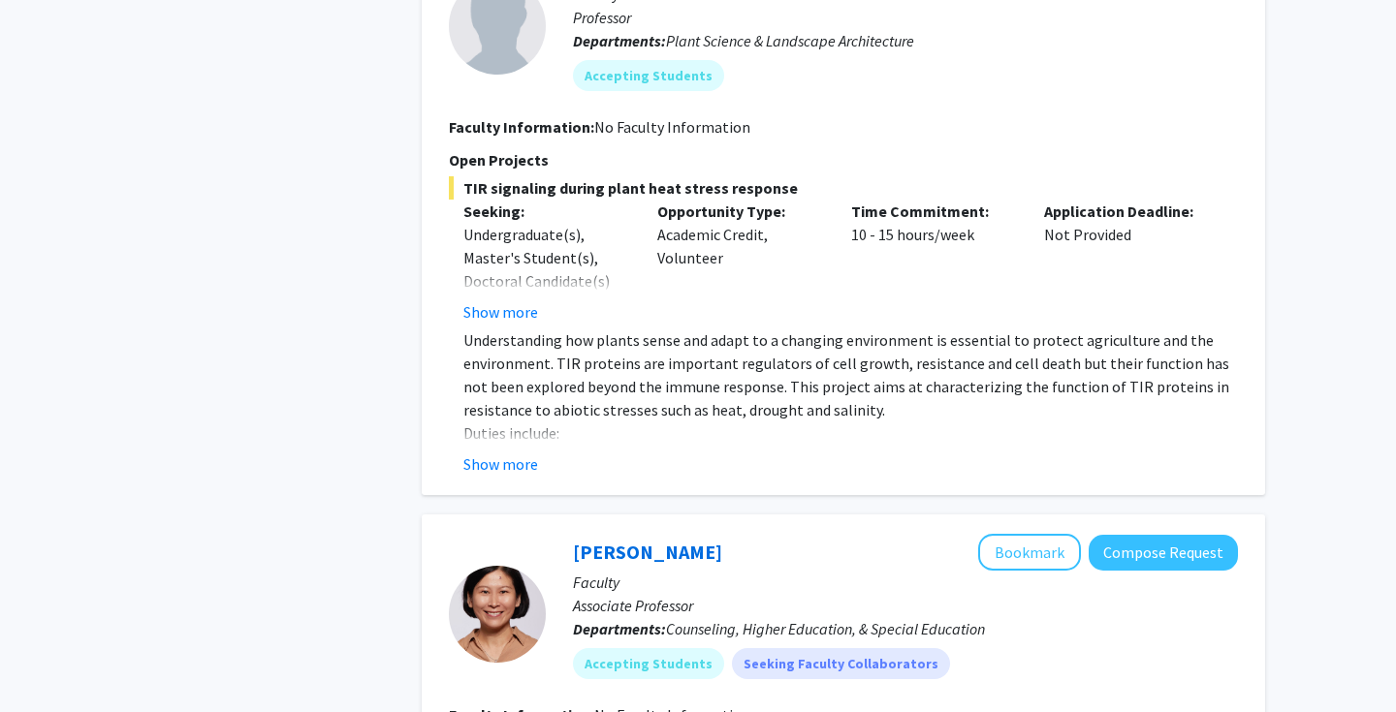
scroll to position [989, 0]
click at [524, 461] on button "Show more" at bounding box center [500, 465] width 75 height 23
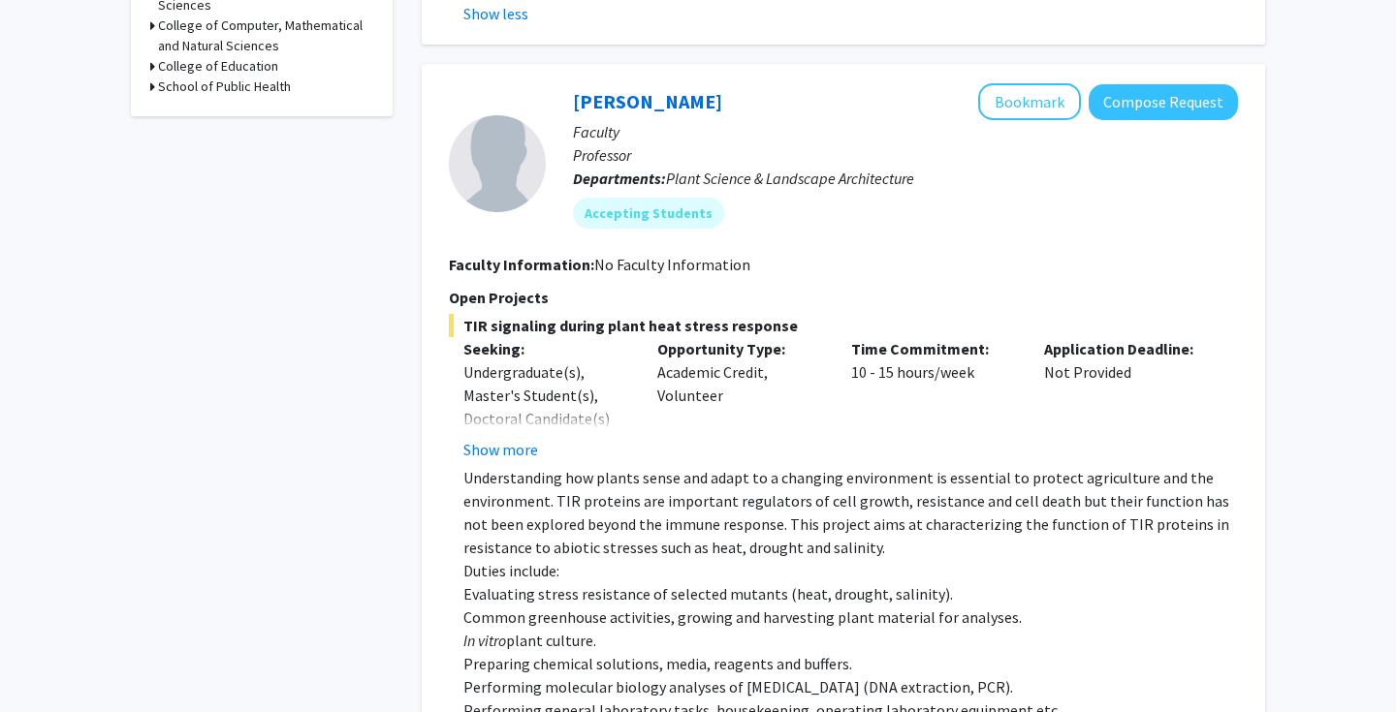
scroll to position [846, 0]
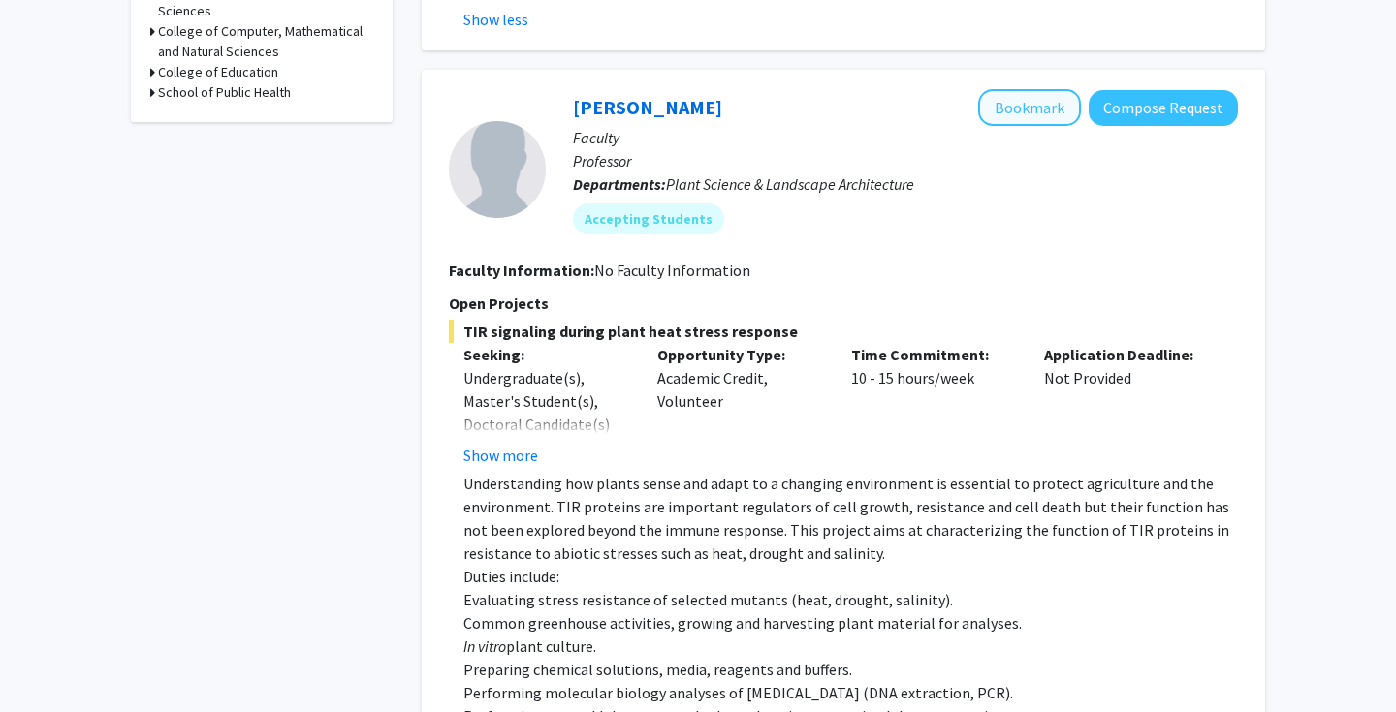
click at [1000, 110] on button "Bookmark" at bounding box center [1029, 107] width 103 height 37
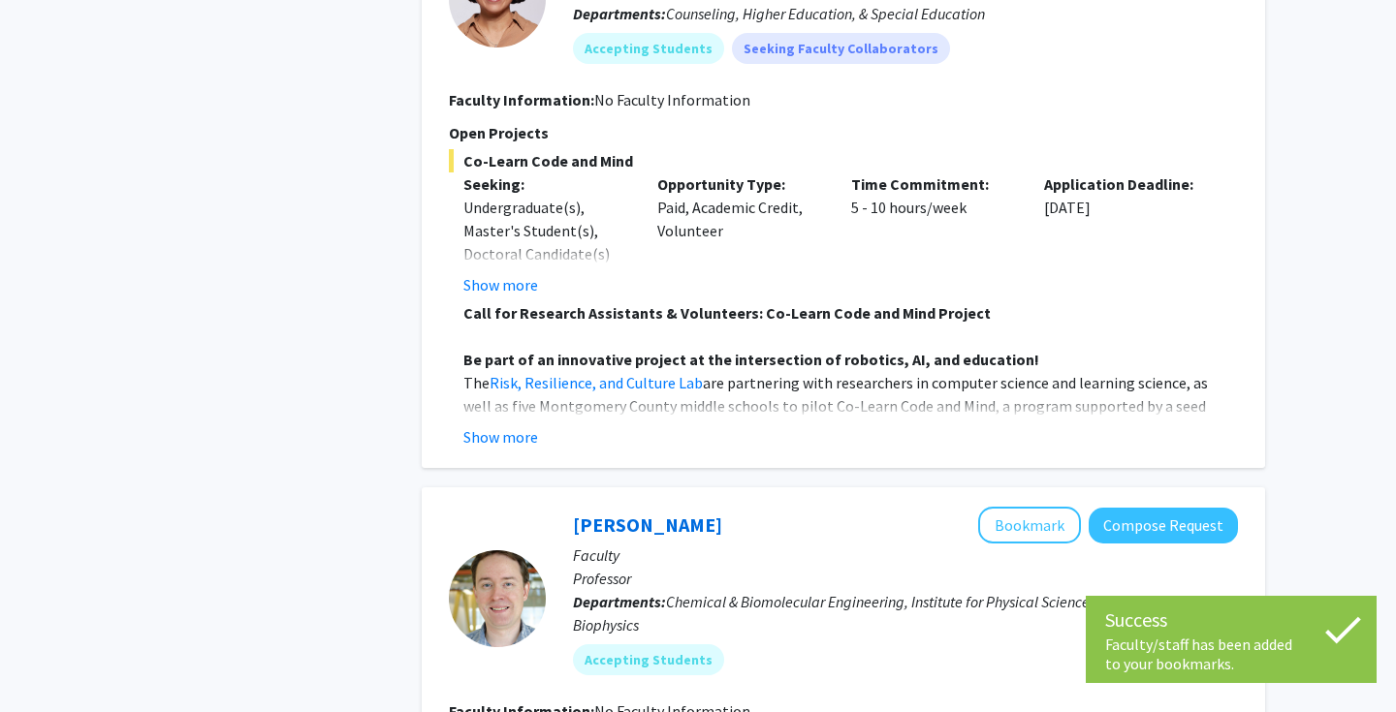
scroll to position [1895, 0]
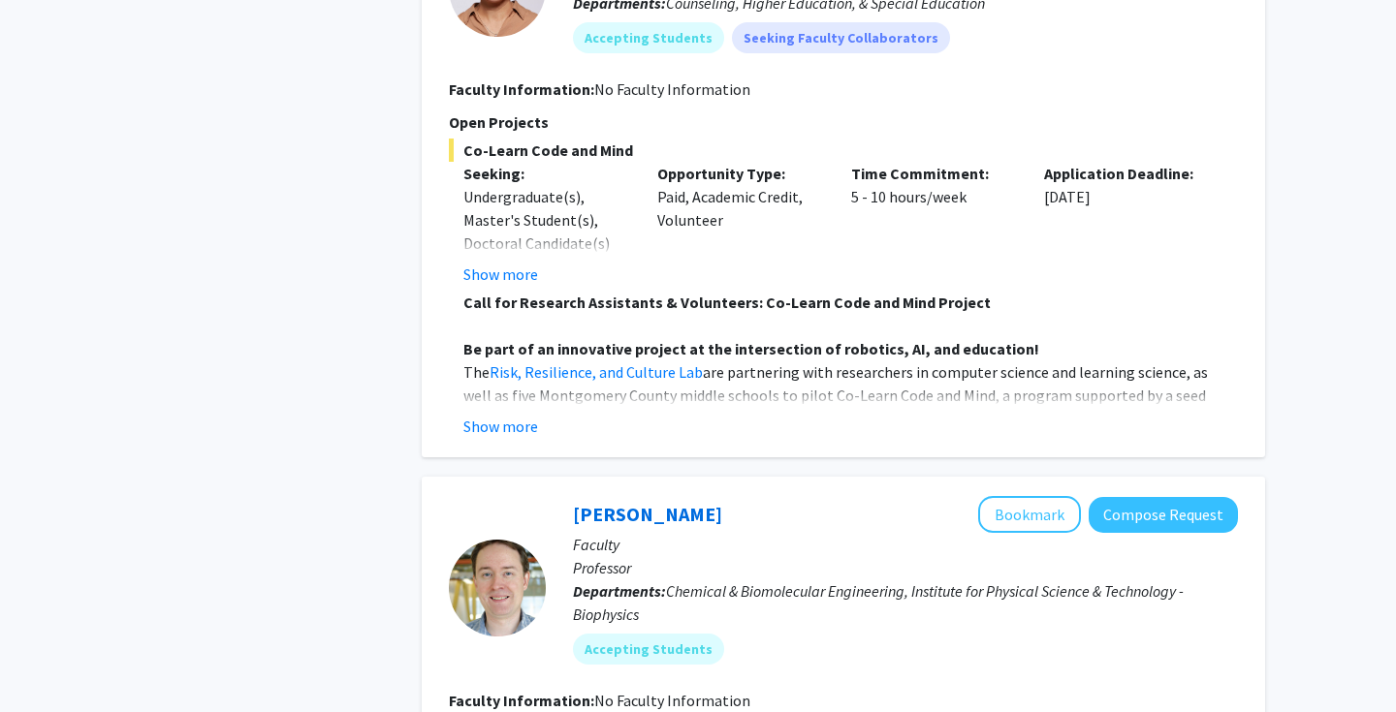
click at [498, 423] on button "Show more" at bounding box center [500, 426] width 75 height 23
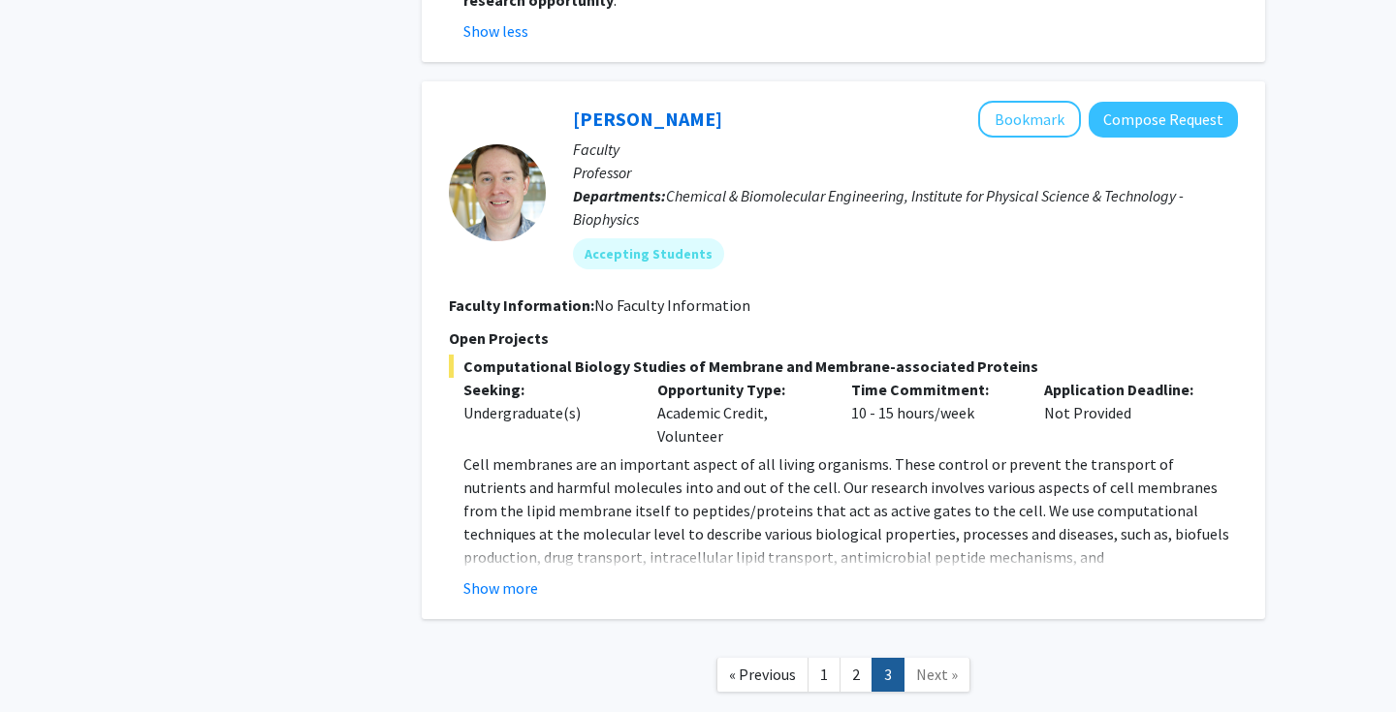
scroll to position [3152, 0]
click at [514, 576] on button "Show more" at bounding box center [500, 587] width 75 height 23
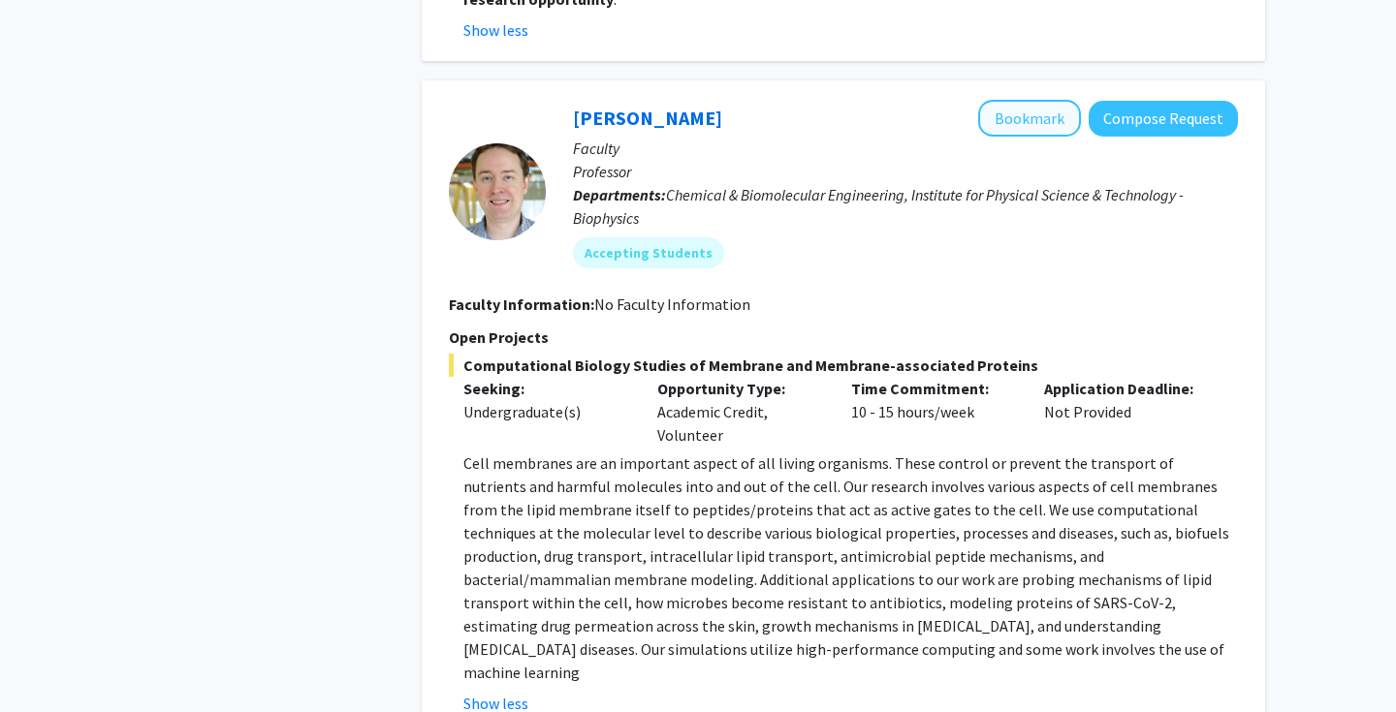
click at [1037, 100] on button "Bookmark" at bounding box center [1029, 118] width 103 height 37
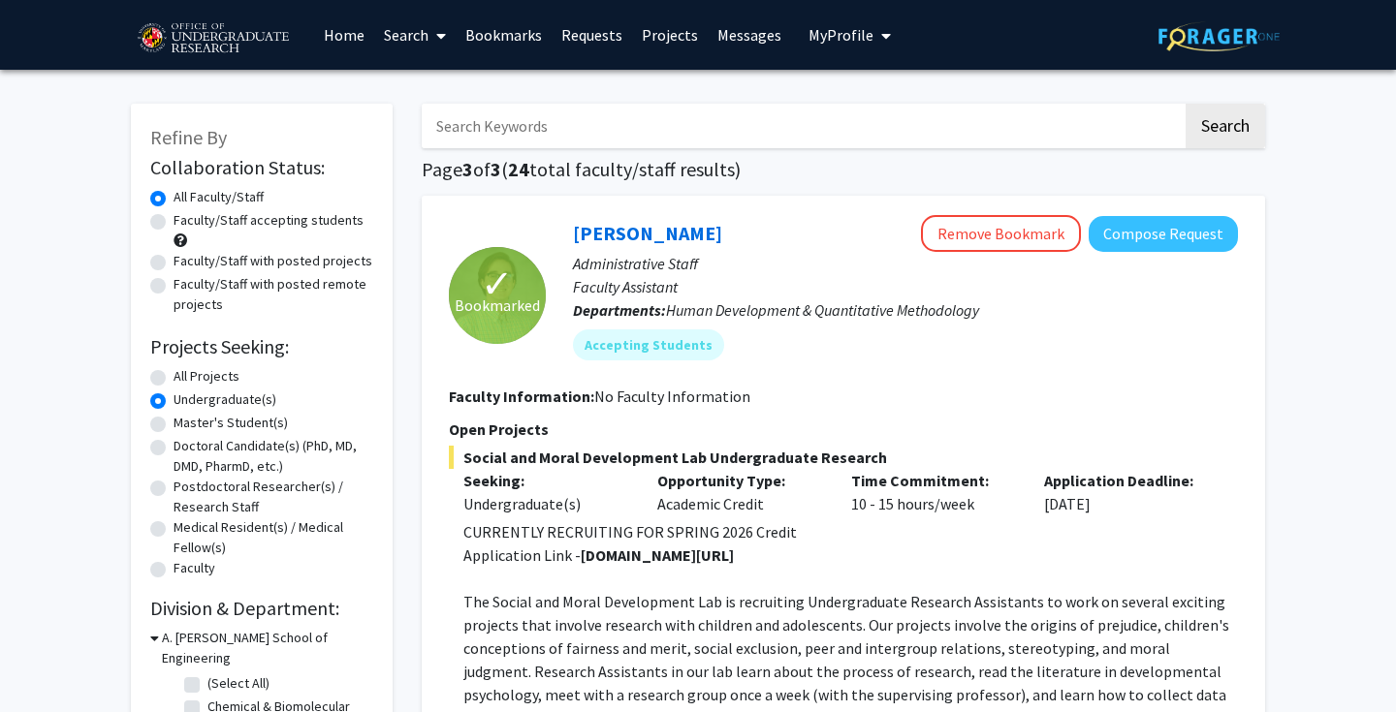
scroll to position [0, 0]
click at [650, 31] on link "Projects" at bounding box center [670, 35] width 76 height 68
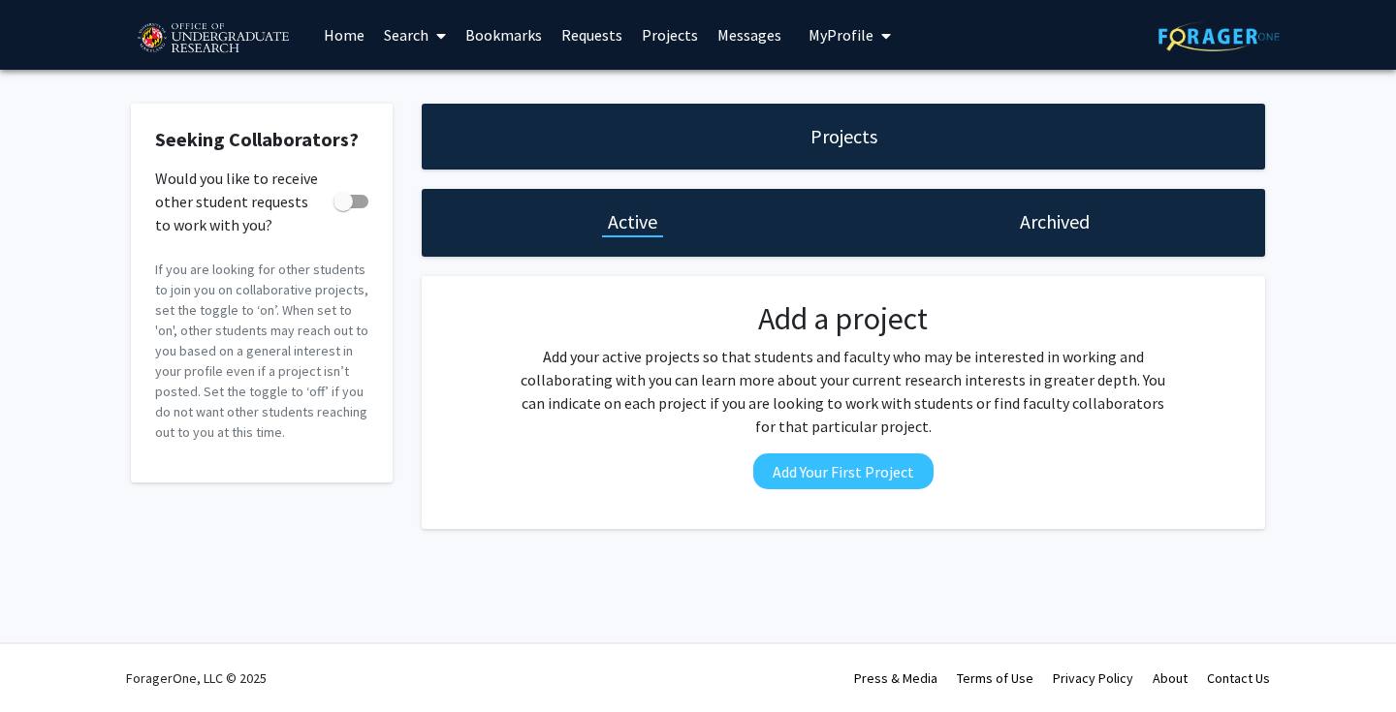
click at [519, 40] on link "Bookmarks" at bounding box center [504, 35] width 96 height 68
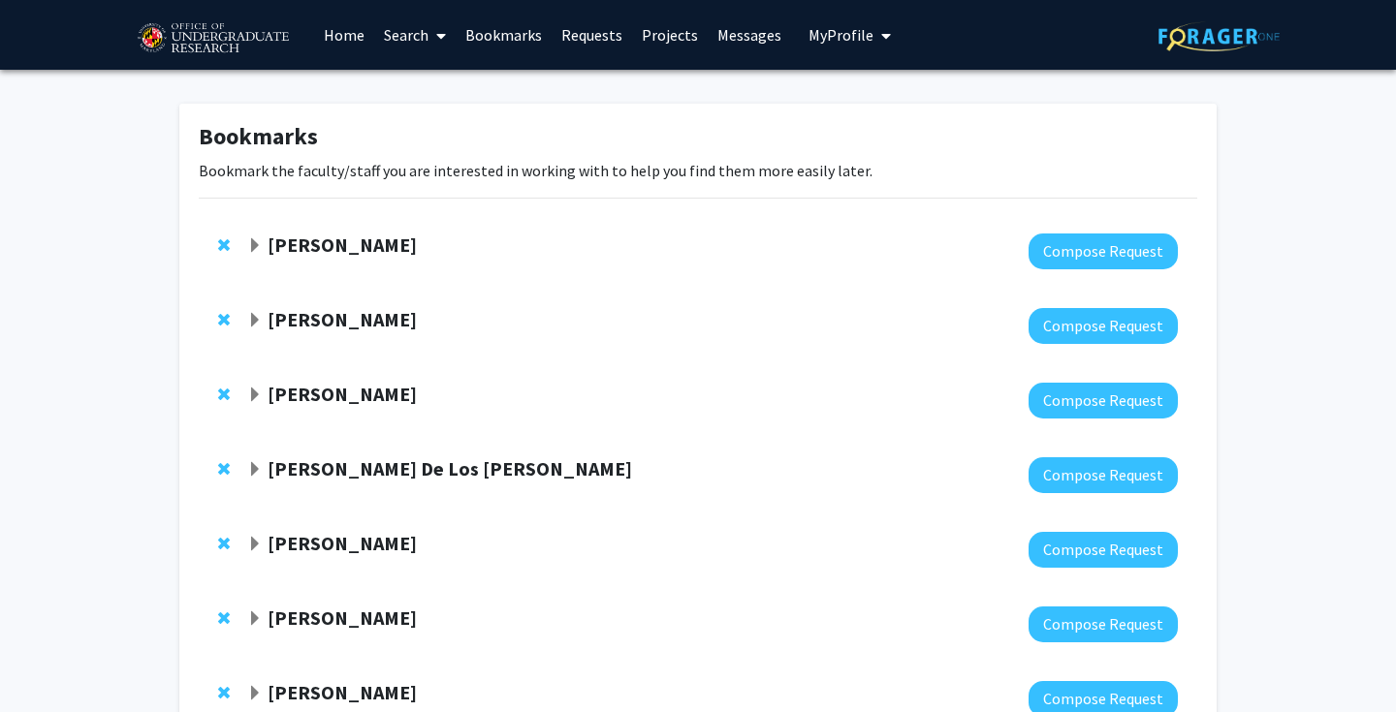
click at [253, 240] on span "Expand Veronica Kang Bookmark" at bounding box center [255, 246] width 16 height 16
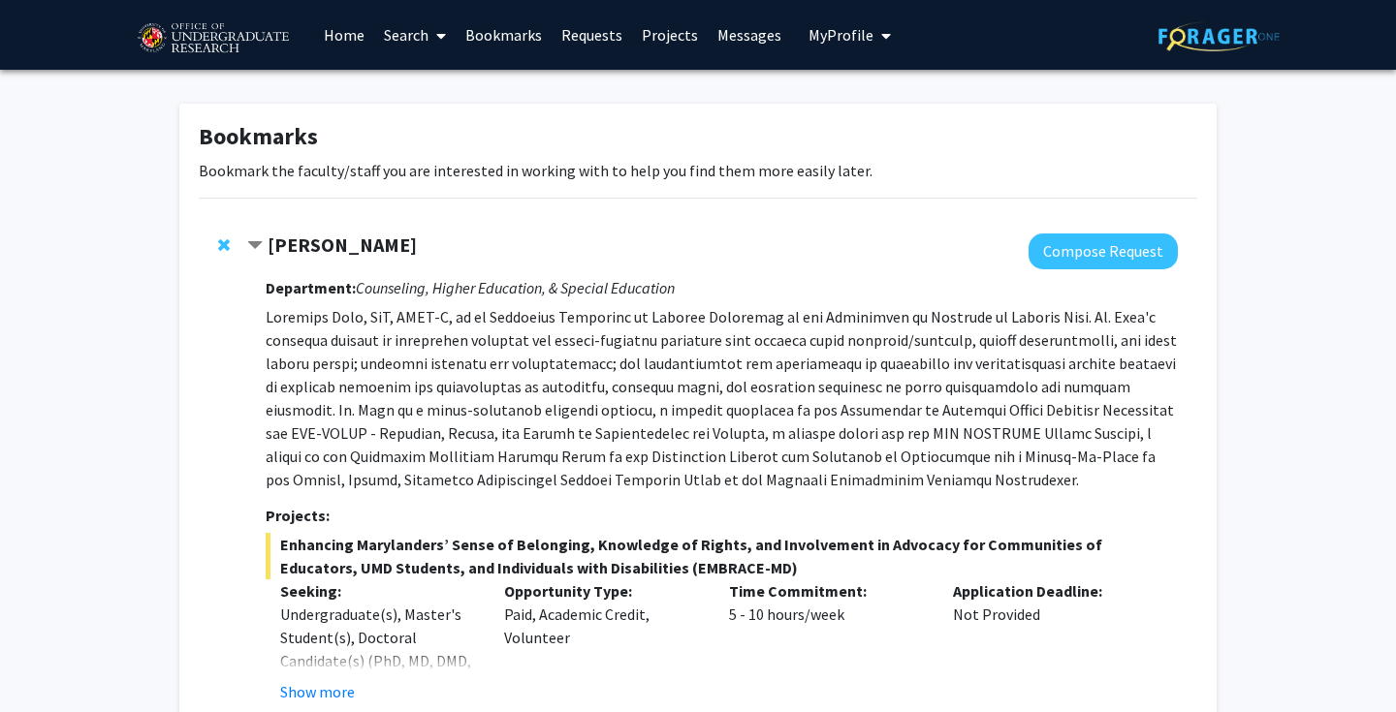
click at [253, 240] on span "Contract Veronica Kang Bookmark" at bounding box center [255, 246] width 16 height 16
